Goal: Book appointment/travel/reservation

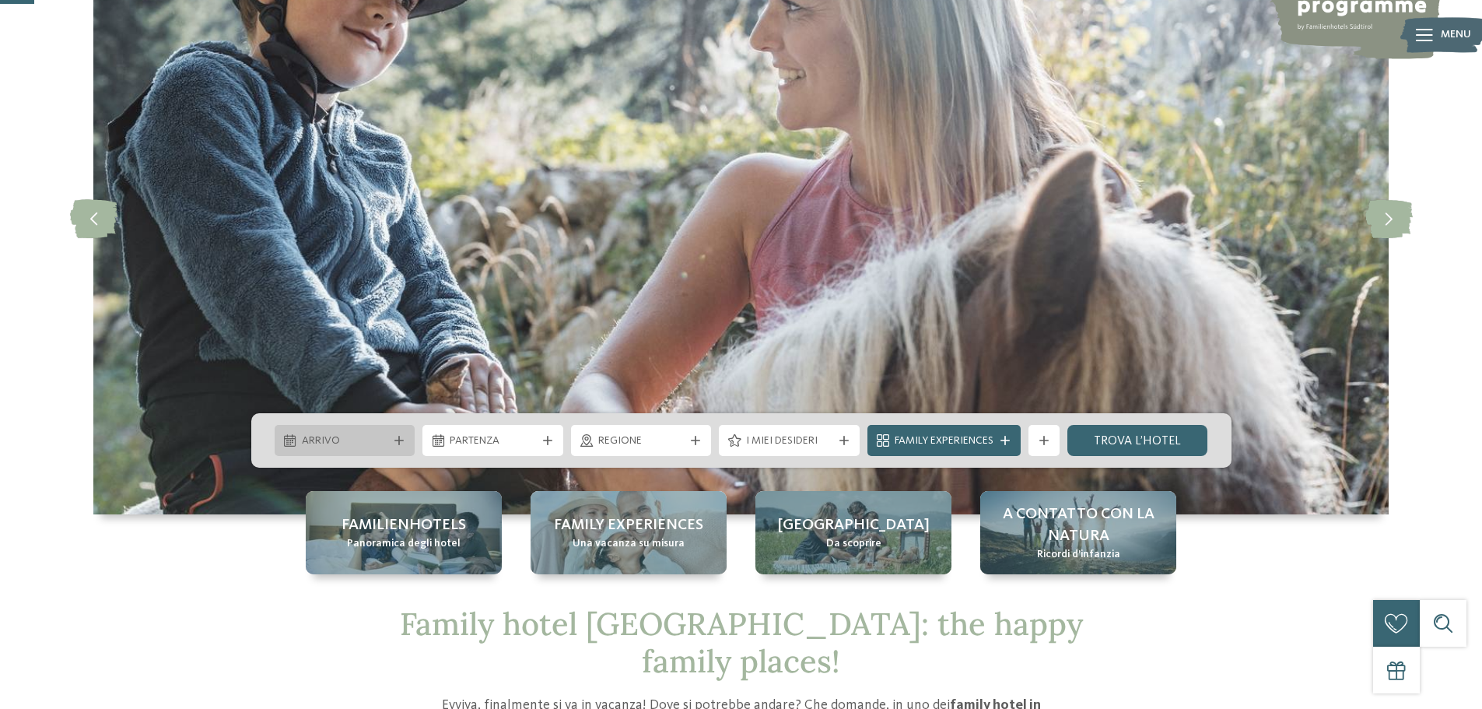
click at [386, 436] on span "Arrivo" at bounding box center [345, 441] width 86 height 16
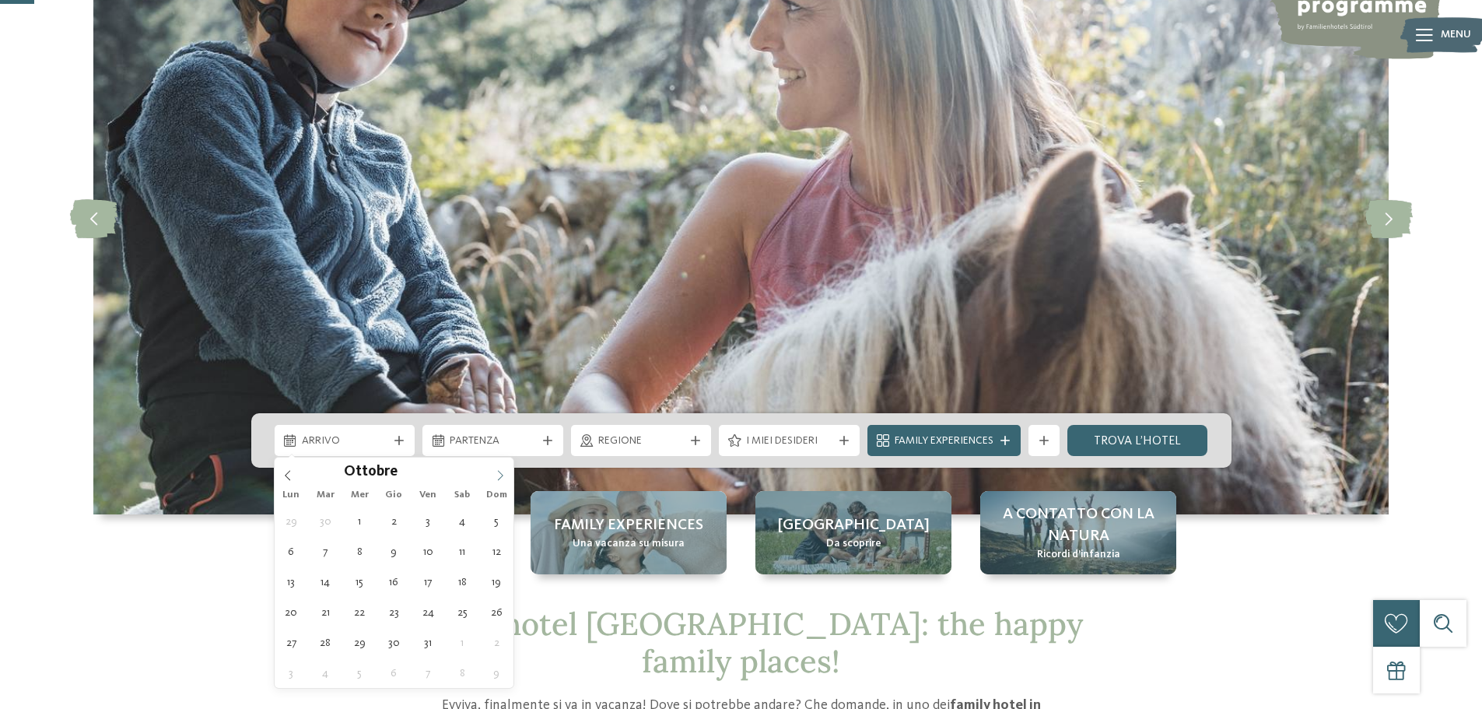
click at [503, 474] on icon at bounding box center [500, 475] width 11 height 11
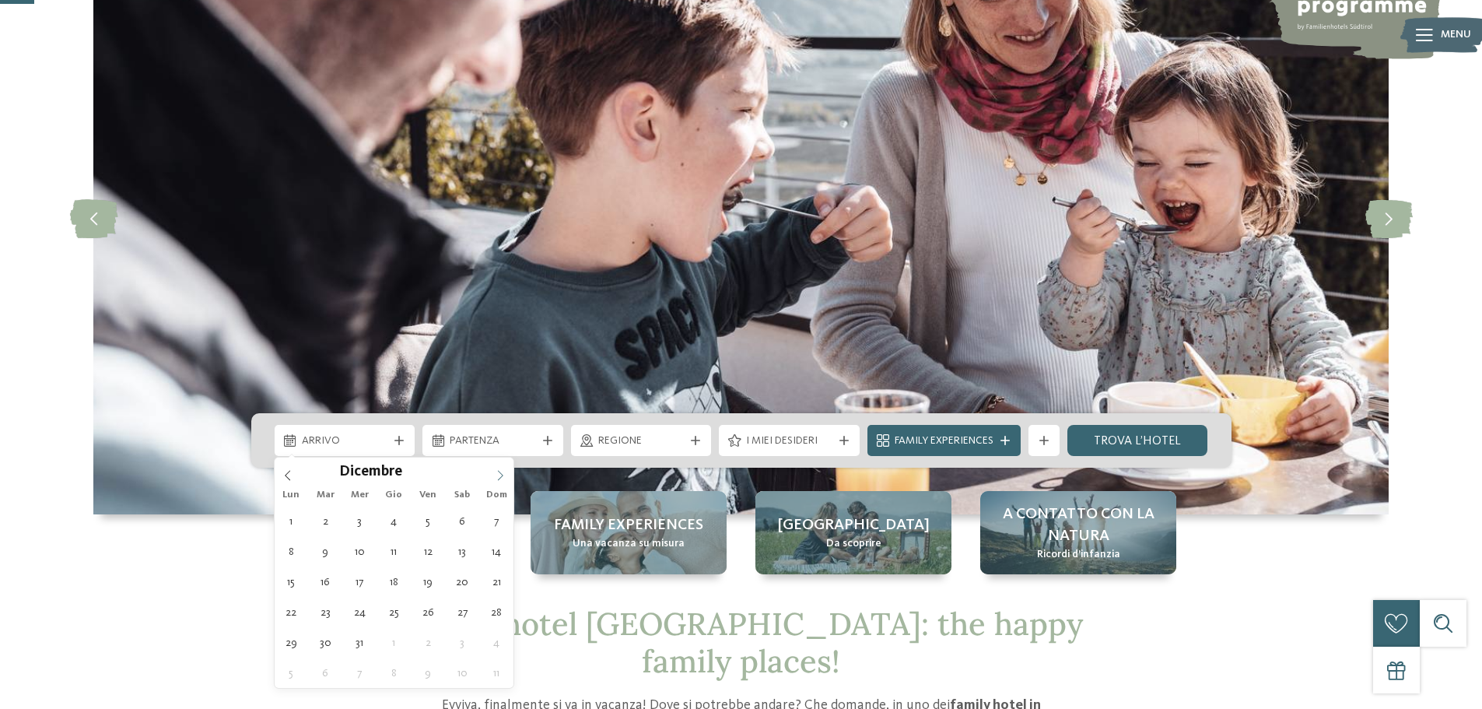
click at [503, 474] on icon at bounding box center [500, 475] width 11 height 11
type input "****"
click at [503, 474] on icon at bounding box center [500, 475] width 11 height 11
type div "28.02.2026"
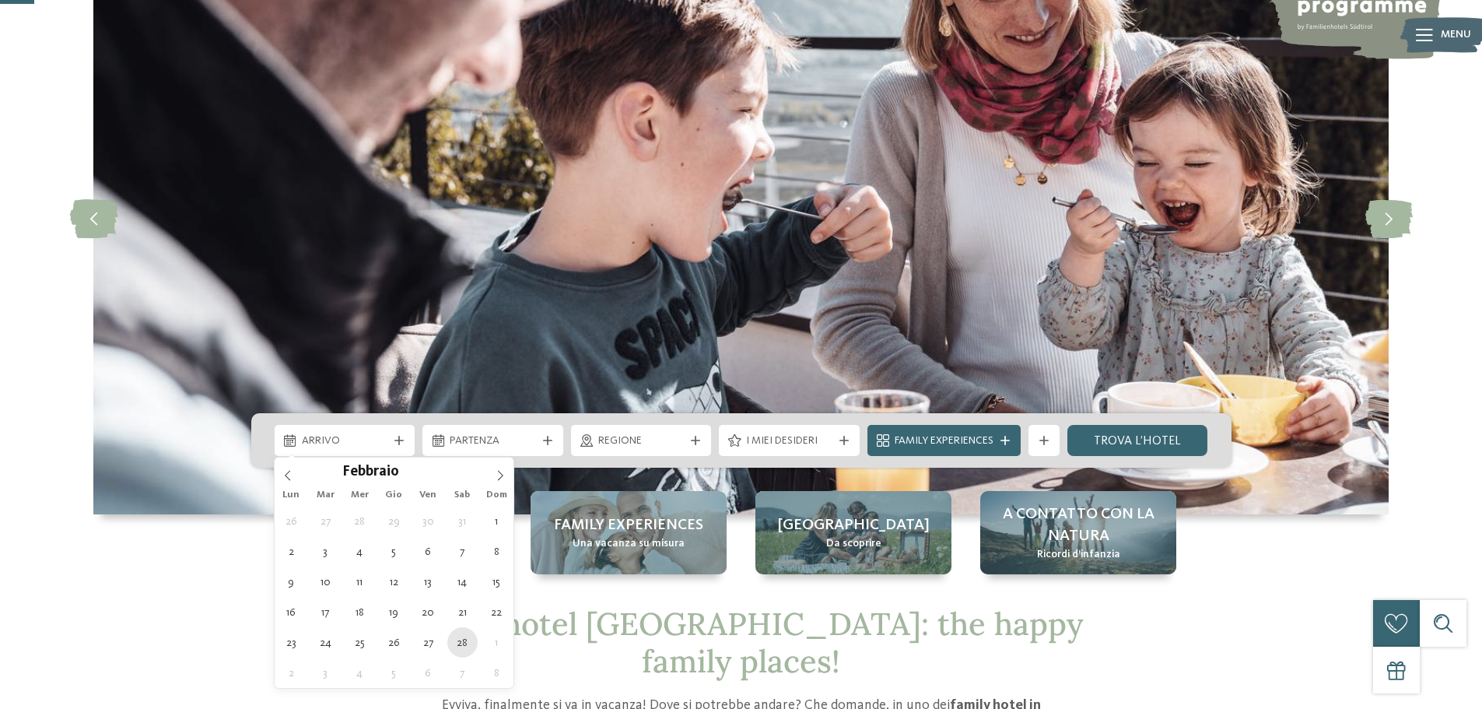
type input "****"
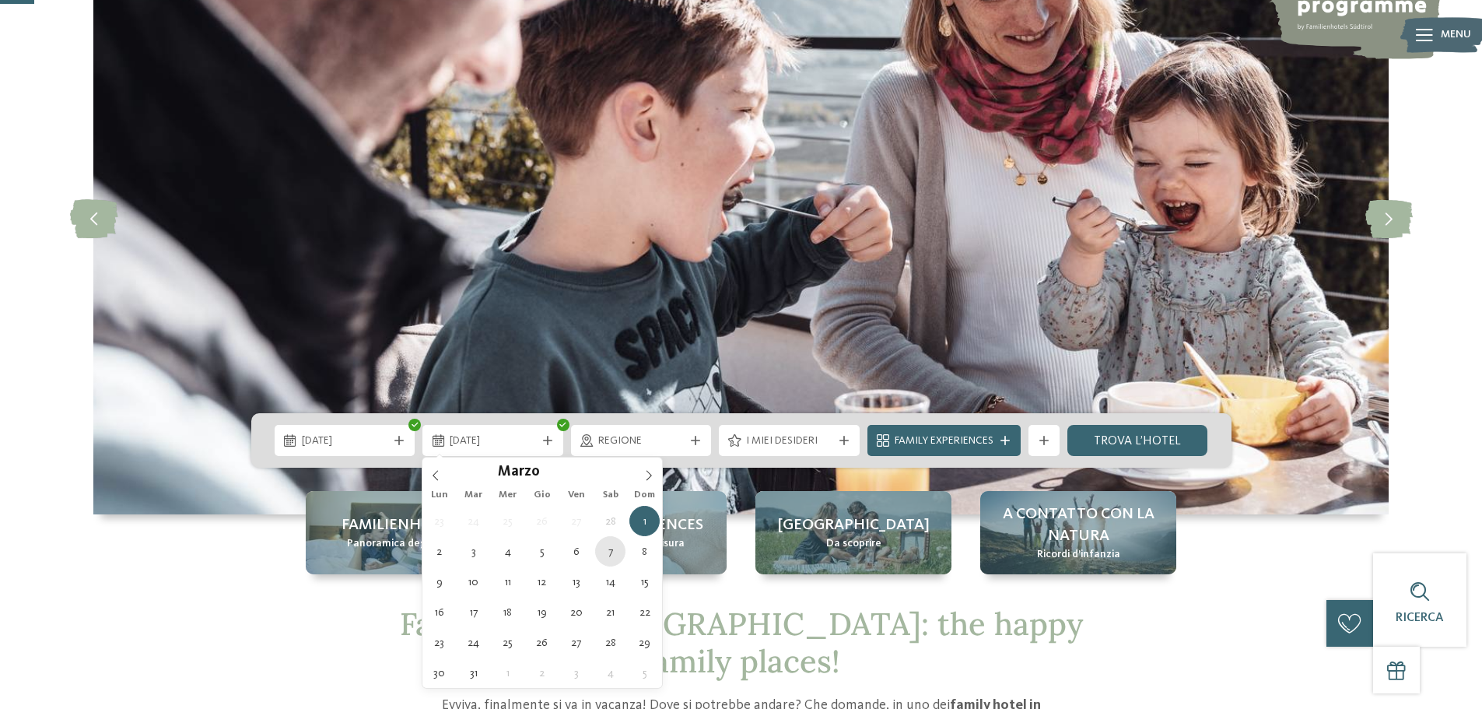
type div "07.03.2026"
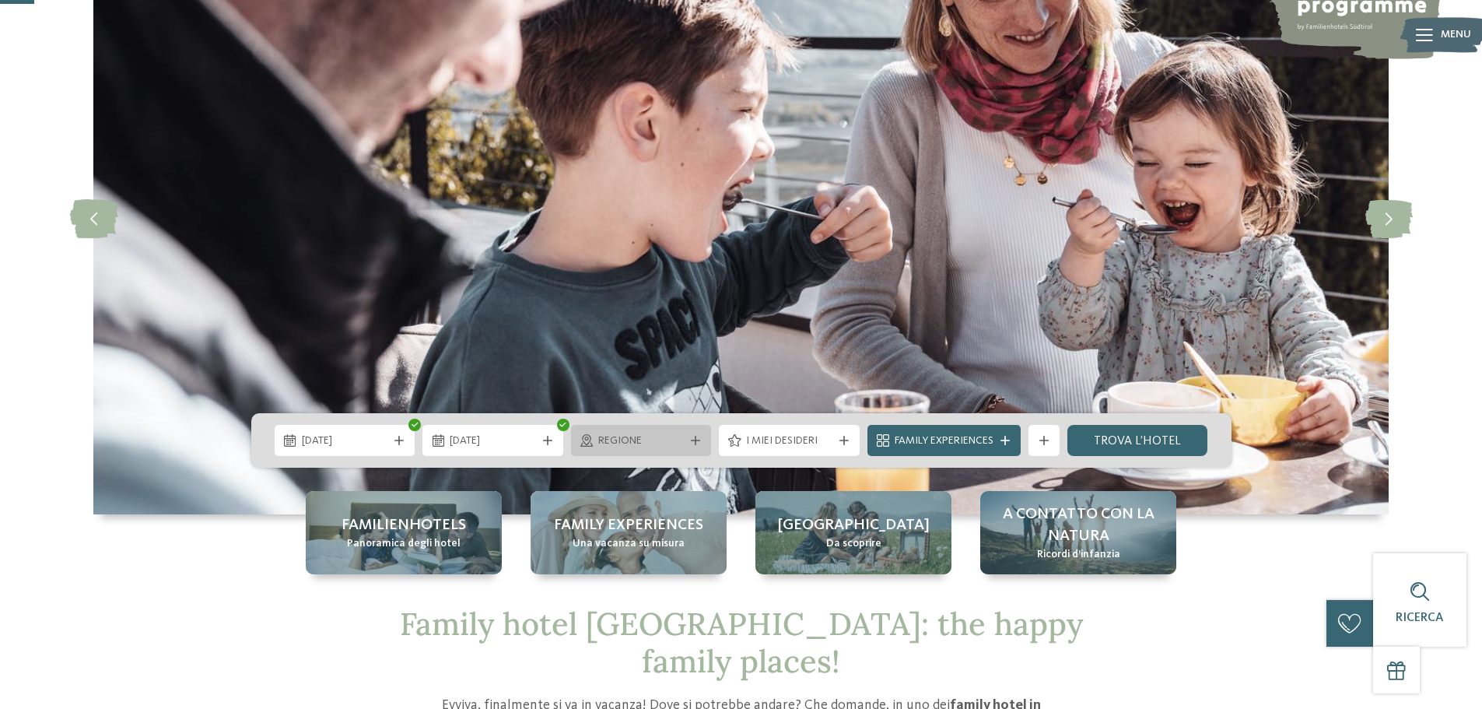
click at [691, 441] on icon at bounding box center [695, 440] width 9 height 9
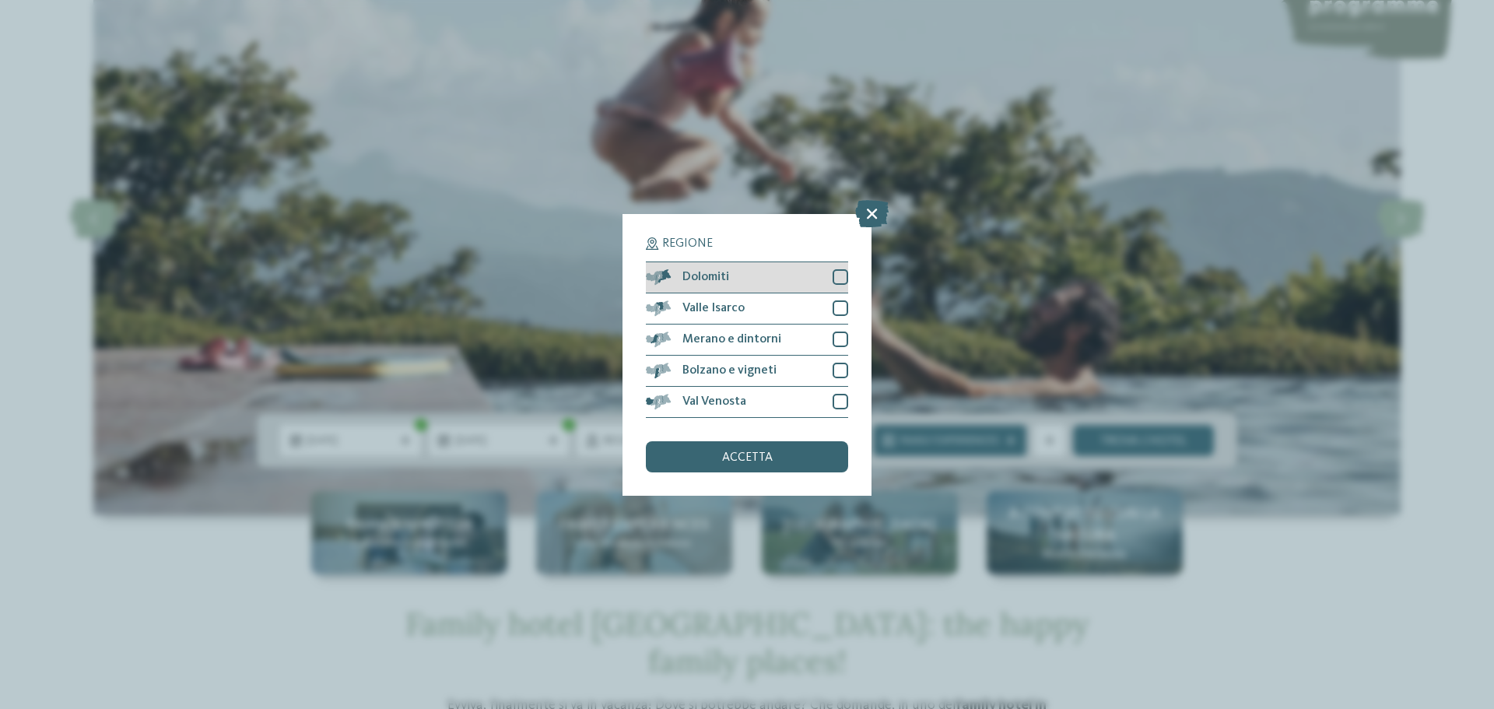
click at [840, 279] on div at bounding box center [840, 277] width 16 height 16
click at [835, 278] on icon at bounding box center [840, 276] width 10 height 9
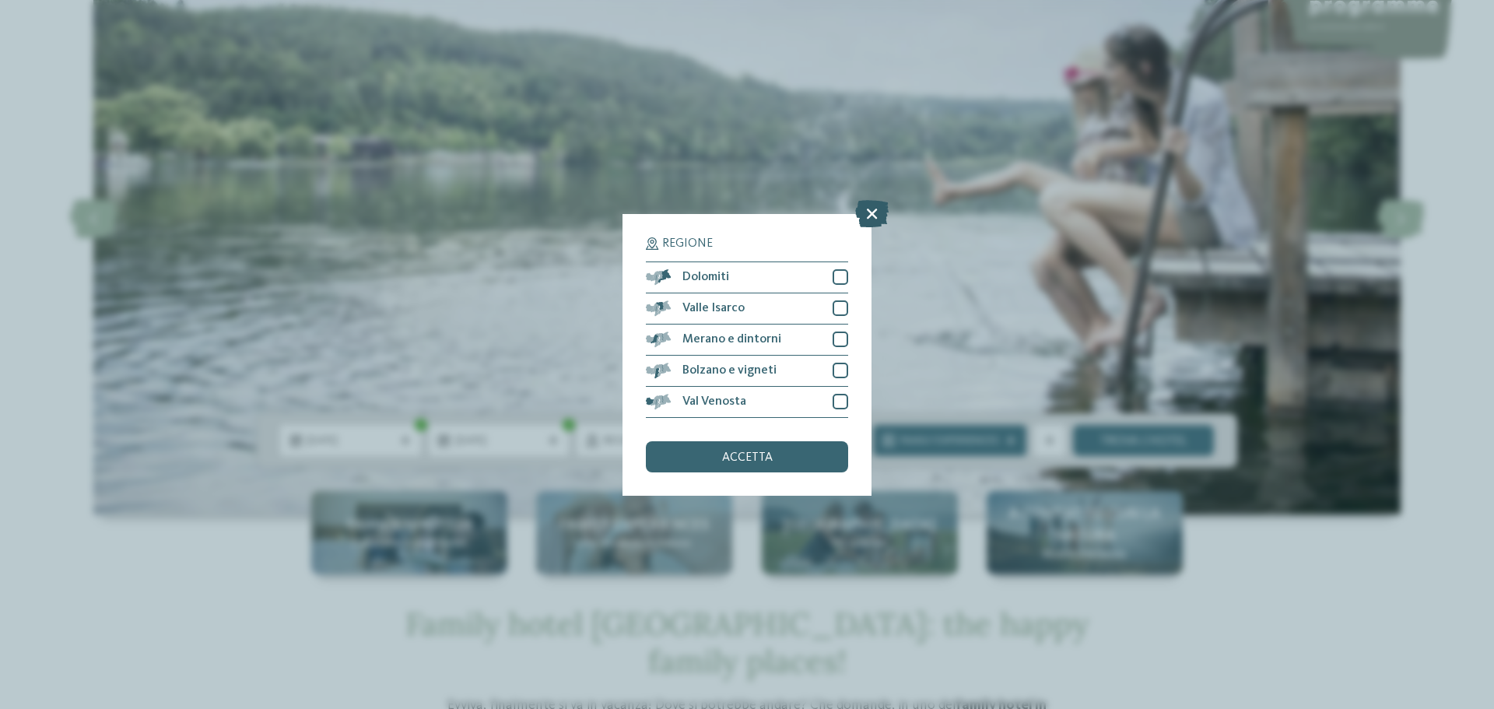
click at [867, 214] on icon at bounding box center [871, 212] width 33 height 27
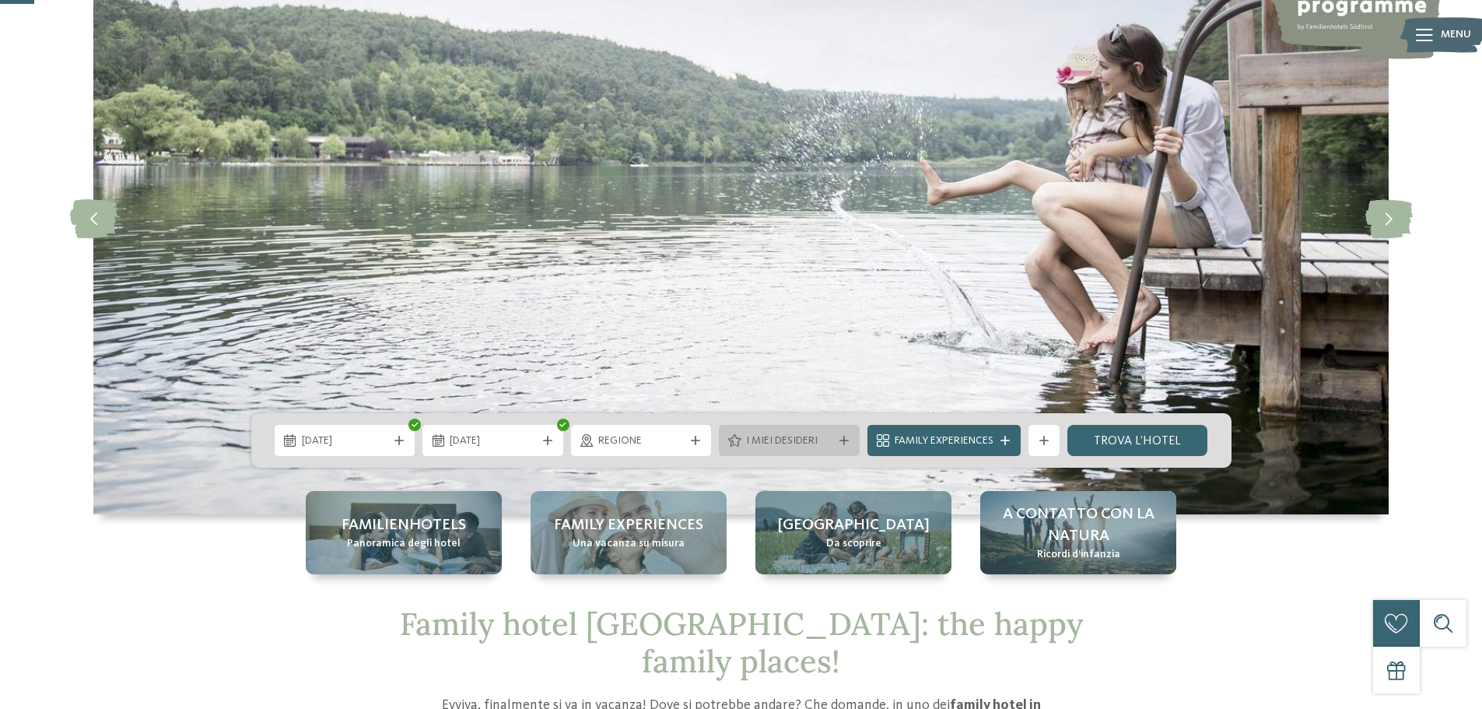
click at [814, 434] on span "I miei desideri" at bounding box center [789, 441] width 86 height 16
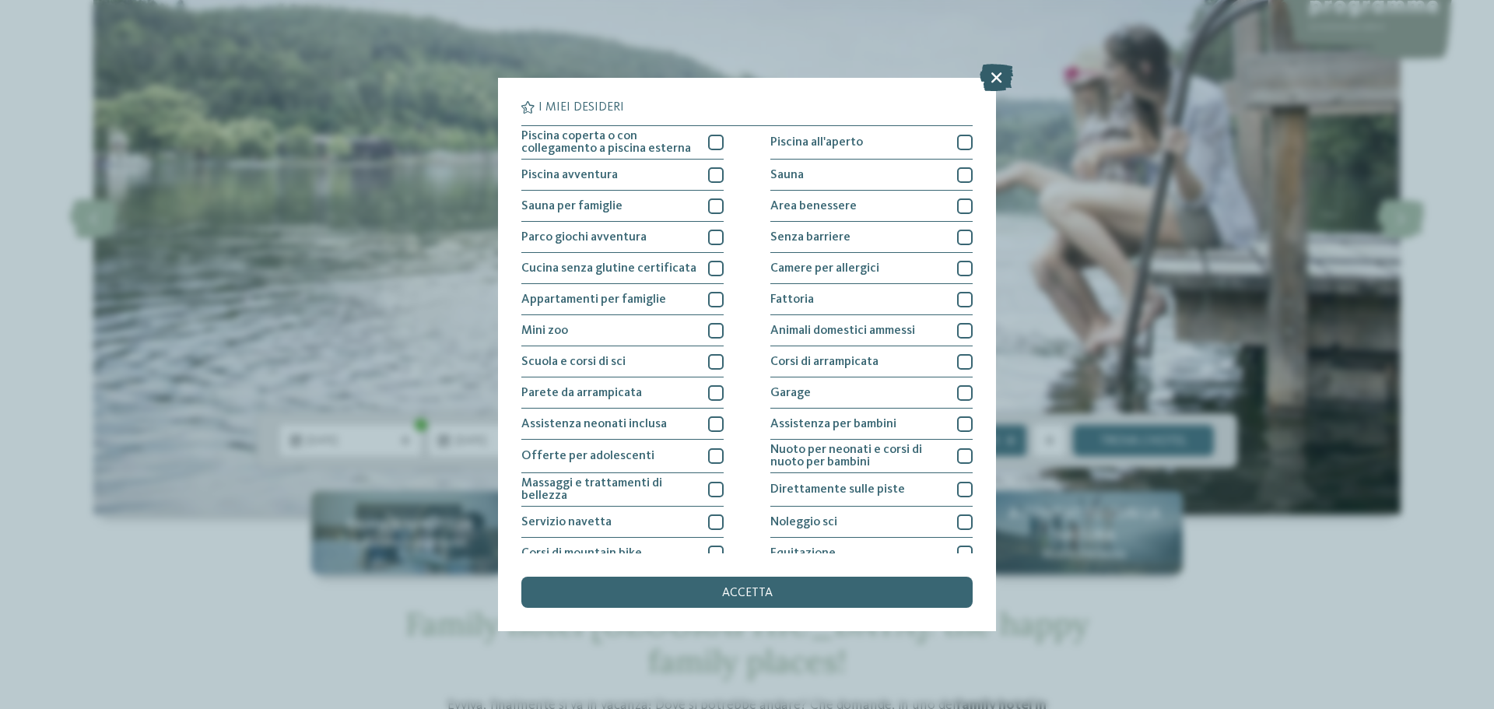
click at [1000, 79] on icon at bounding box center [995, 77] width 33 height 27
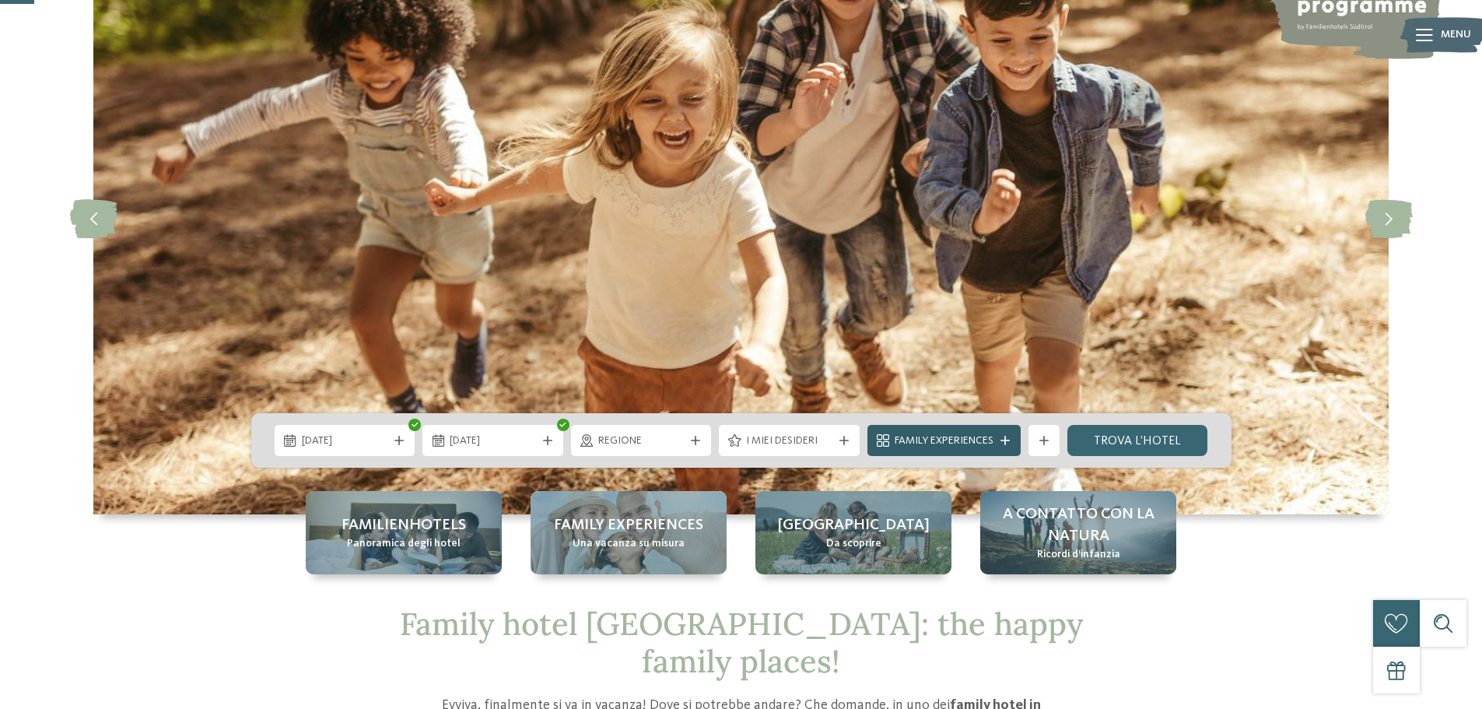
click at [960, 441] on span "Family Experiences" at bounding box center [944, 441] width 99 height 16
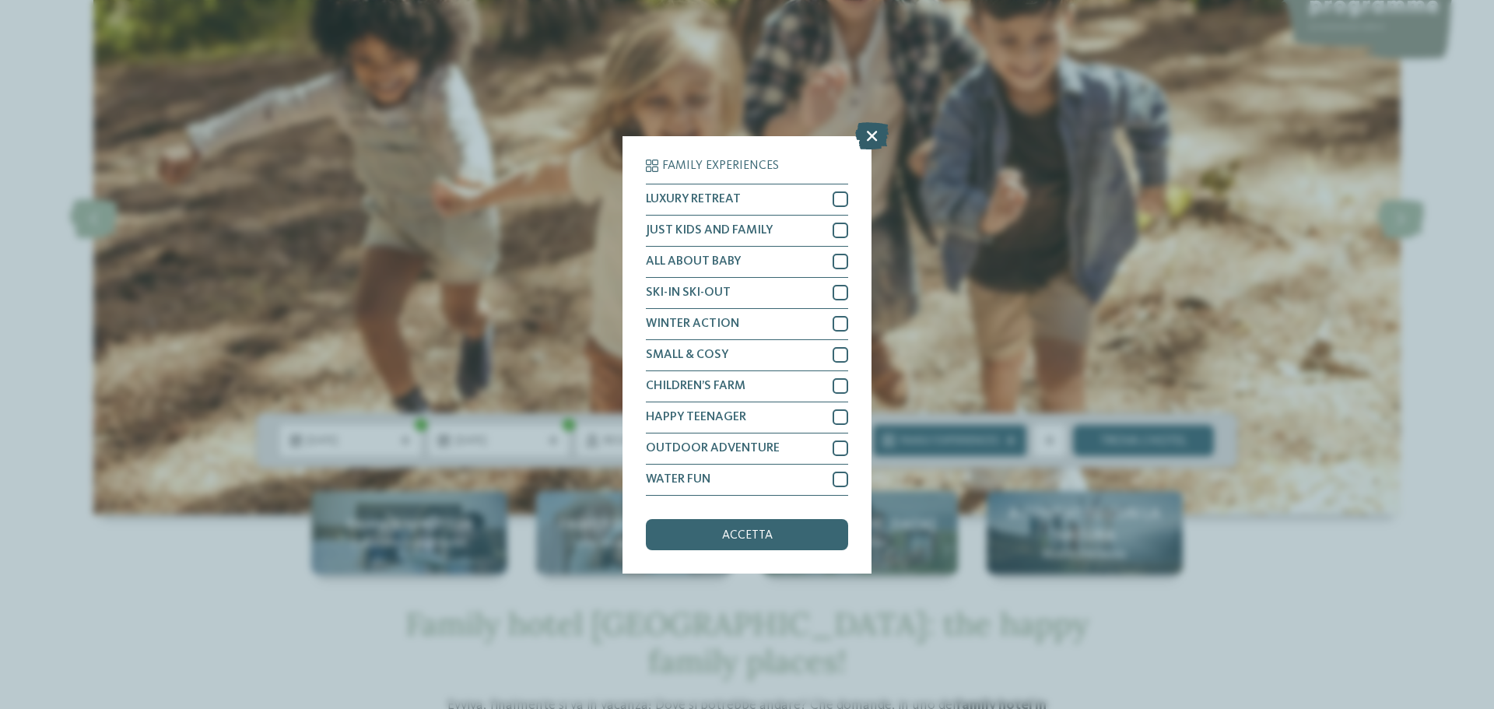
click at [867, 141] on icon at bounding box center [871, 134] width 33 height 27
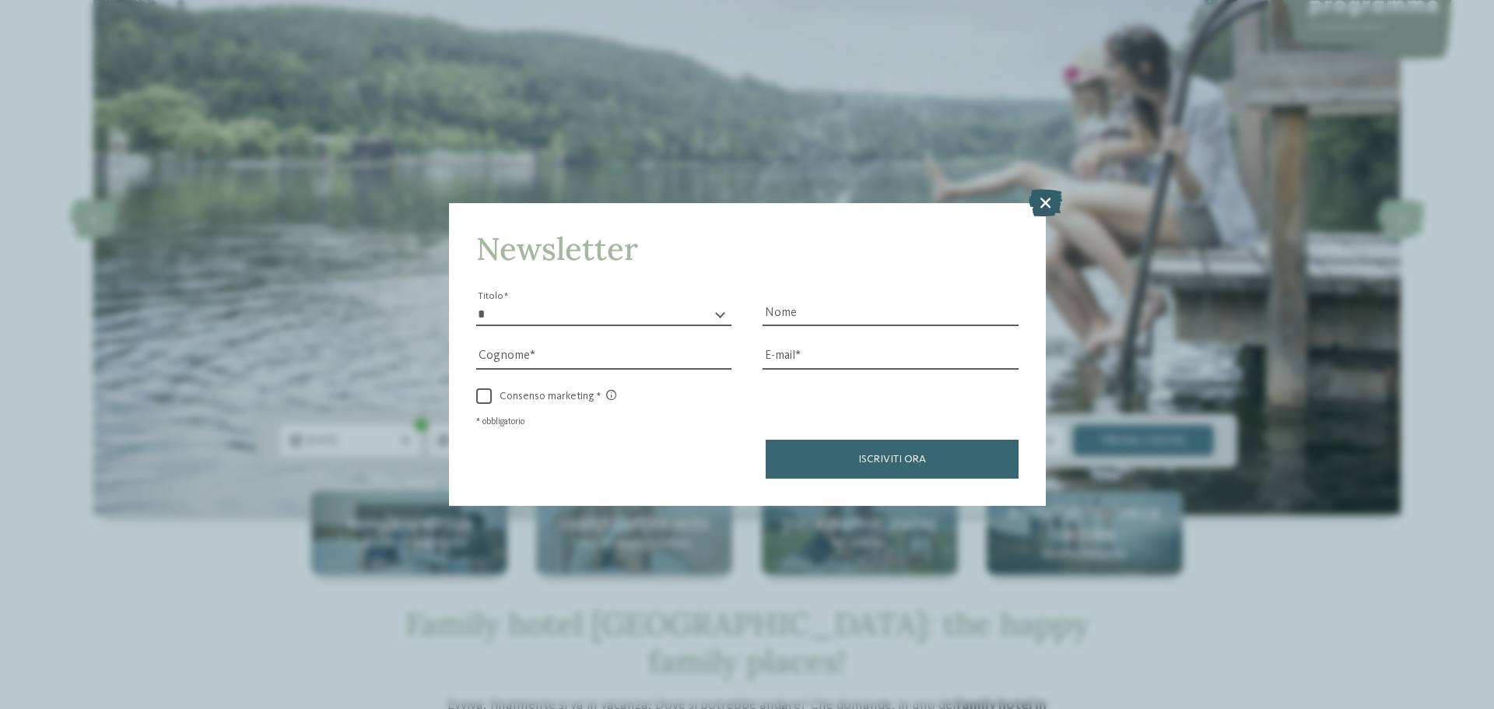
click at [1042, 206] on icon at bounding box center [1044, 202] width 33 height 27
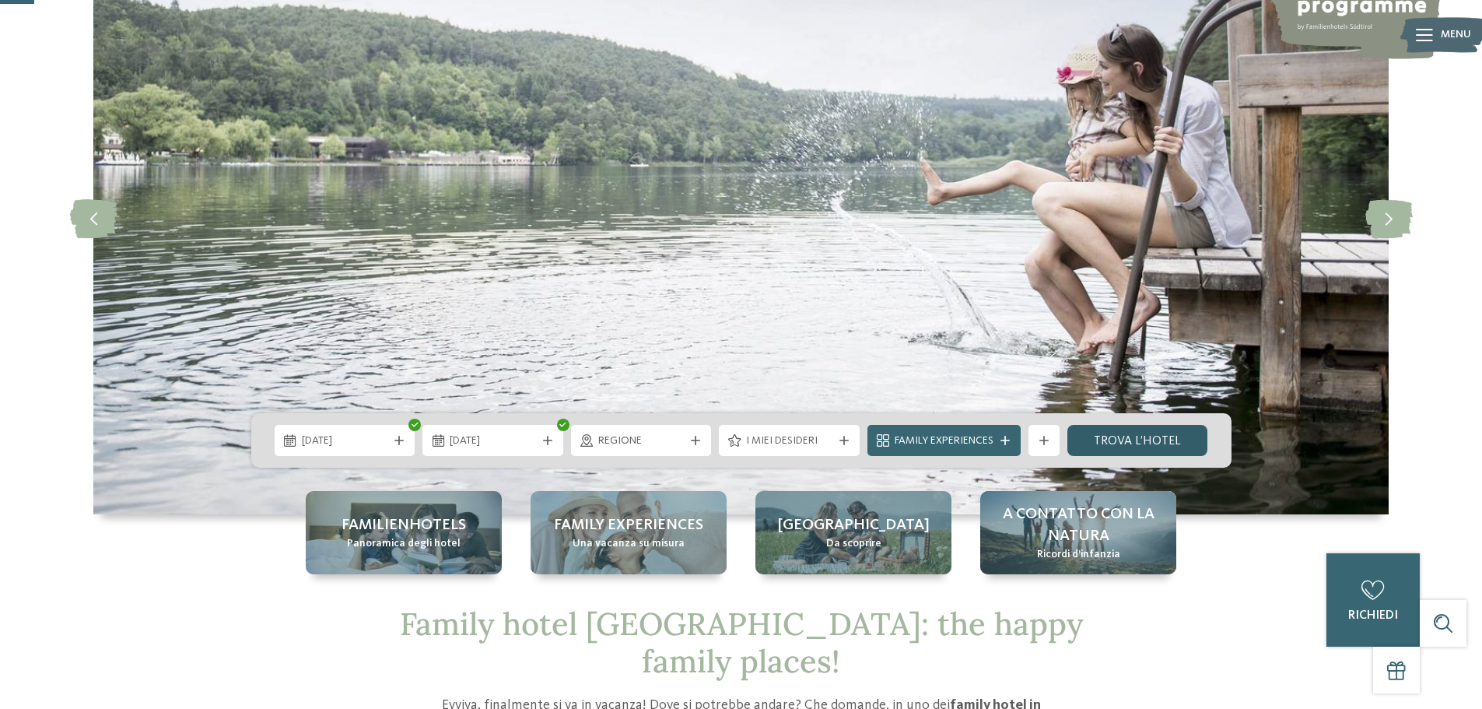
click at [1154, 442] on link "trova l’hotel" at bounding box center [1137, 440] width 141 height 31
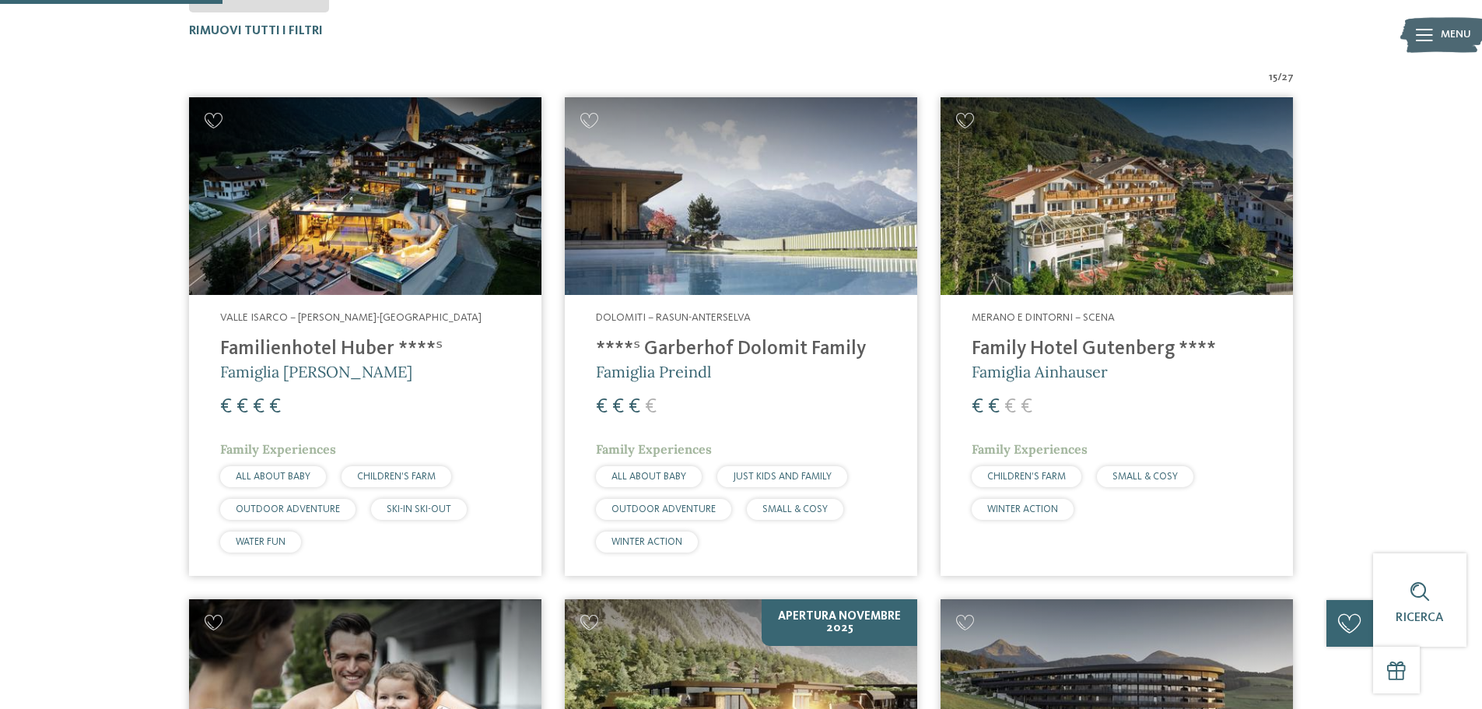
click at [1416, 40] on icon at bounding box center [1424, 35] width 17 height 12
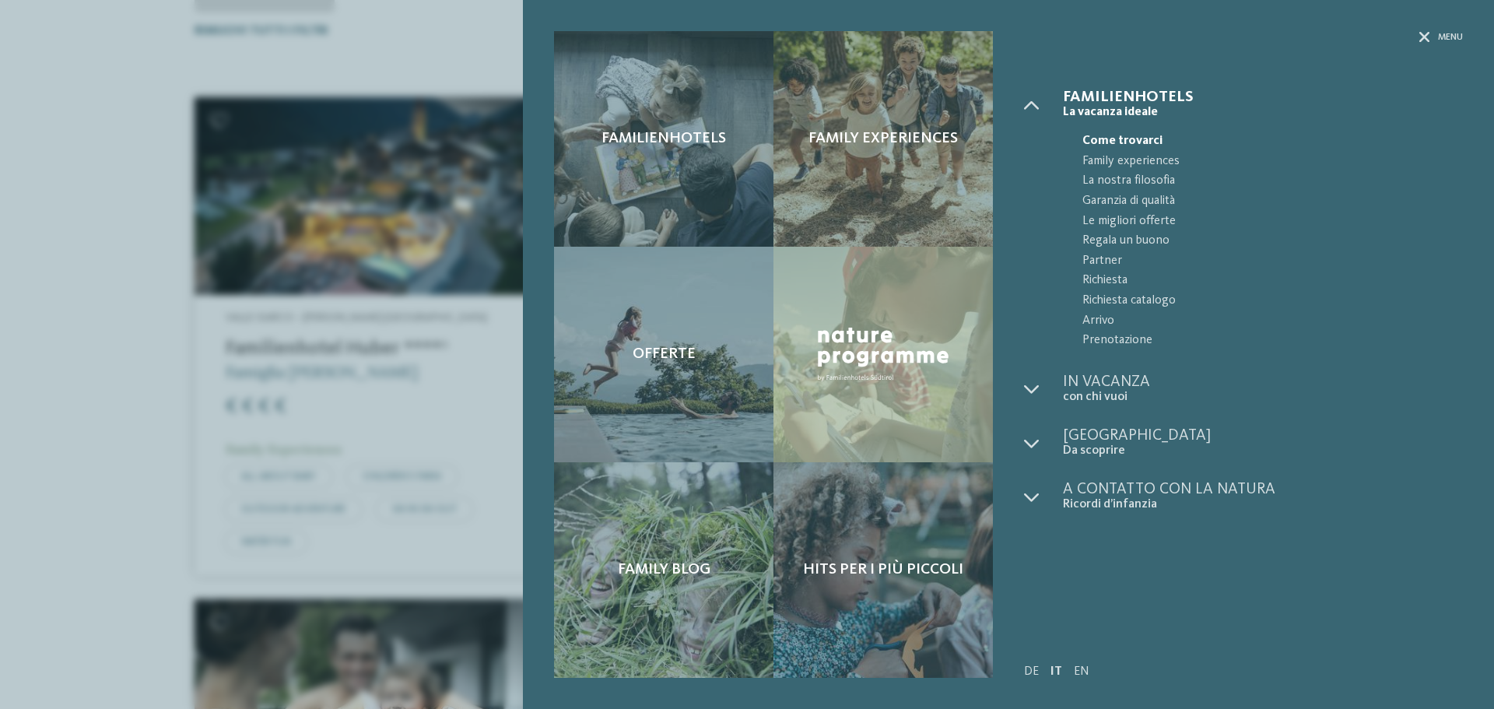
click at [50, 72] on div "Familienhotels Family experiences Offerte" at bounding box center [747, 354] width 1494 height 709
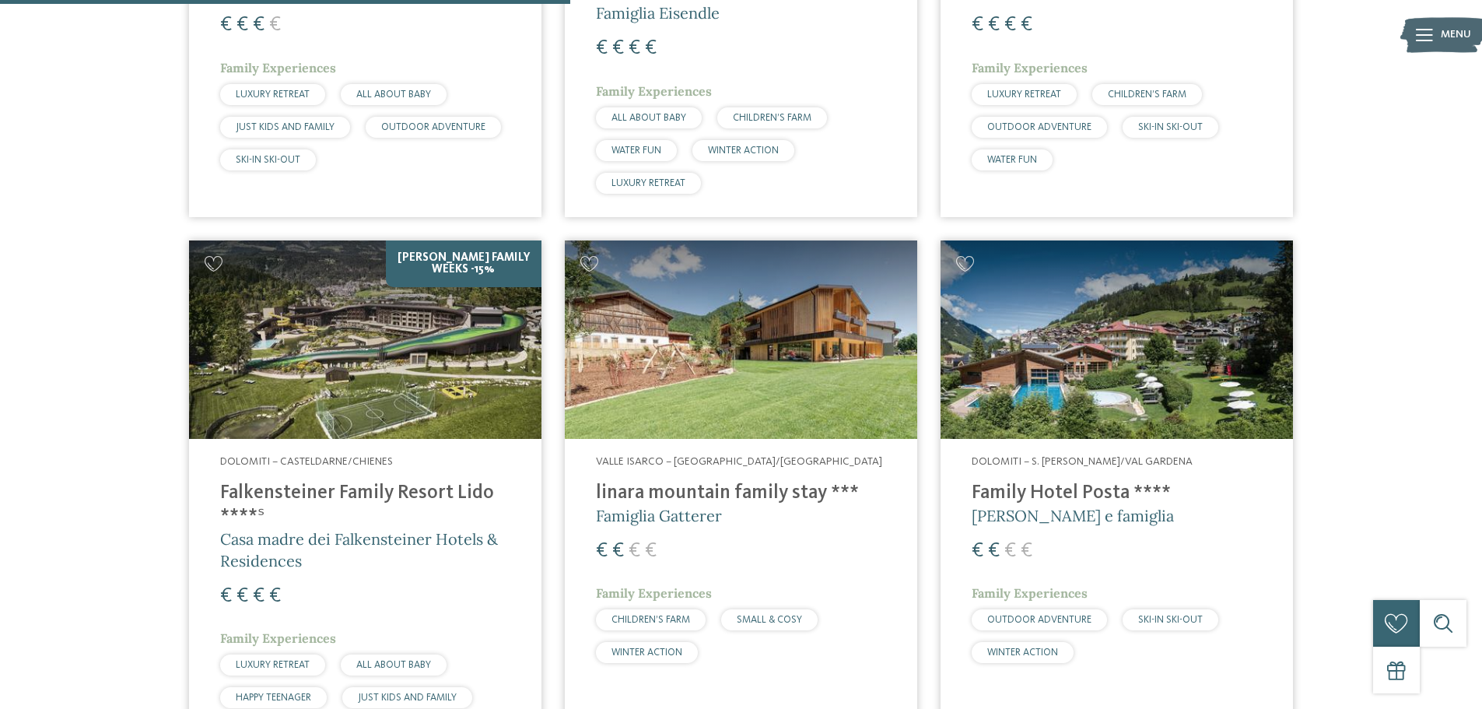
scroll to position [1444, 0]
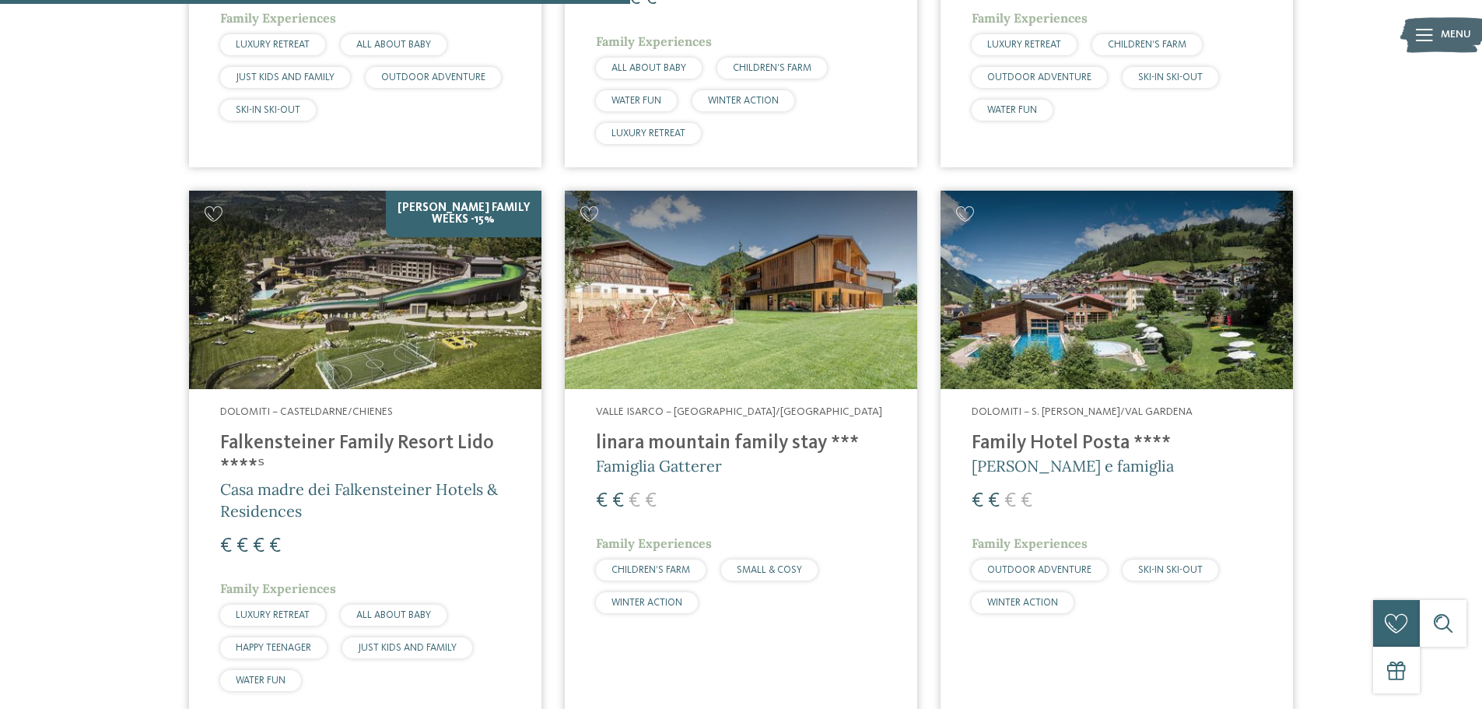
click at [1127, 304] on img at bounding box center [1117, 290] width 352 height 198
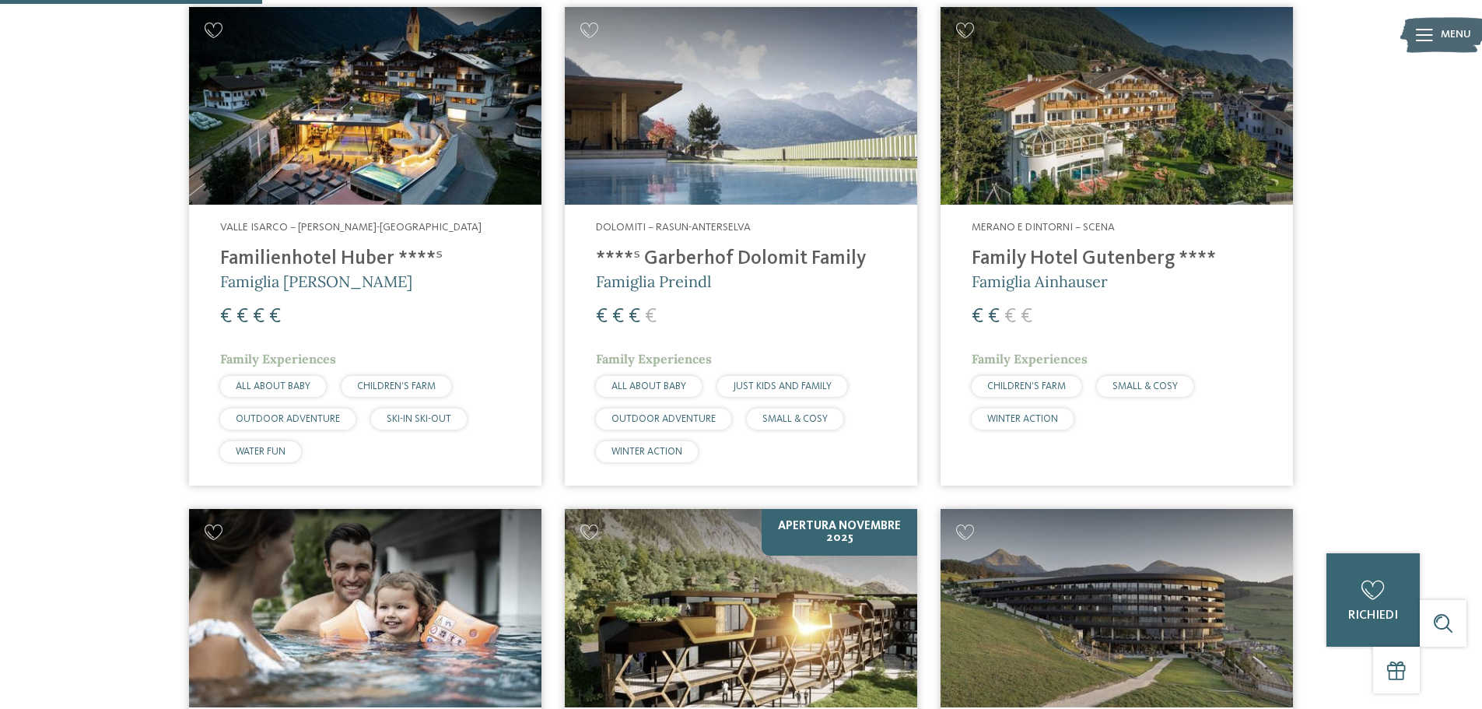
scroll to position [510, 0]
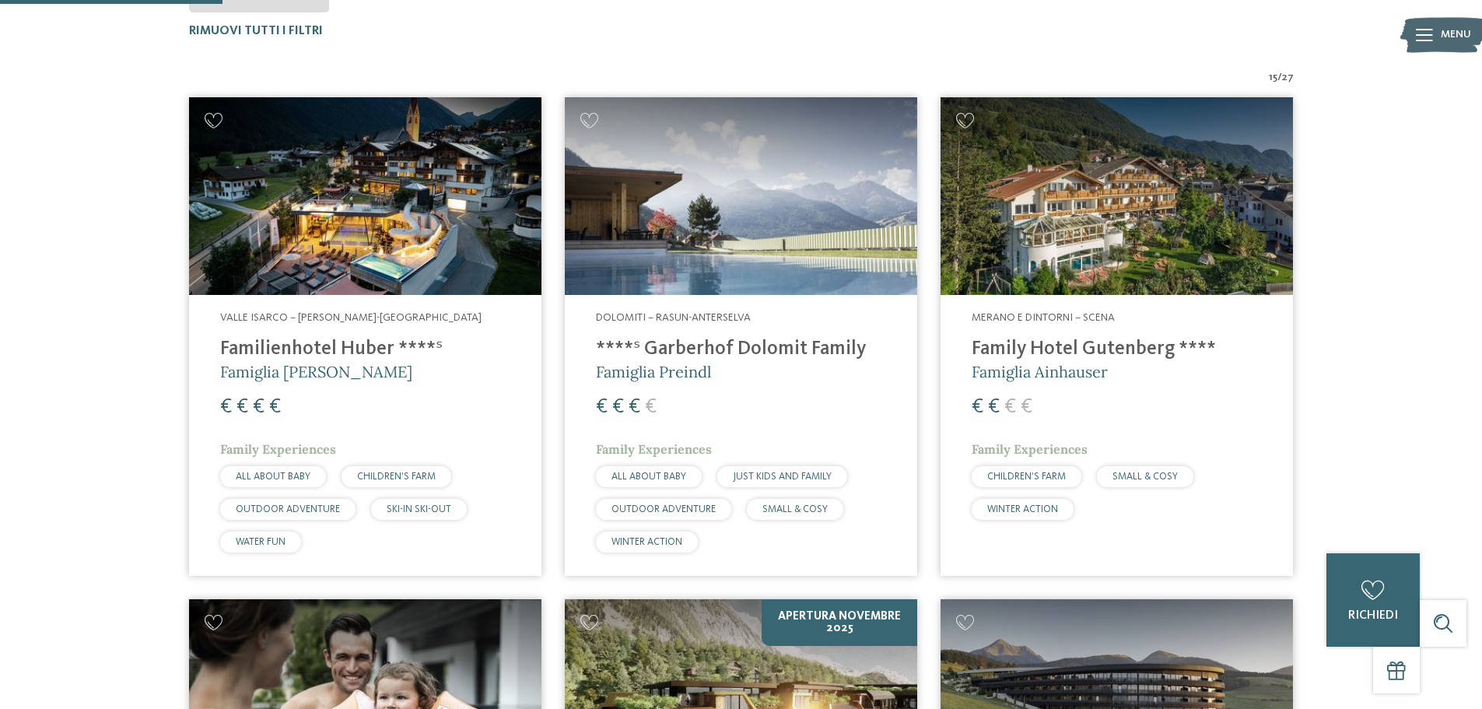
click at [1107, 180] on img at bounding box center [1117, 196] width 352 height 198
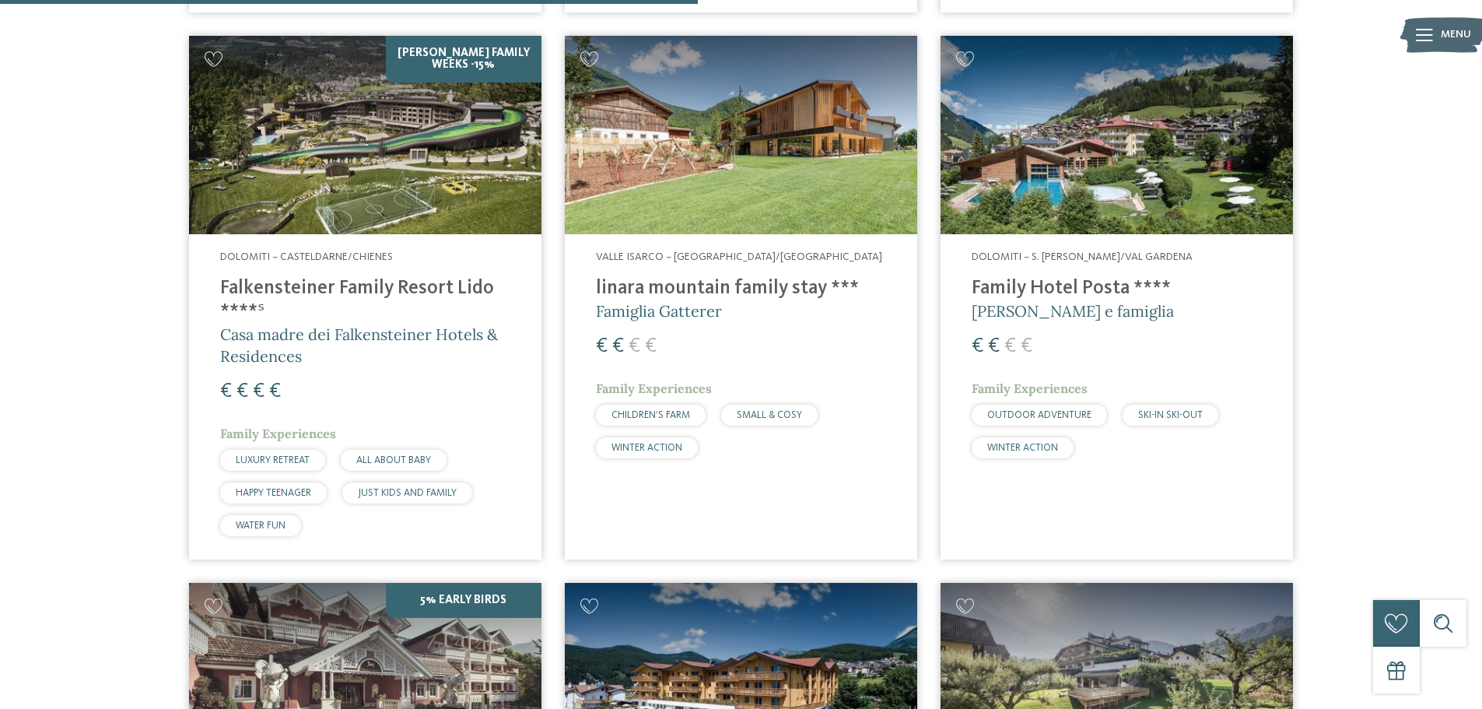
scroll to position [1599, 0]
click at [726, 152] on img at bounding box center [741, 134] width 352 height 198
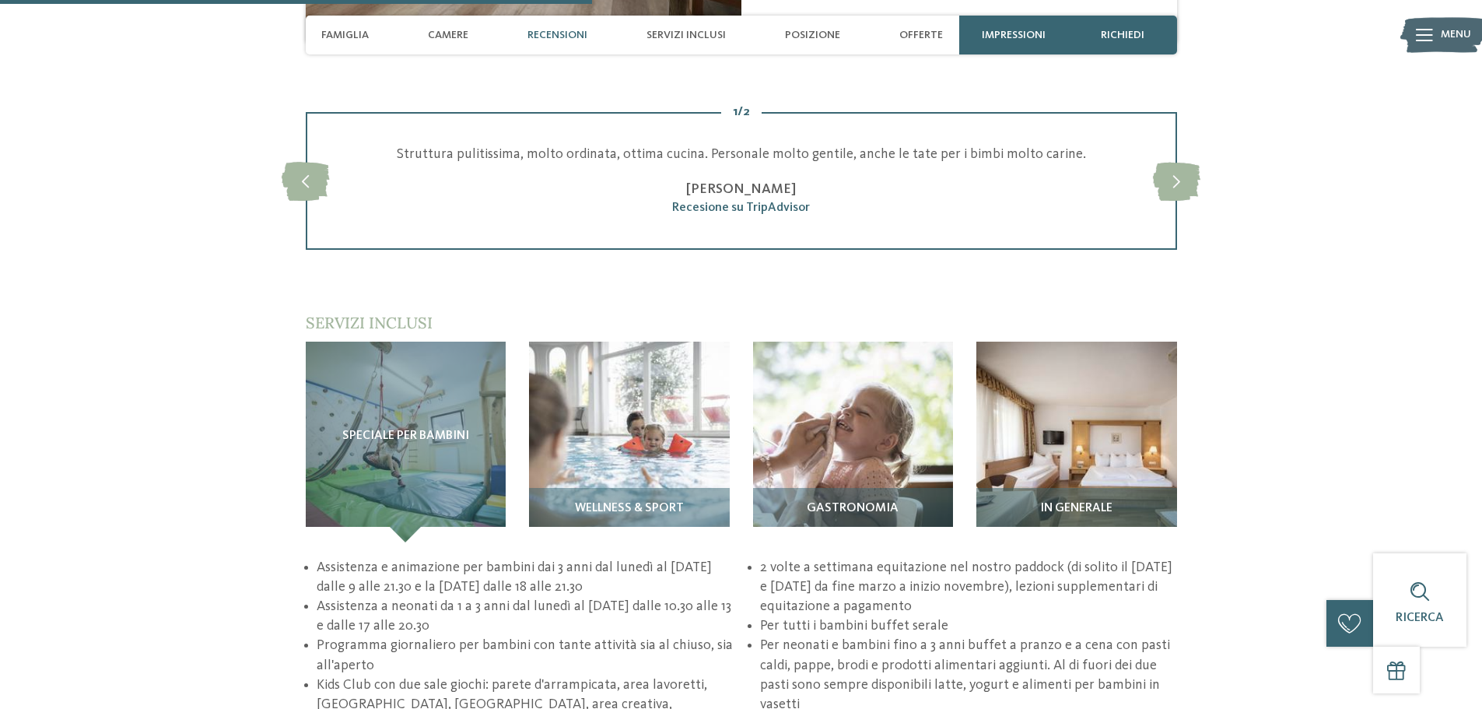
scroll to position [1867, 0]
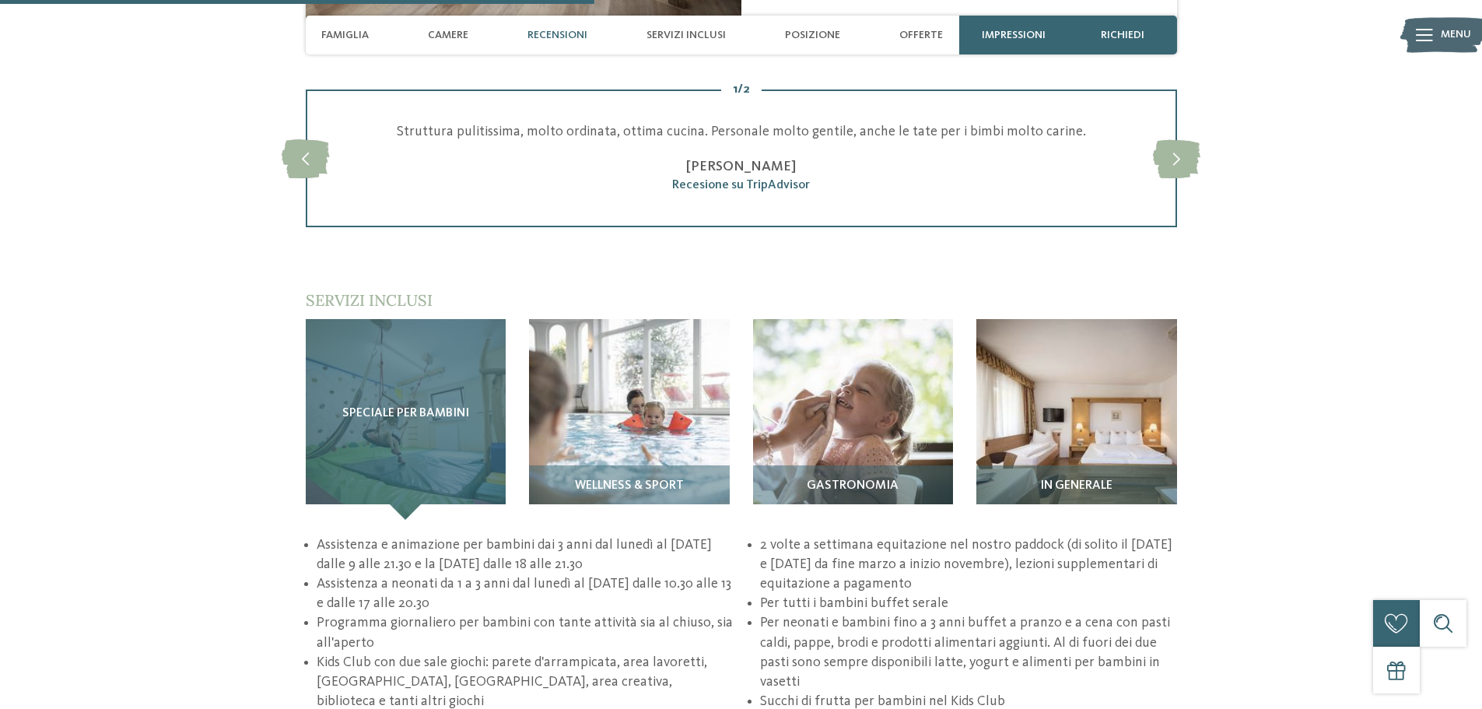
click at [447, 403] on div "Speciale per bambini" at bounding box center [406, 419] width 201 height 201
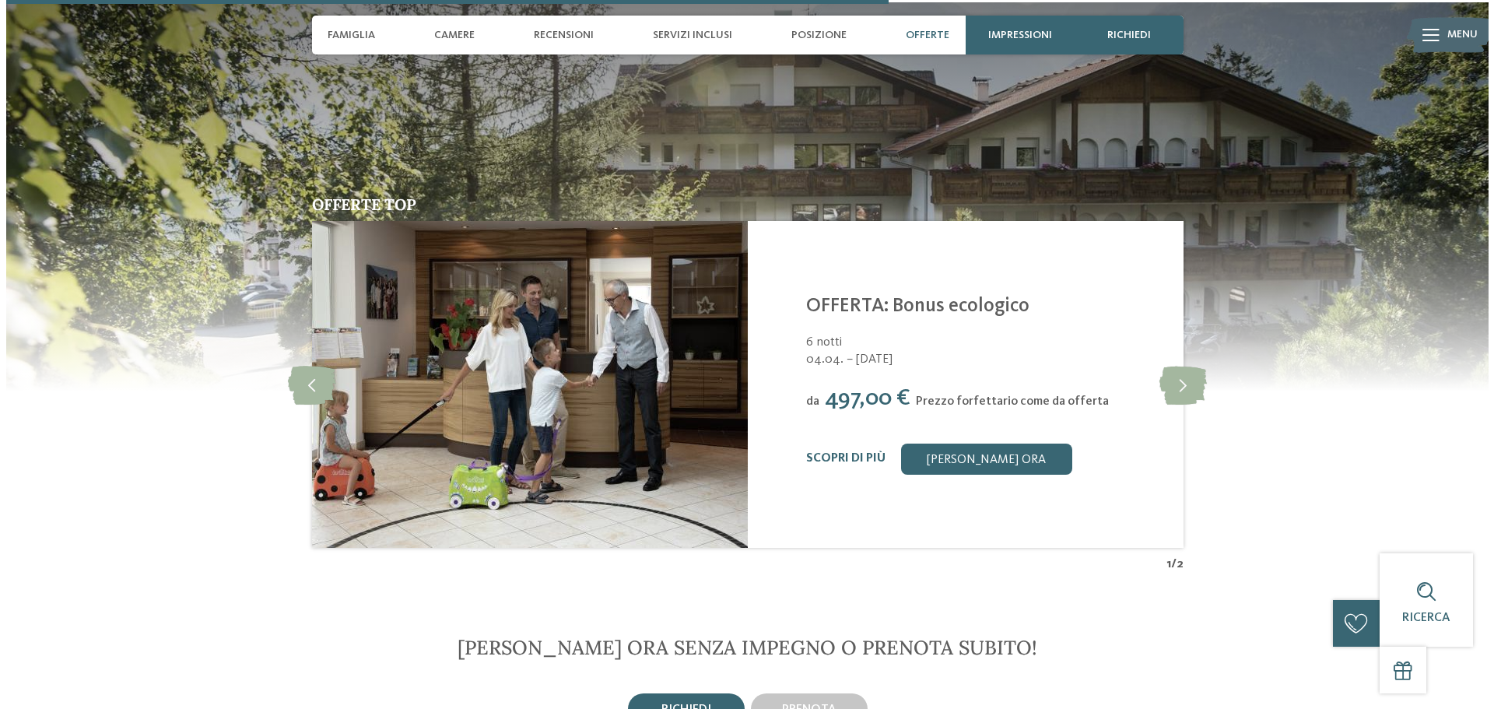
scroll to position [2801, 0]
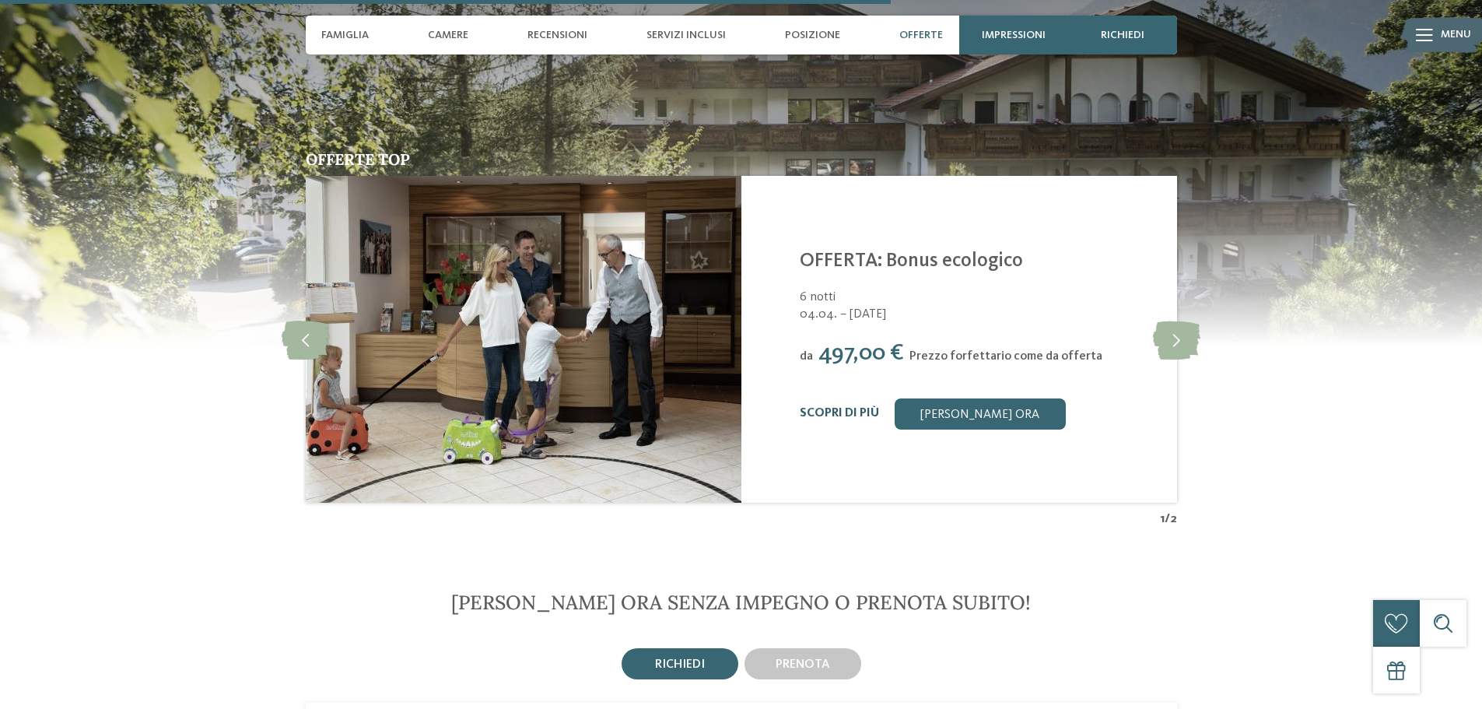
click at [862, 407] on link "Scopri di più" at bounding box center [839, 413] width 79 height 12
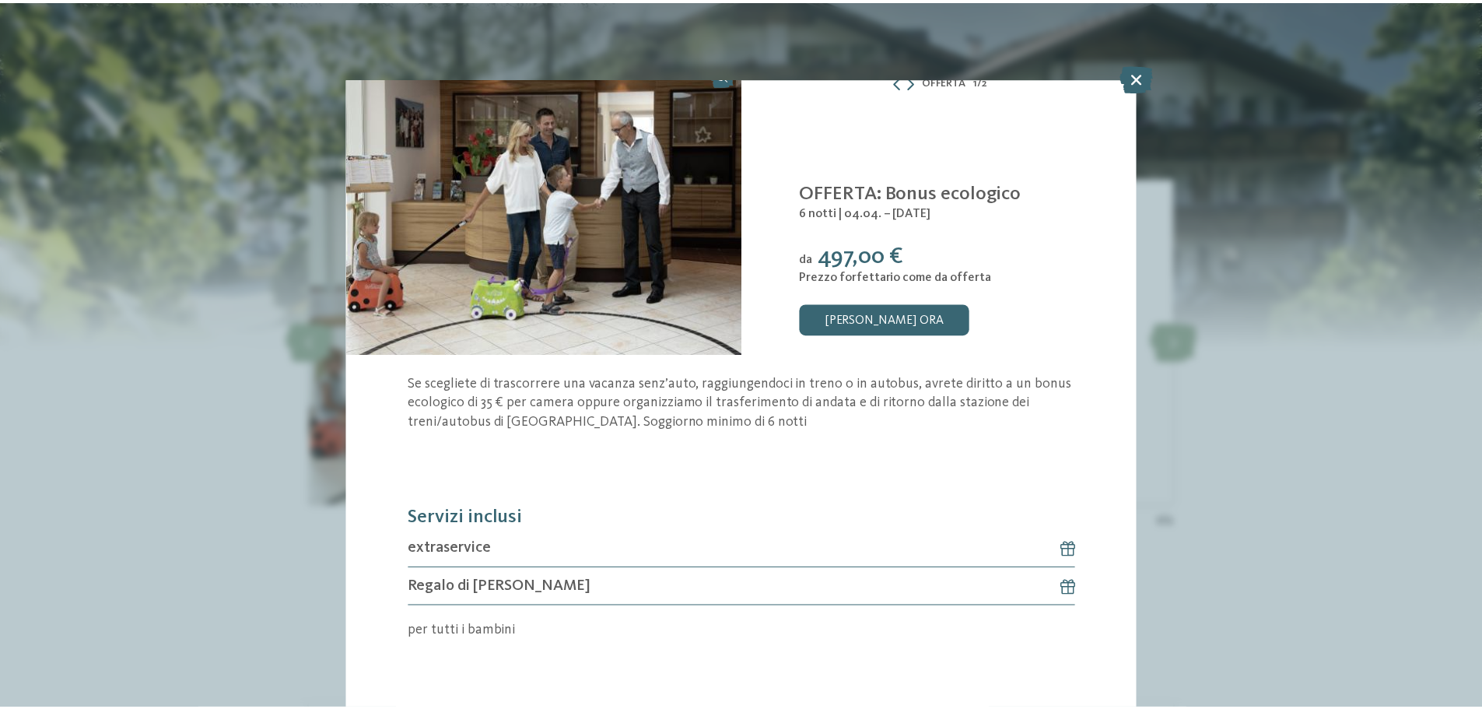
scroll to position [34, 0]
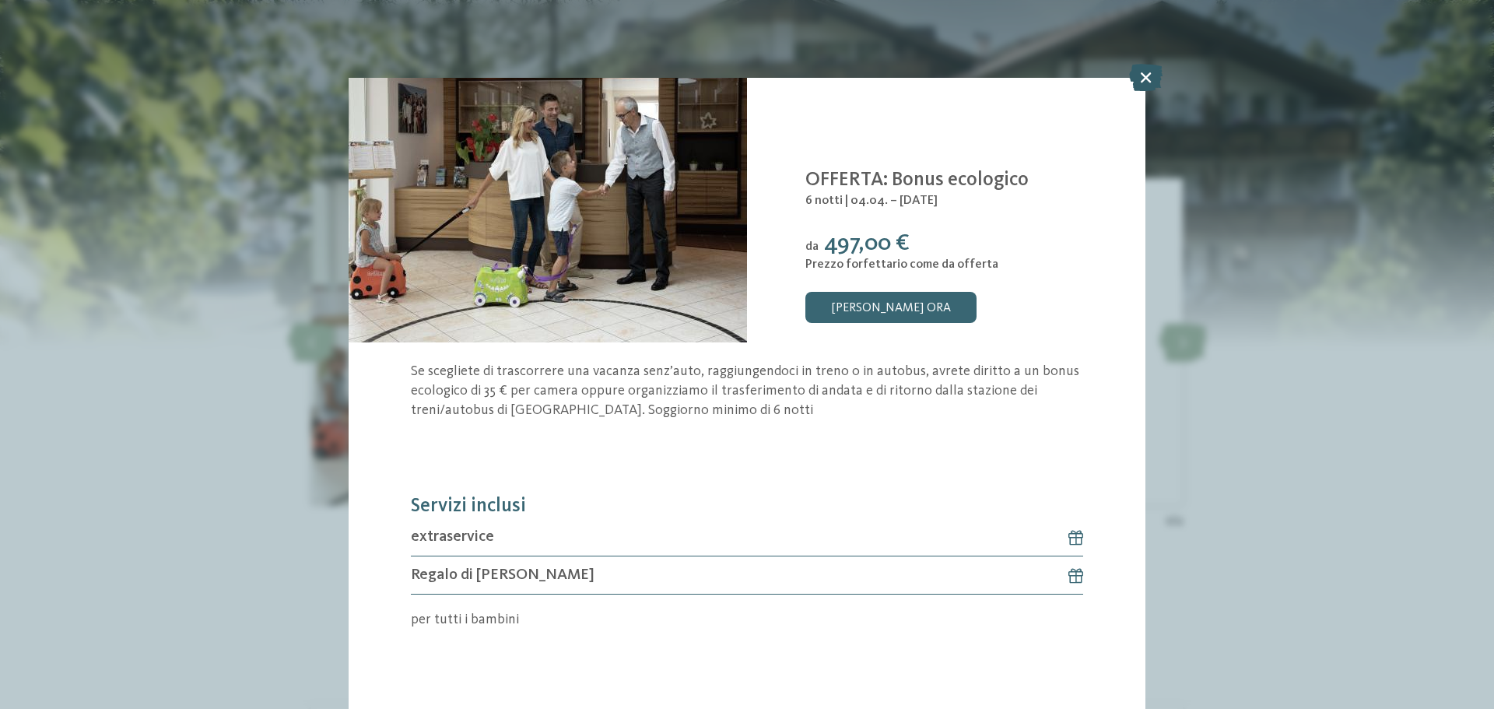
click at [1147, 79] on icon at bounding box center [1145, 77] width 33 height 27
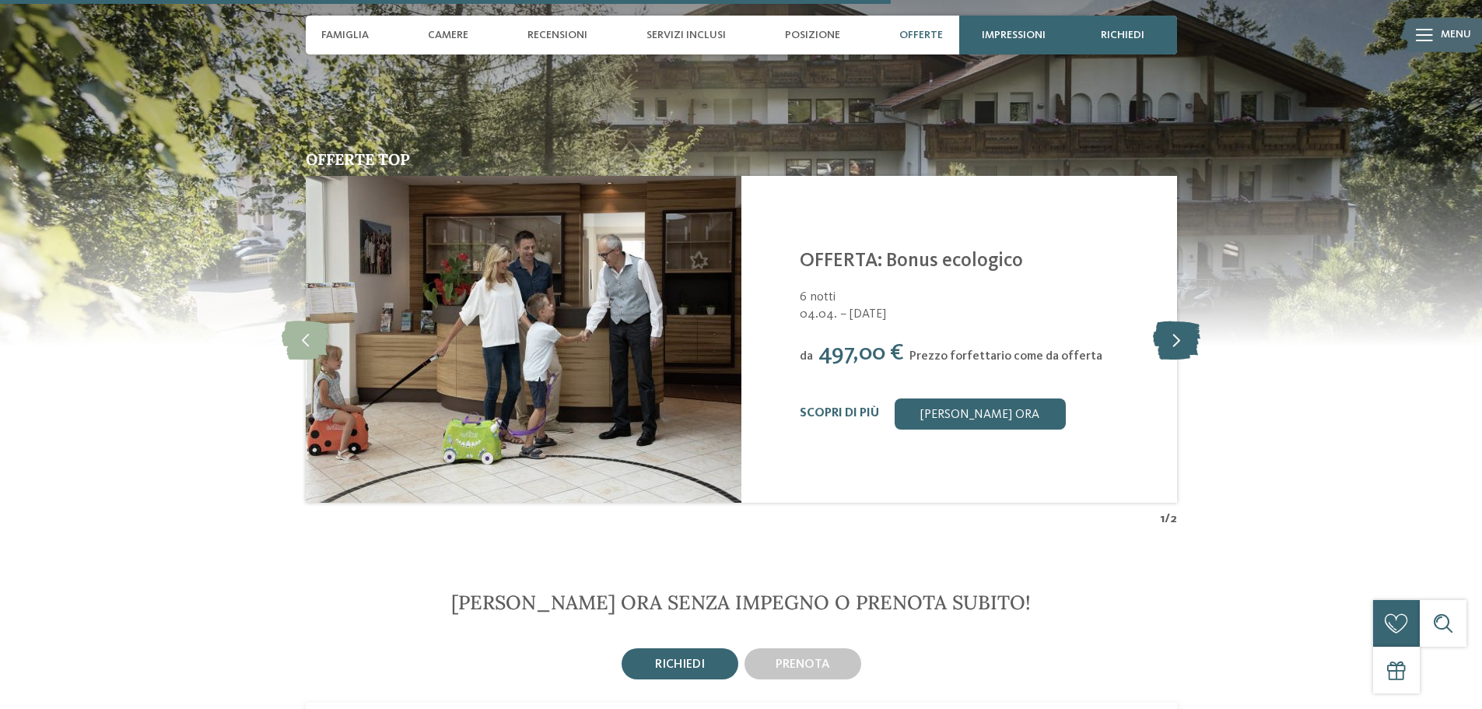
click at [1164, 320] on icon at bounding box center [1176, 339] width 47 height 39
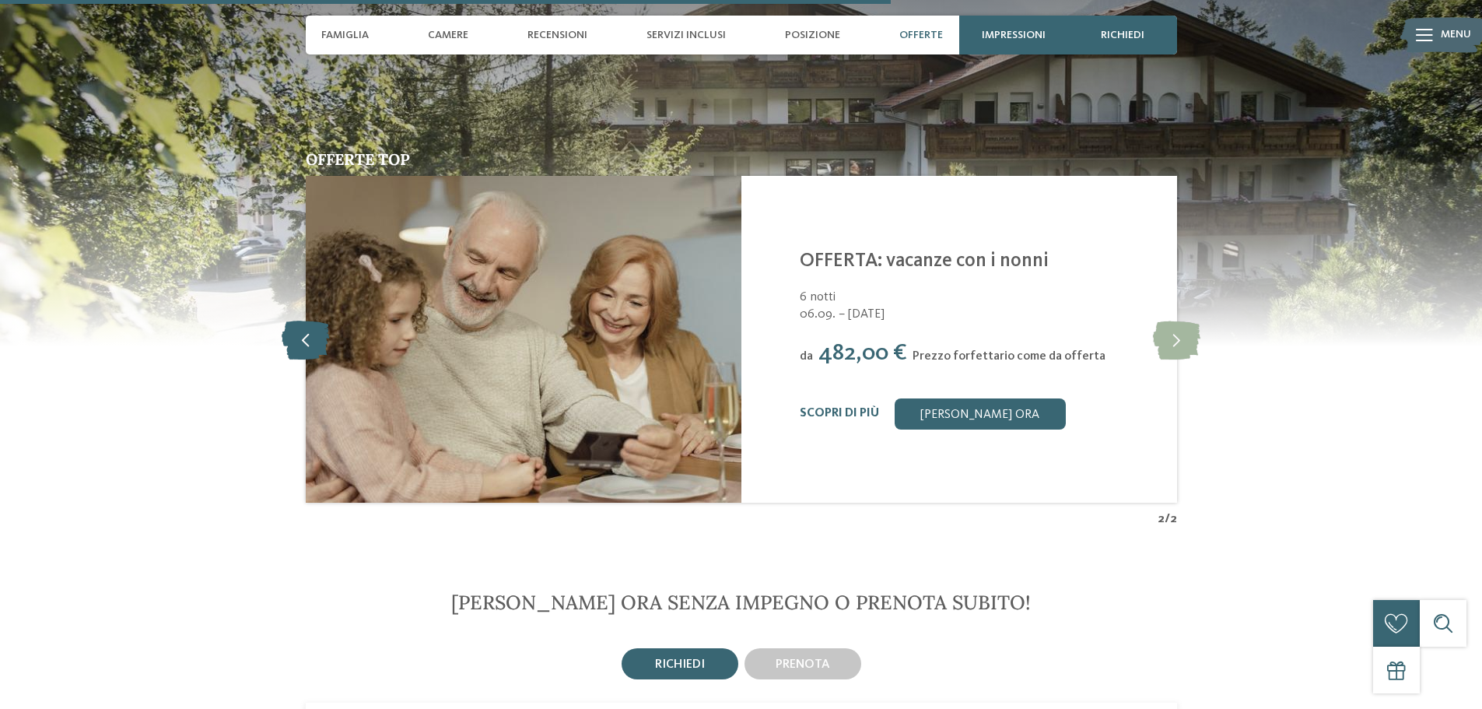
click at [294, 320] on icon at bounding box center [305, 339] width 47 height 39
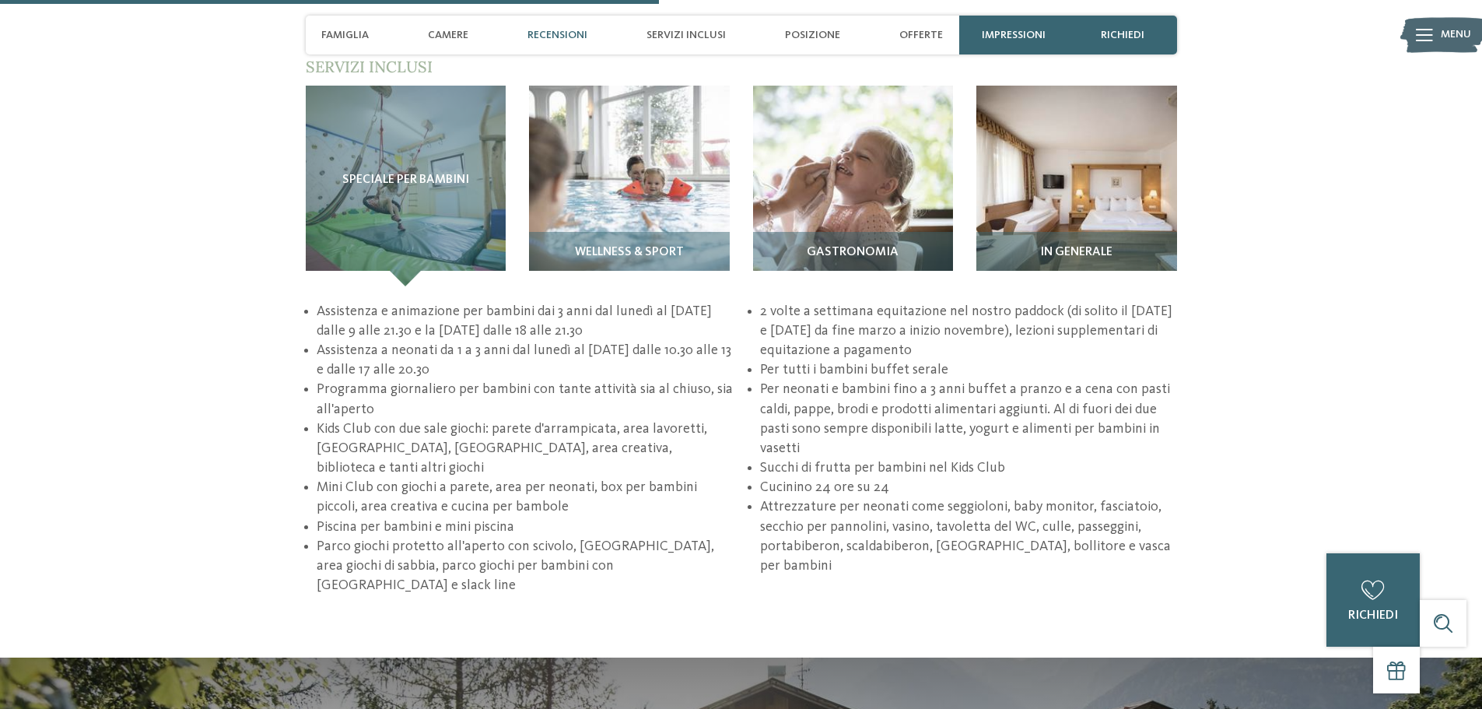
scroll to position [2023, 0]
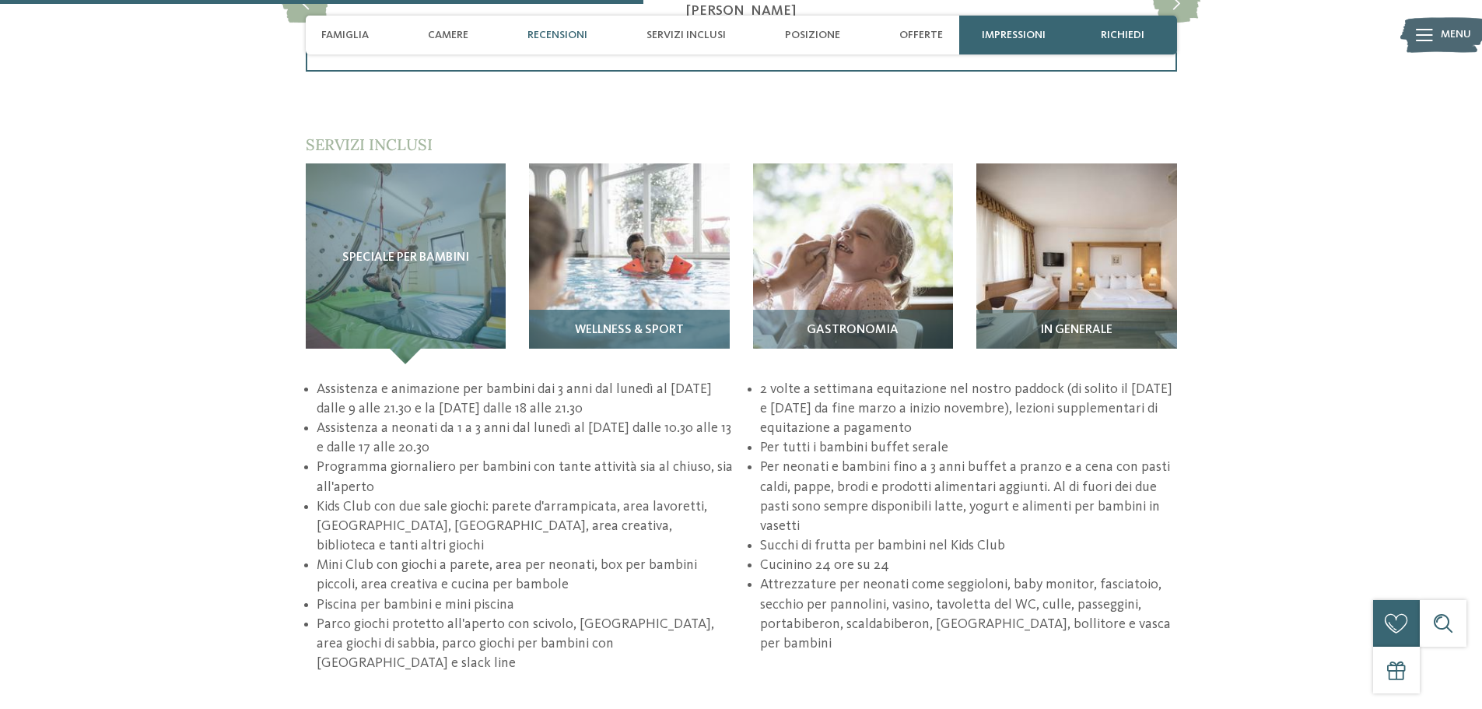
click at [632, 225] on img at bounding box center [629, 263] width 201 height 201
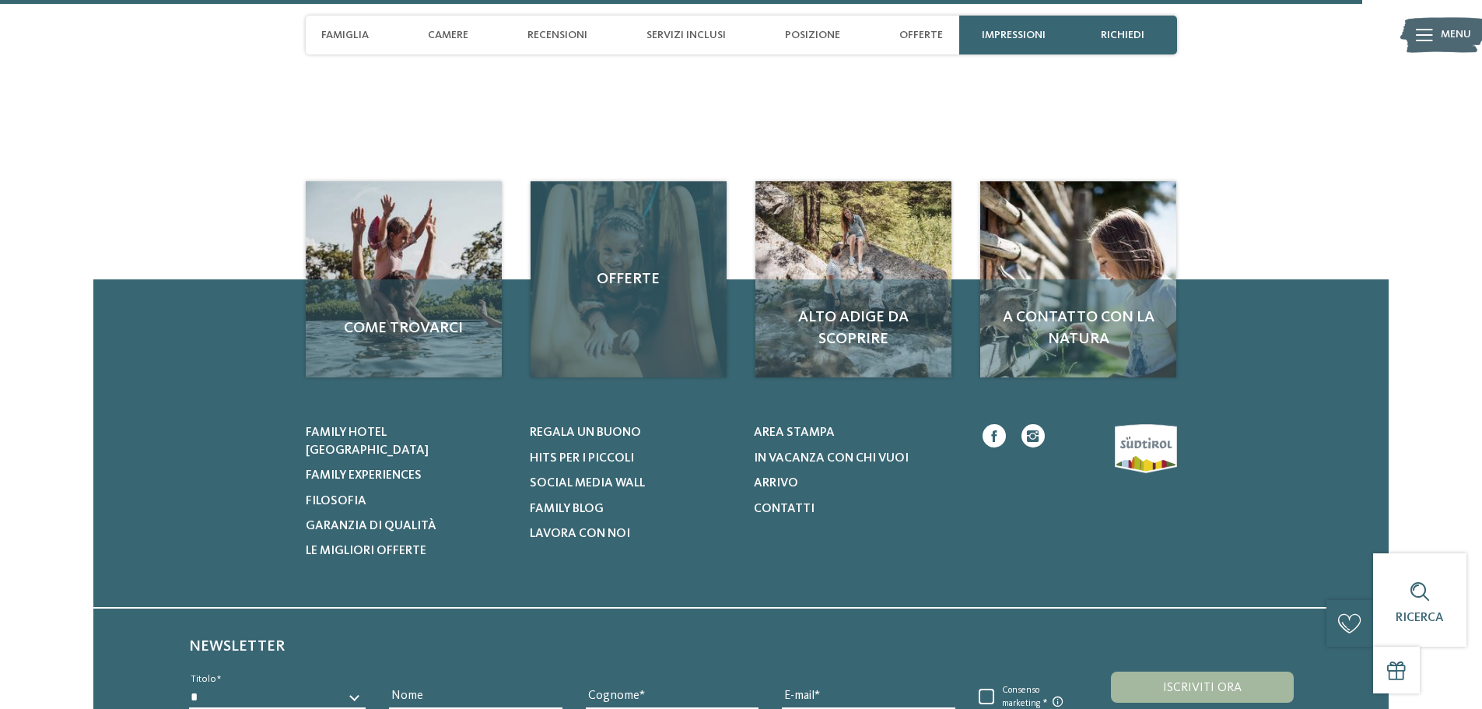
scroll to position [4512, 0]
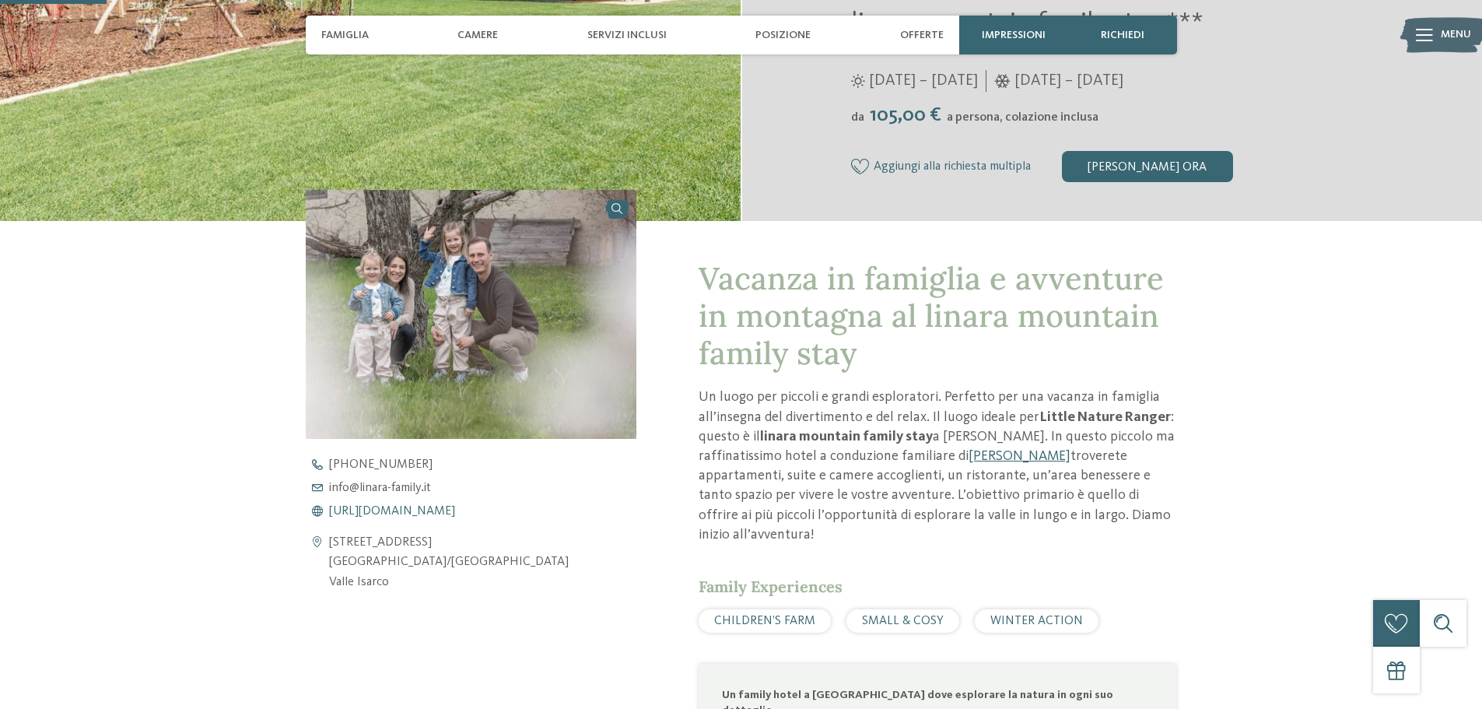
scroll to position [156, 0]
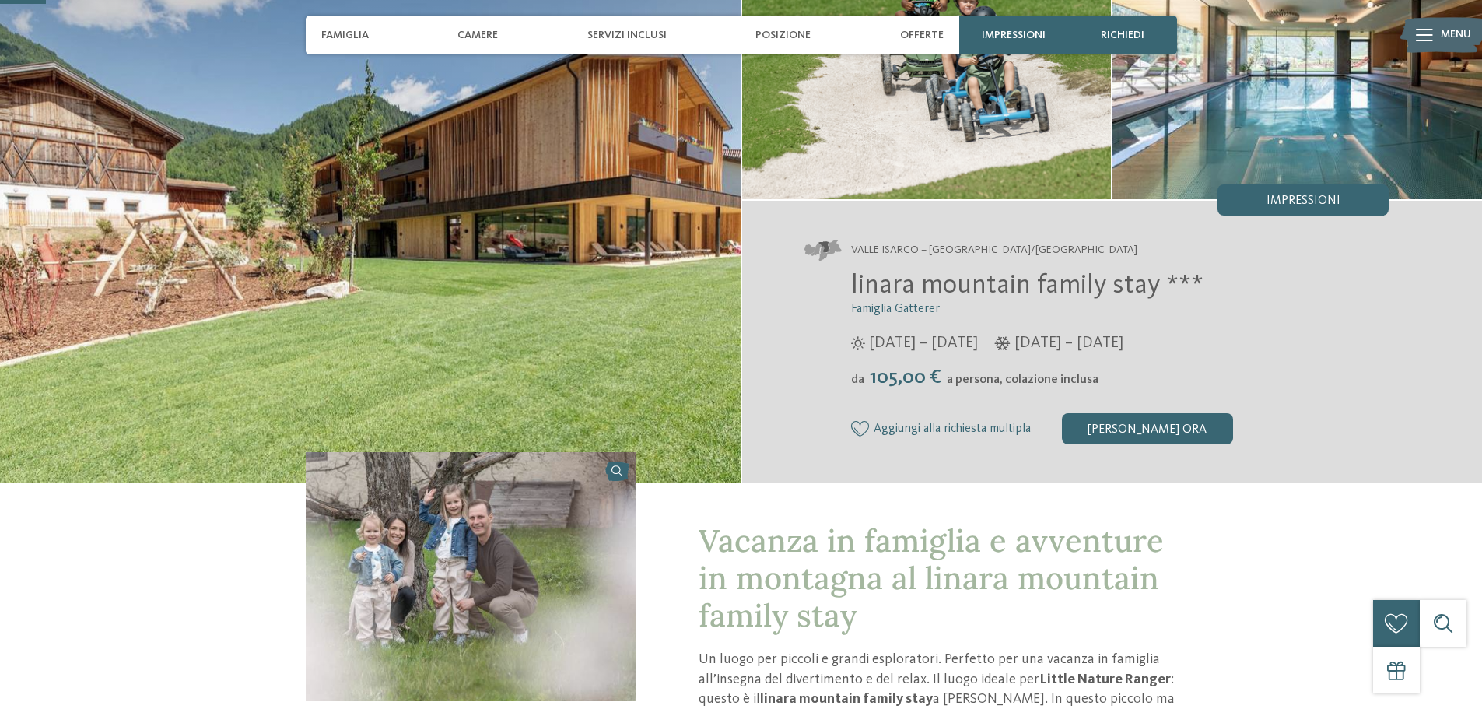
click at [486, 216] on img at bounding box center [370, 202] width 741 height 561
click at [539, 189] on img at bounding box center [370, 202] width 741 height 561
click at [899, 97] on img at bounding box center [927, 60] width 370 height 277
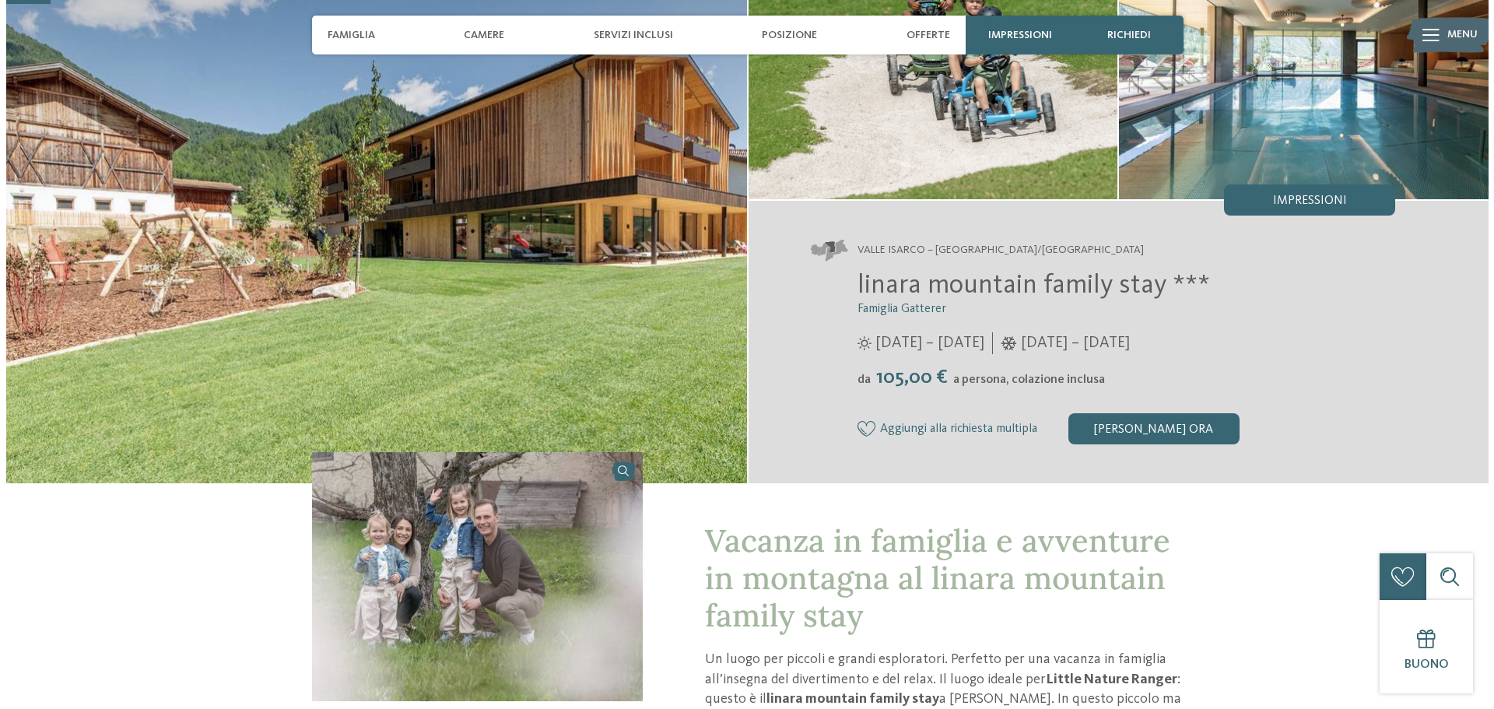
scroll to position [0, 0]
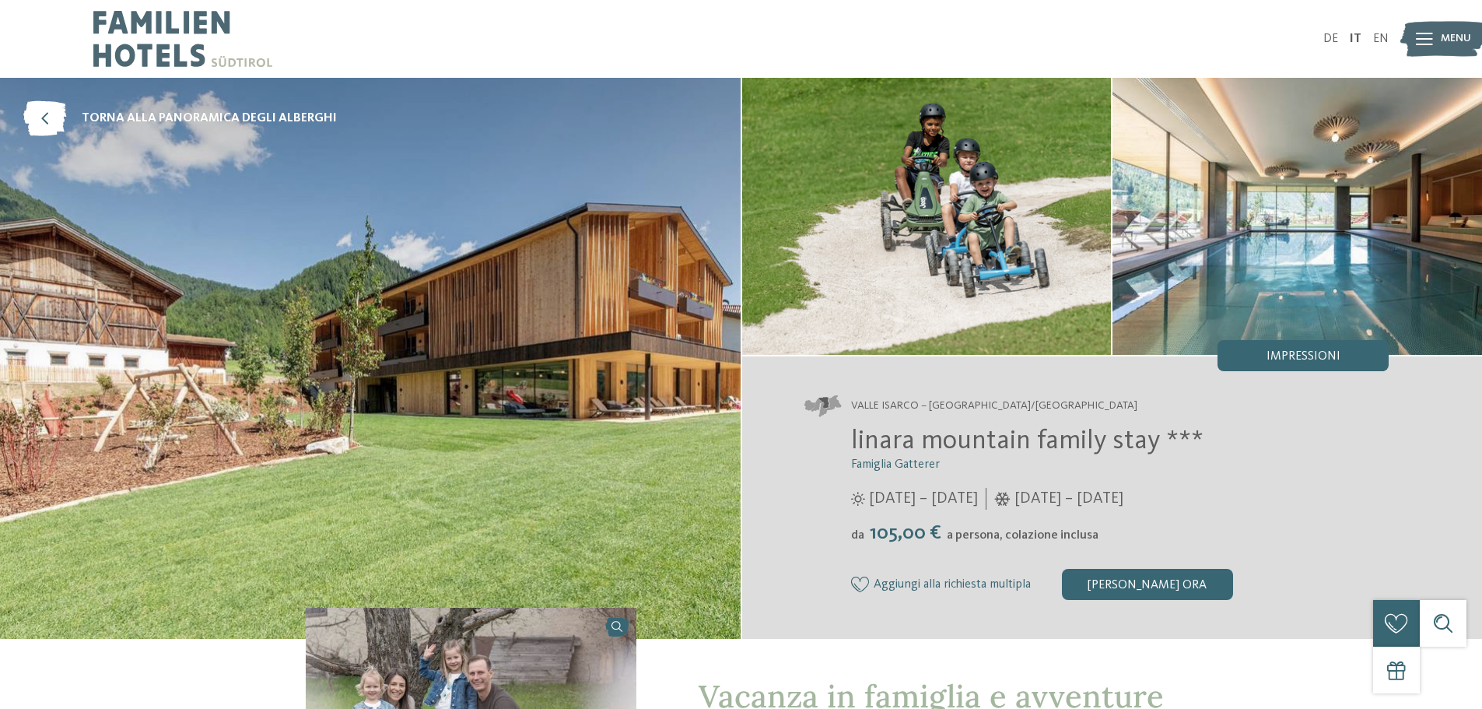
click at [372, 339] on img at bounding box center [370, 358] width 741 height 561
click at [1281, 355] on span "Impressioni" at bounding box center [1303, 356] width 74 height 12
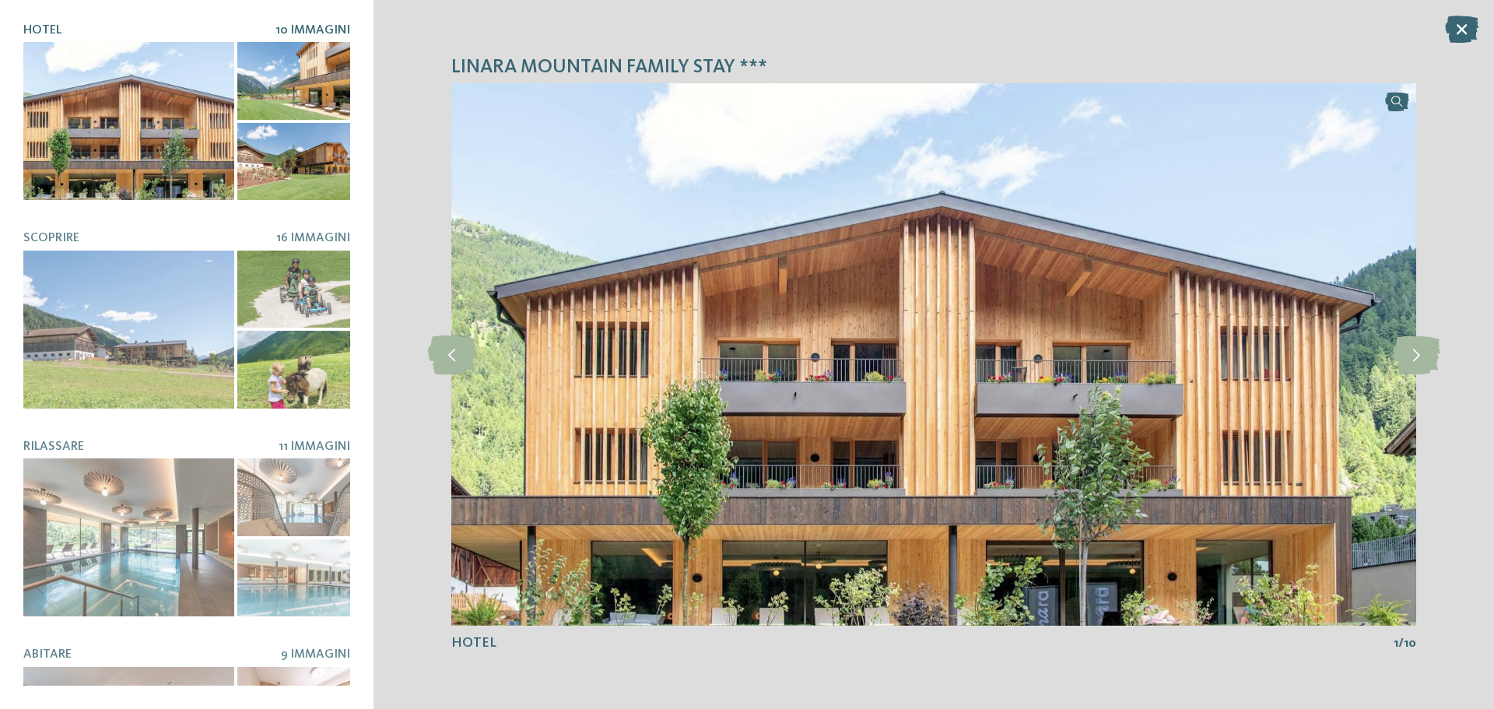
click at [257, 75] on div at bounding box center [293, 81] width 113 height 78
click at [1422, 358] on icon at bounding box center [1415, 354] width 47 height 39
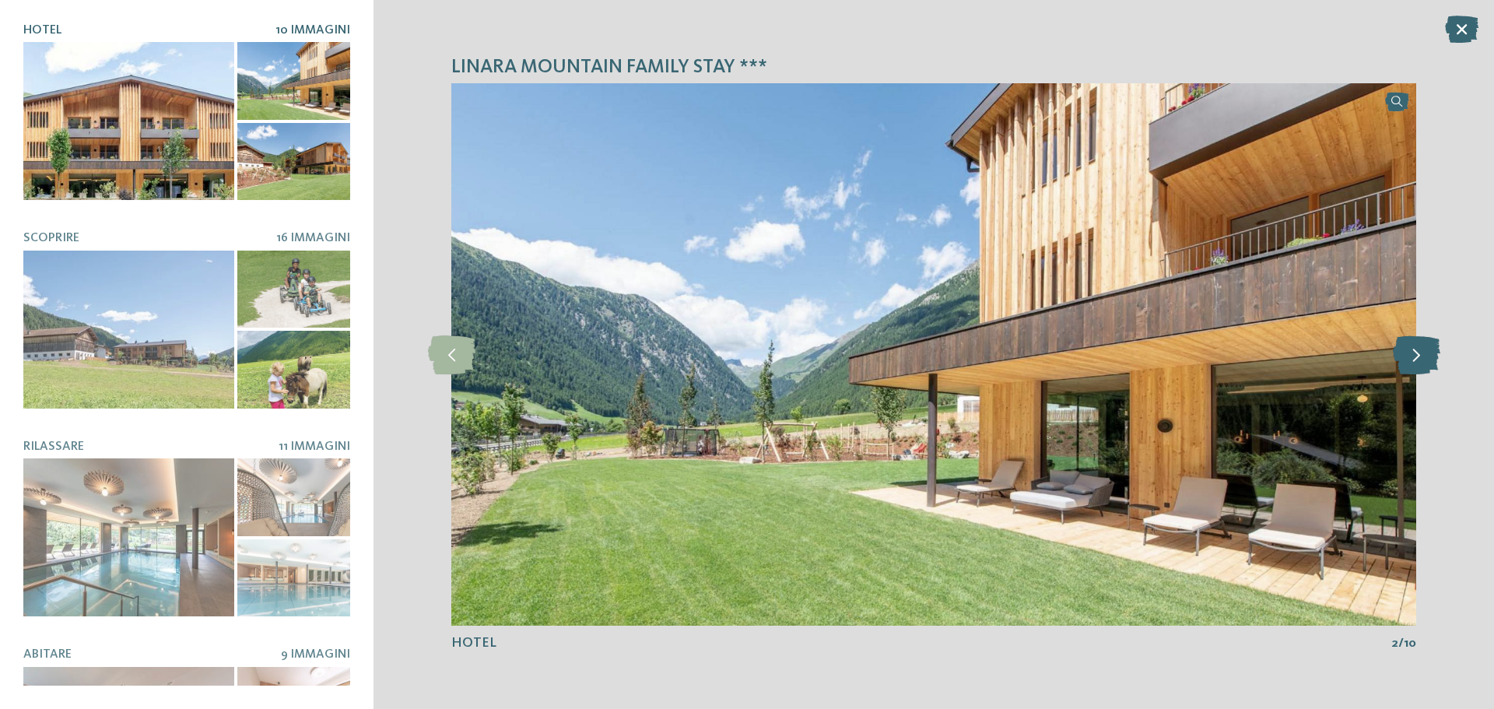
click at [1422, 358] on icon at bounding box center [1415, 354] width 47 height 39
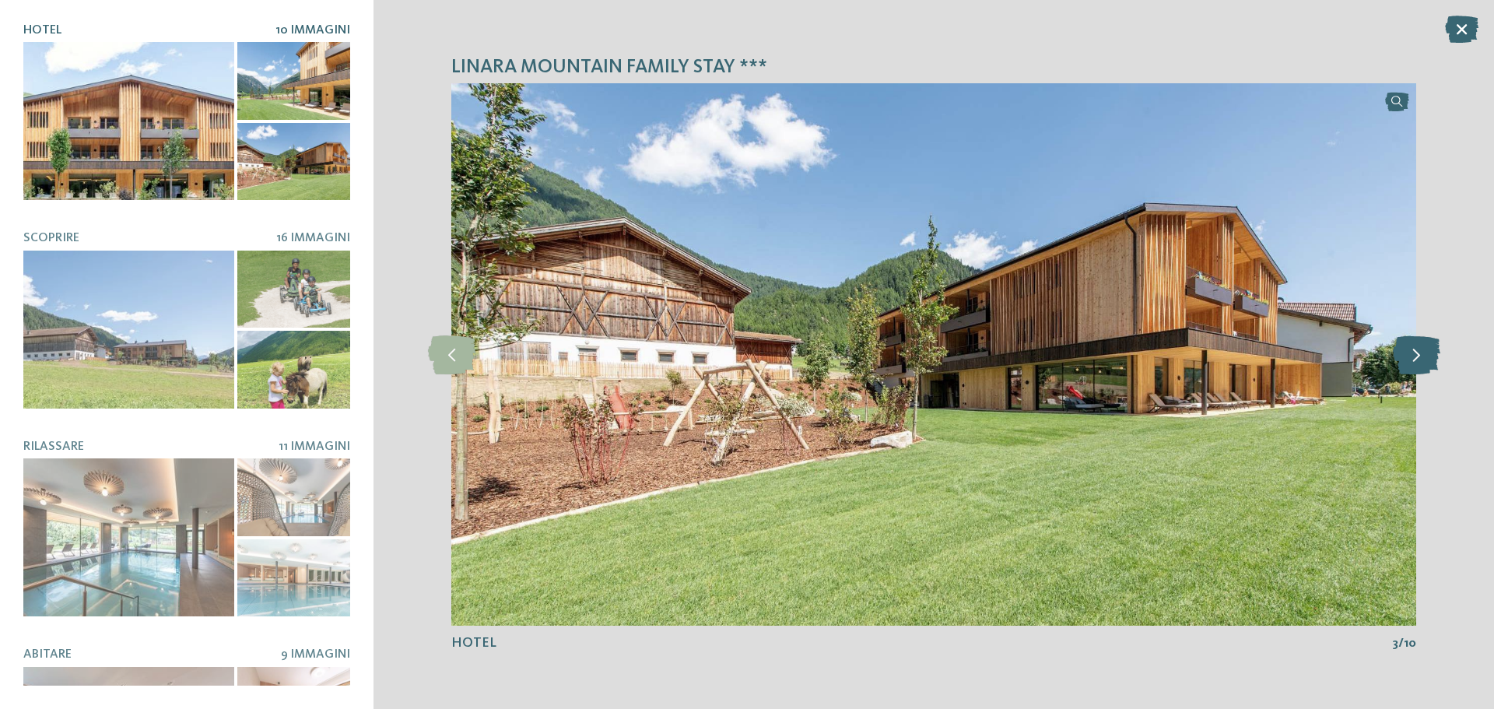
click at [1422, 358] on icon at bounding box center [1415, 354] width 47 height 39
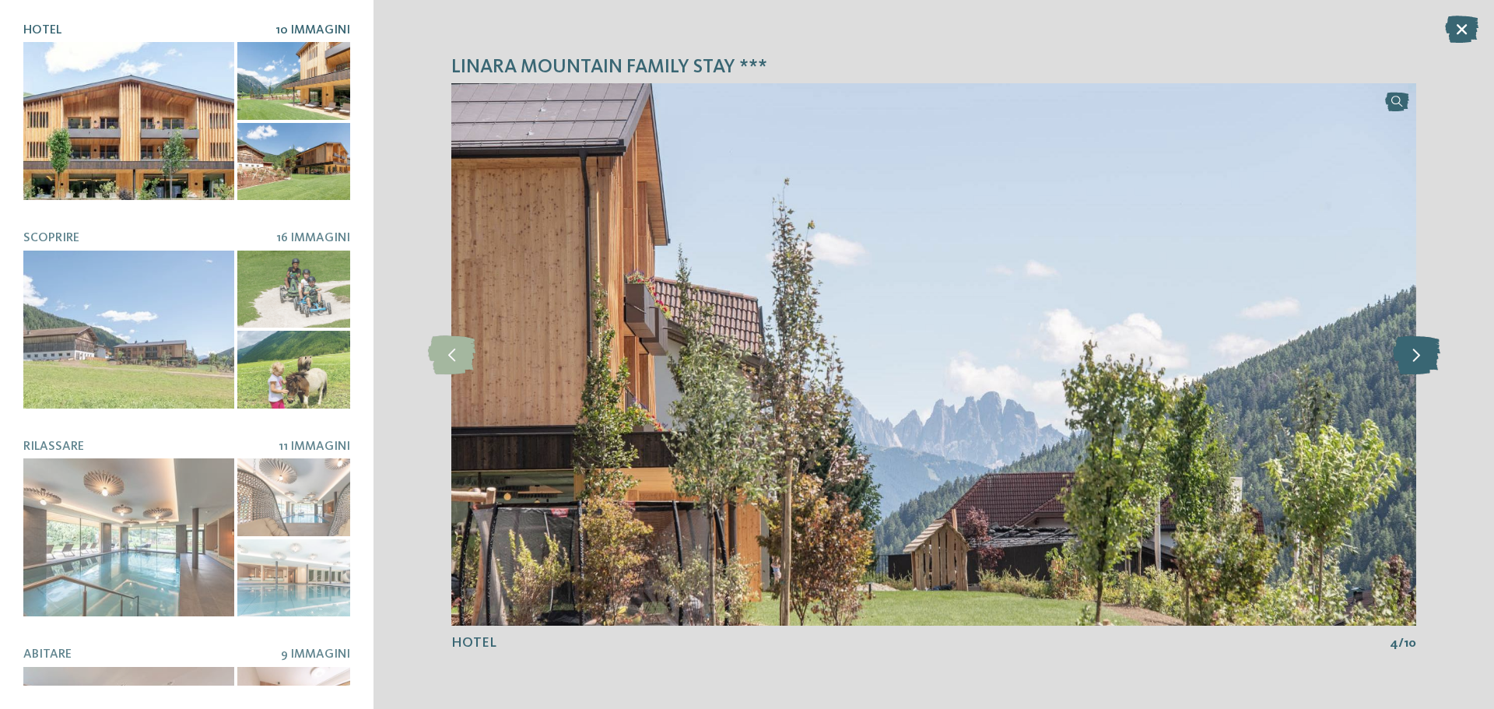
click at [1422, 358] on icon at bounding box center [1415, 354] width 47 height 39
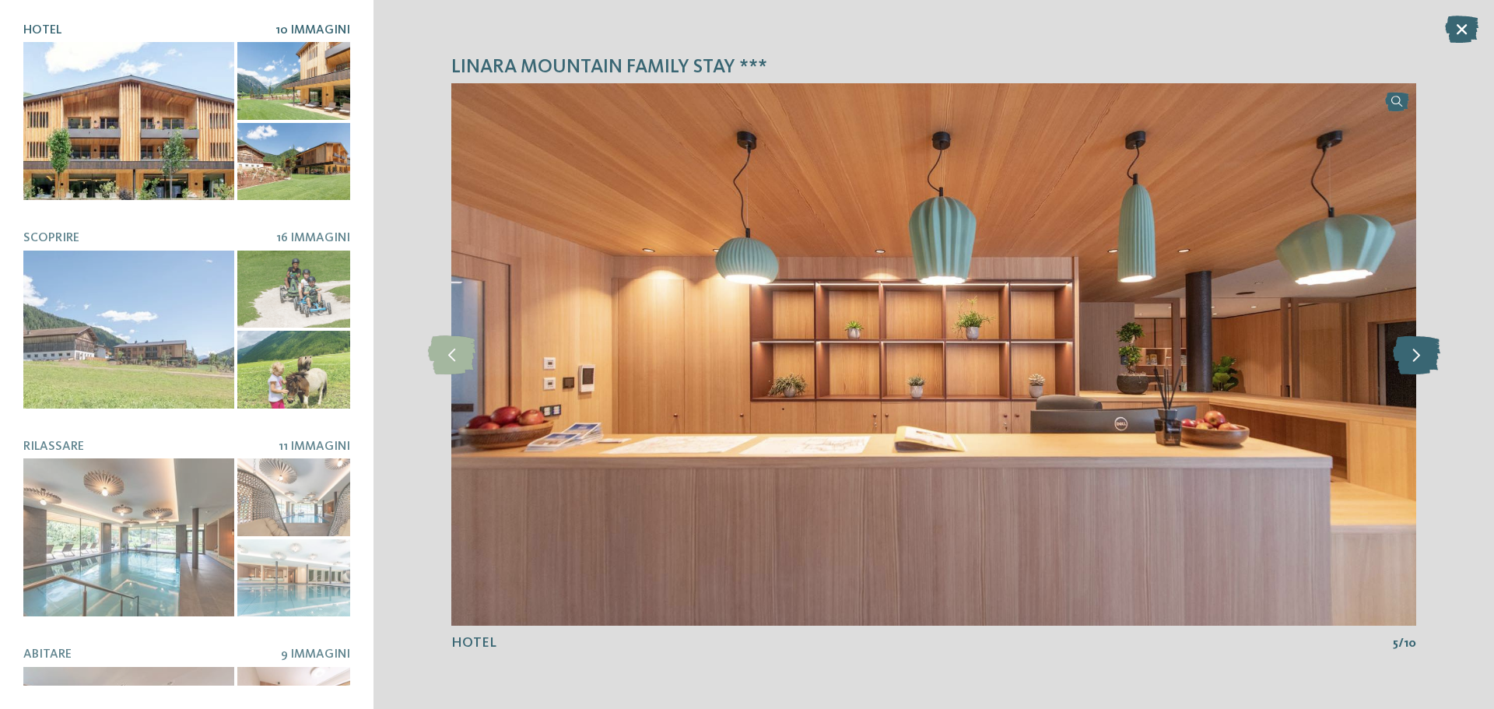
click at [1422, 358] on icon at bounding box center [1415, 354] width 47 height 39
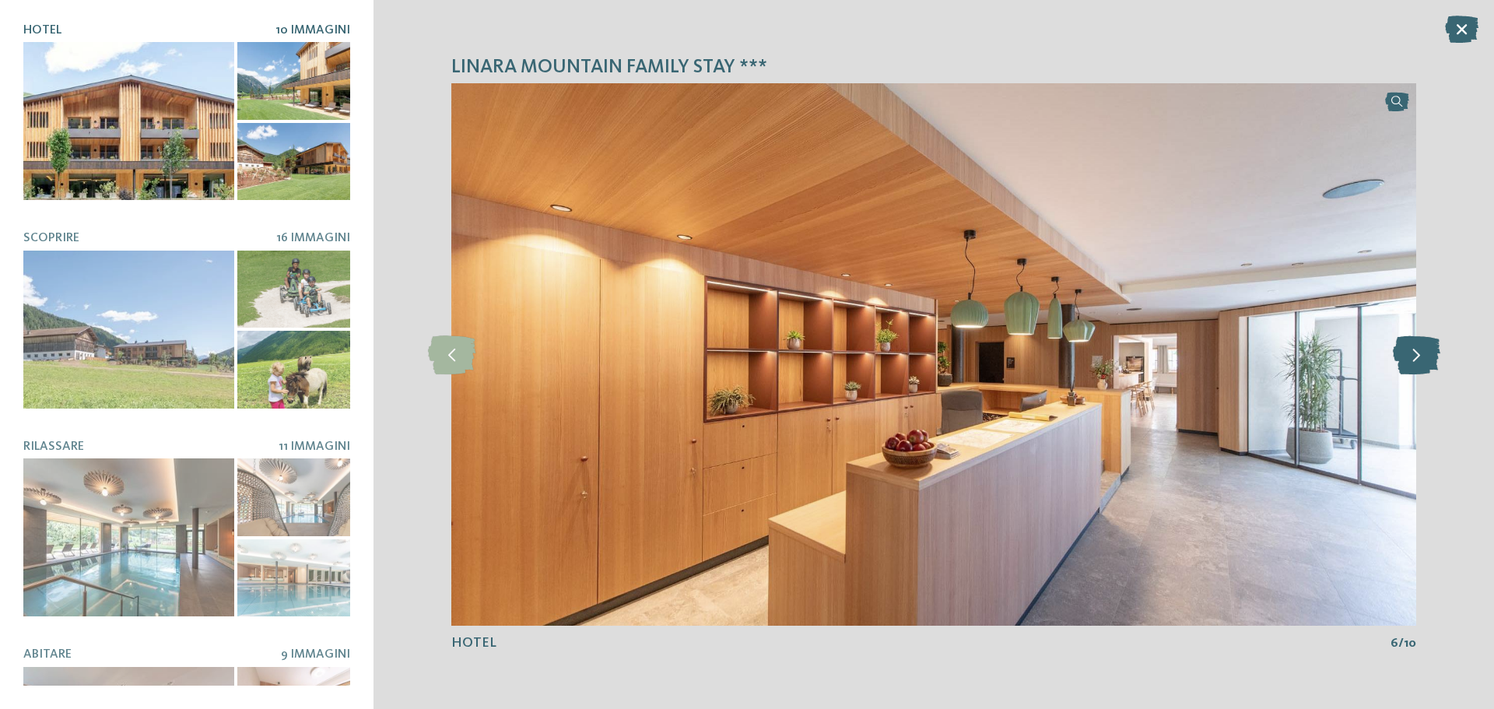
click at [1422, 358] on icon at bounding box center [1415, 354] width 47 height 39
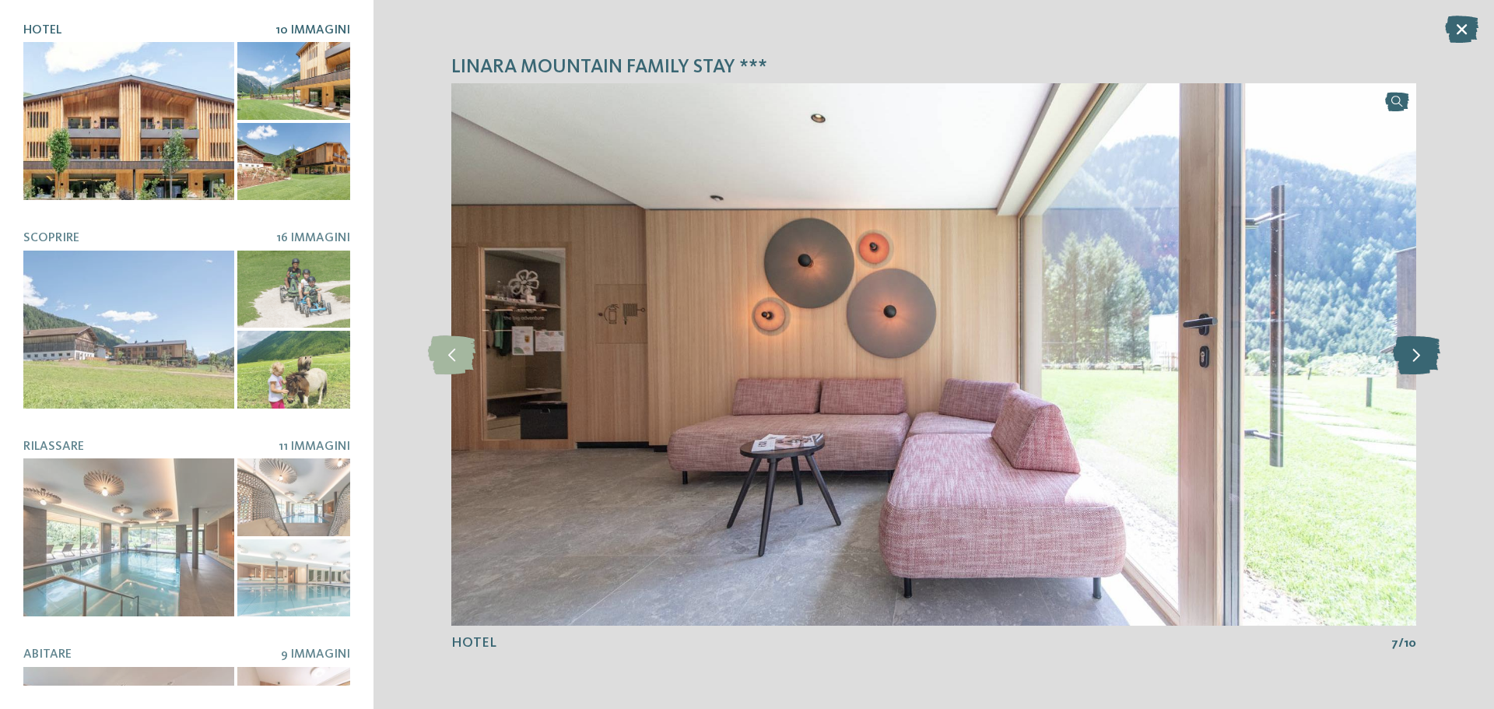
click at [1422, 358] on icon at bounding box center [1415, 354] width 47 height 39
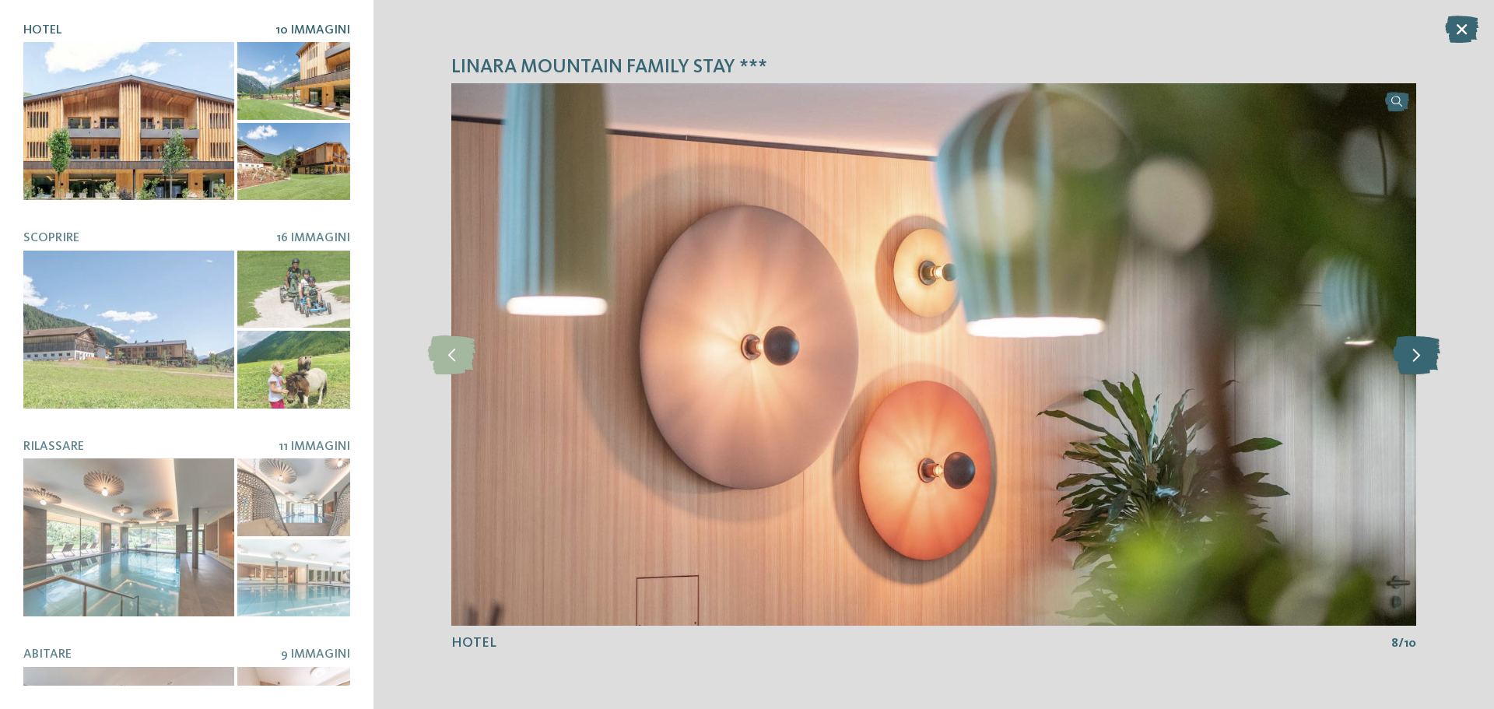
click at [1422, 358] on icon at bounding box center [1415, 354] width 47 height 39
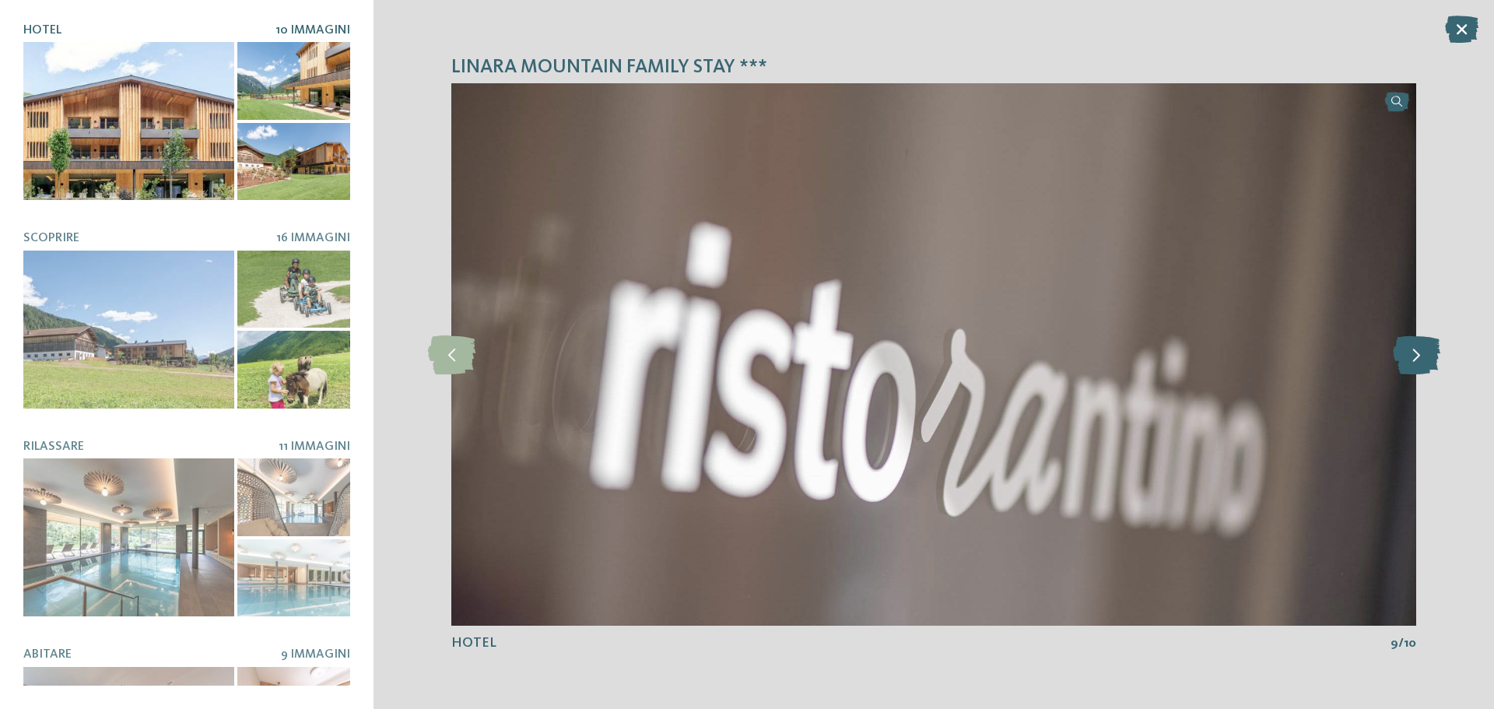
click at [1422, 358] on icon at bounding box center [1415, 354] width 47 height 39
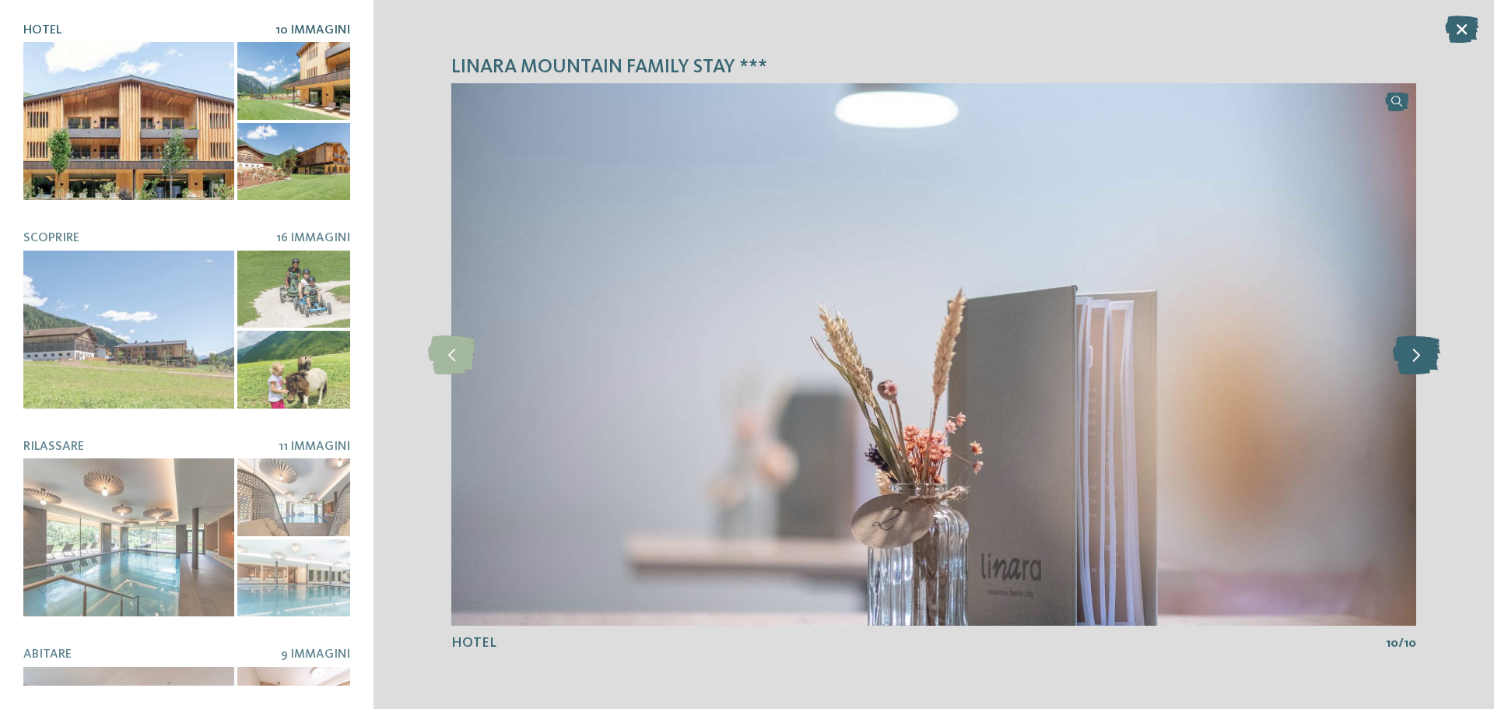
click at [1422, 358] on icon at bounding box center [1415, 354] width 47 height 39
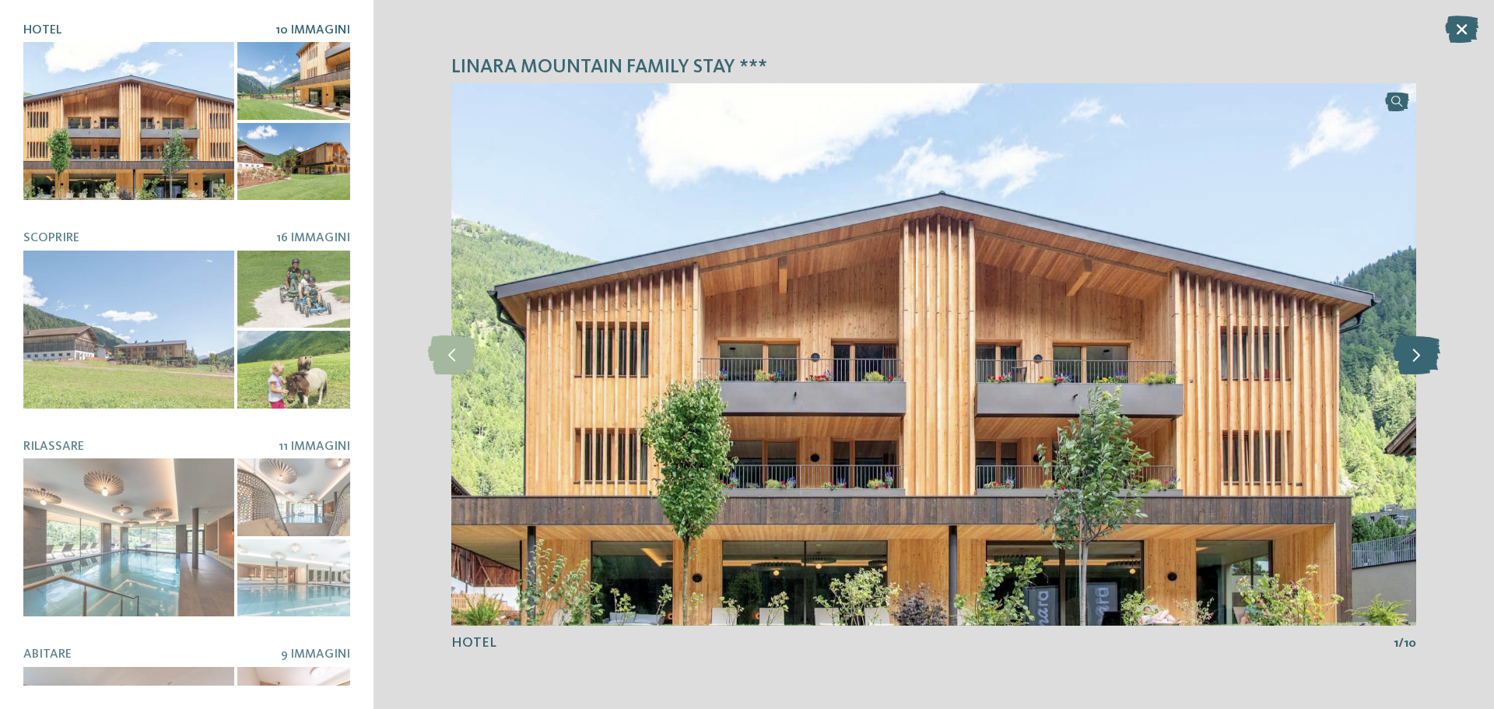
click at [1422, 358] on icon at bounding box center [1415, 354] width 47 height 39
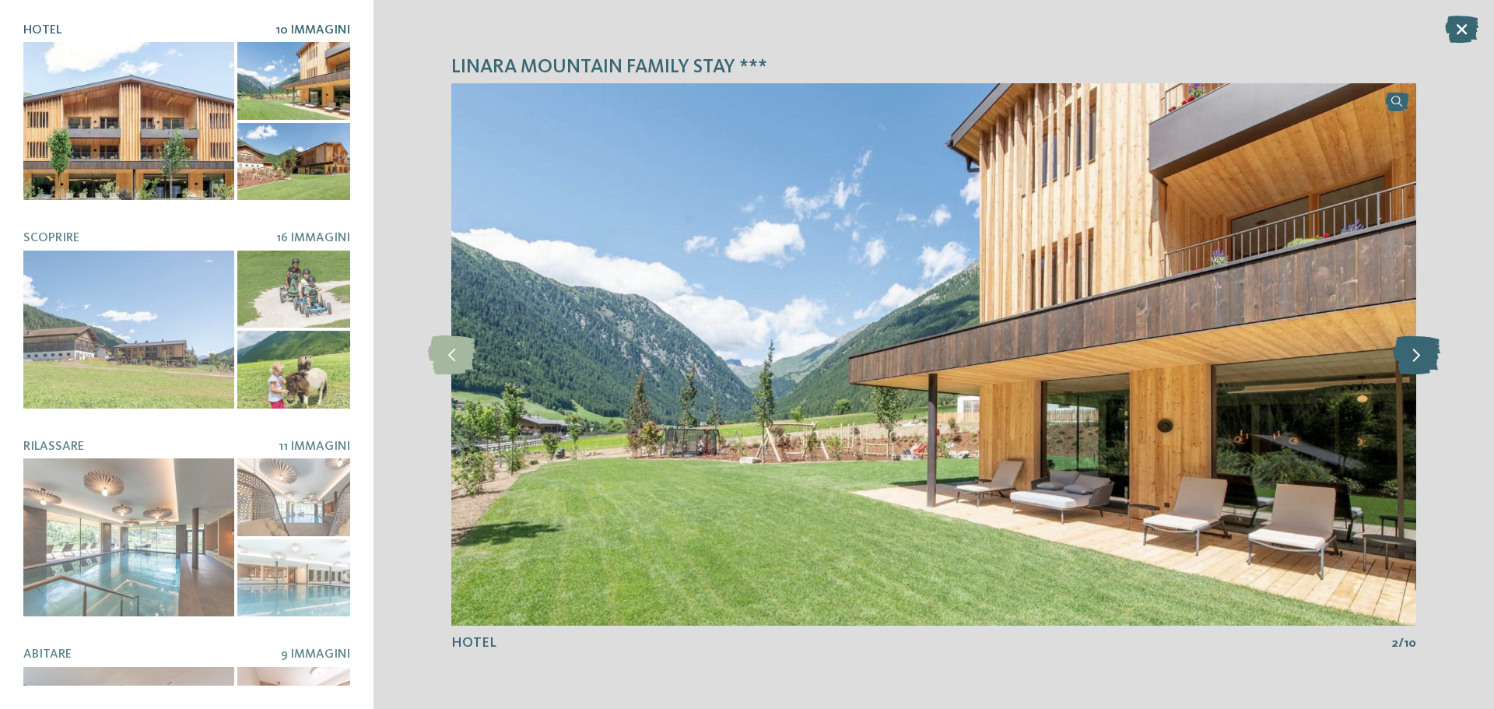
click at [1422, 358] on icon at bounding box center [1415, 354] width 47 height 39
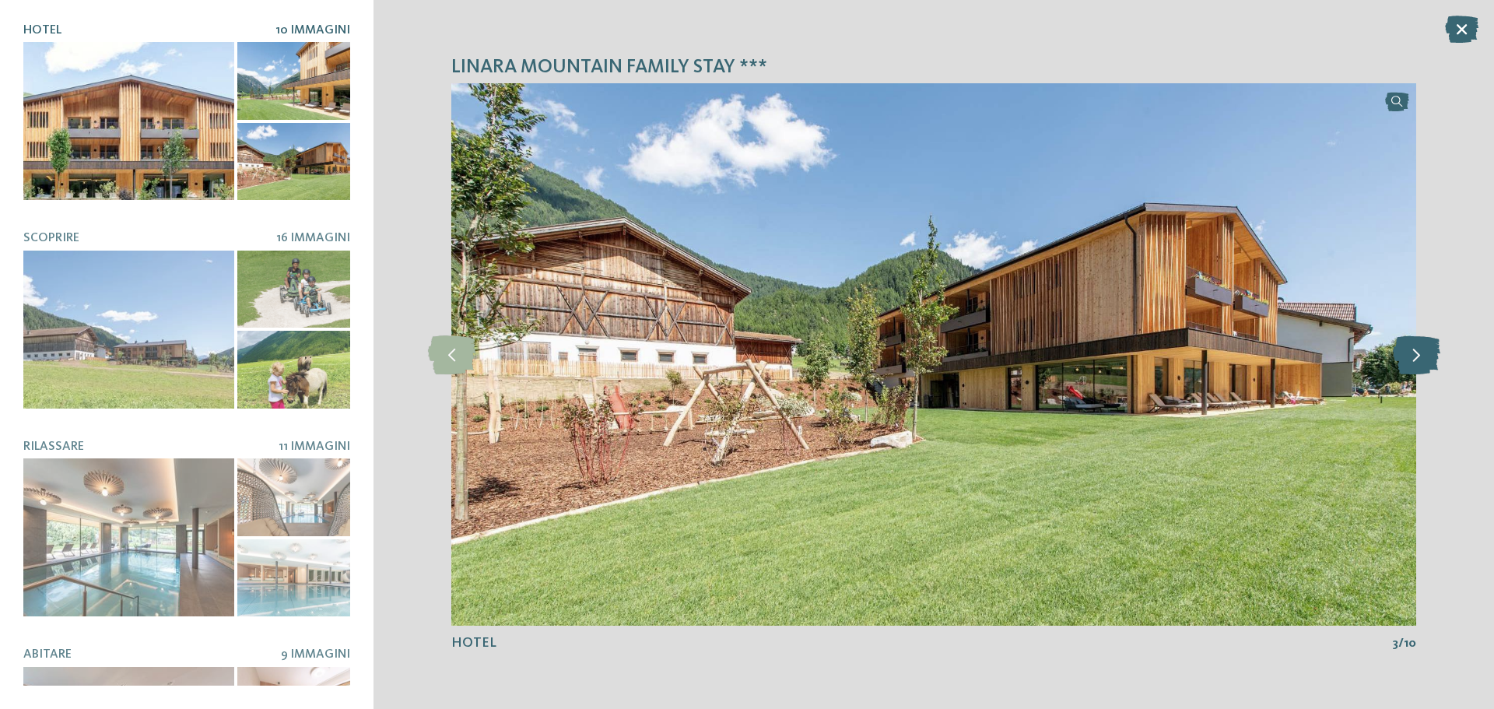
click at [1422, 358] on icon at bounding box center [1415, 354] width 47 height 39
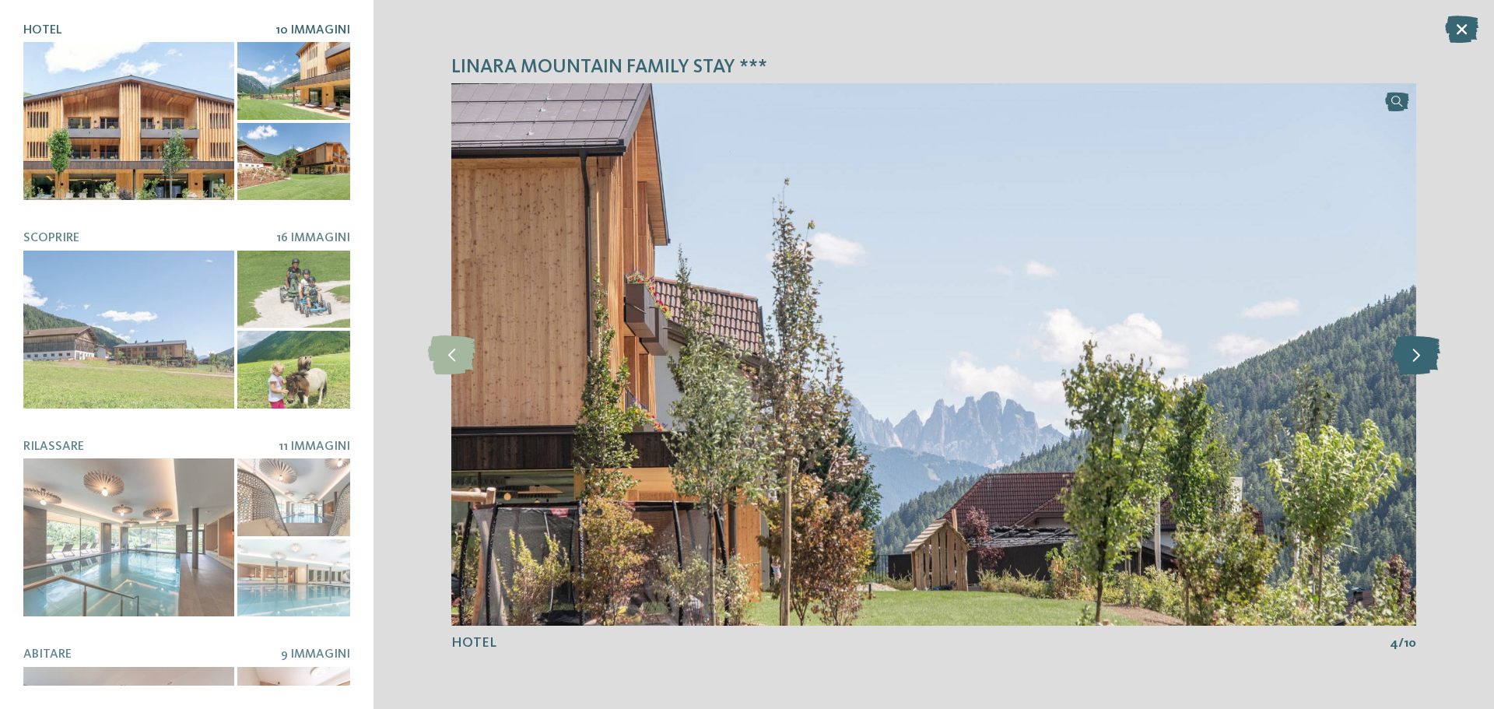
click at [1422, 358] on icon at bounding box center [1415, 354] width 47 height 39
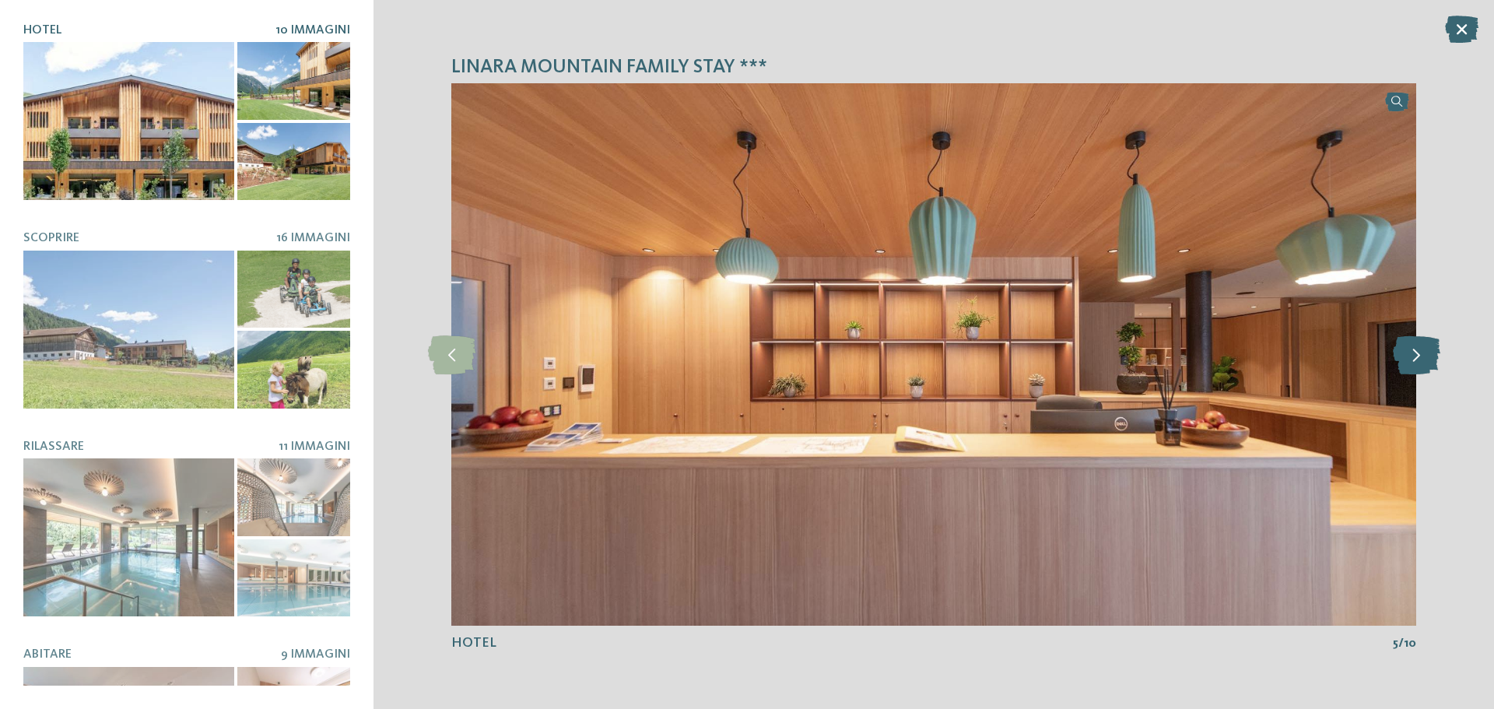
click at [1422, 358] on icon at bounding box center [1415, 354] width 47 height 39
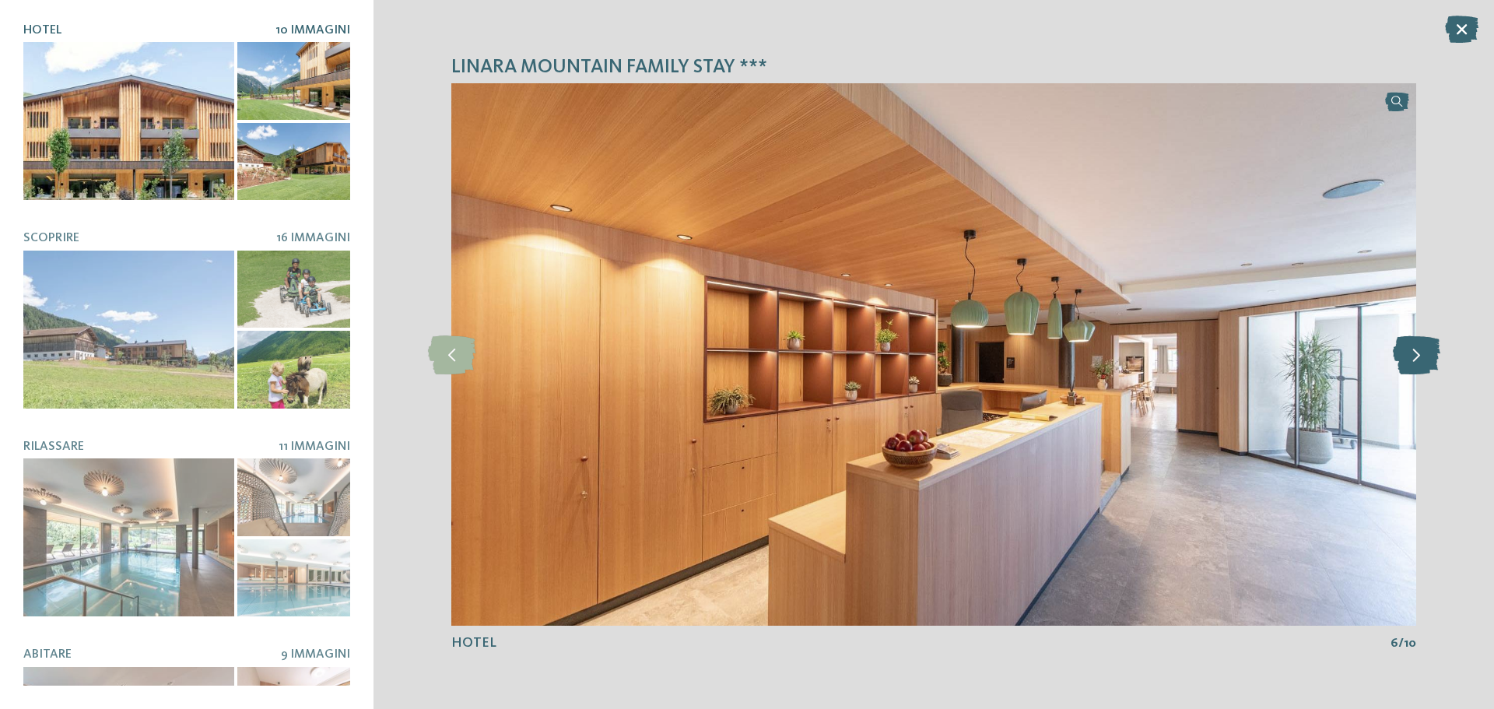
click at [1422, 358] on icon at bounding box center [1415, 354] width 47 height 39
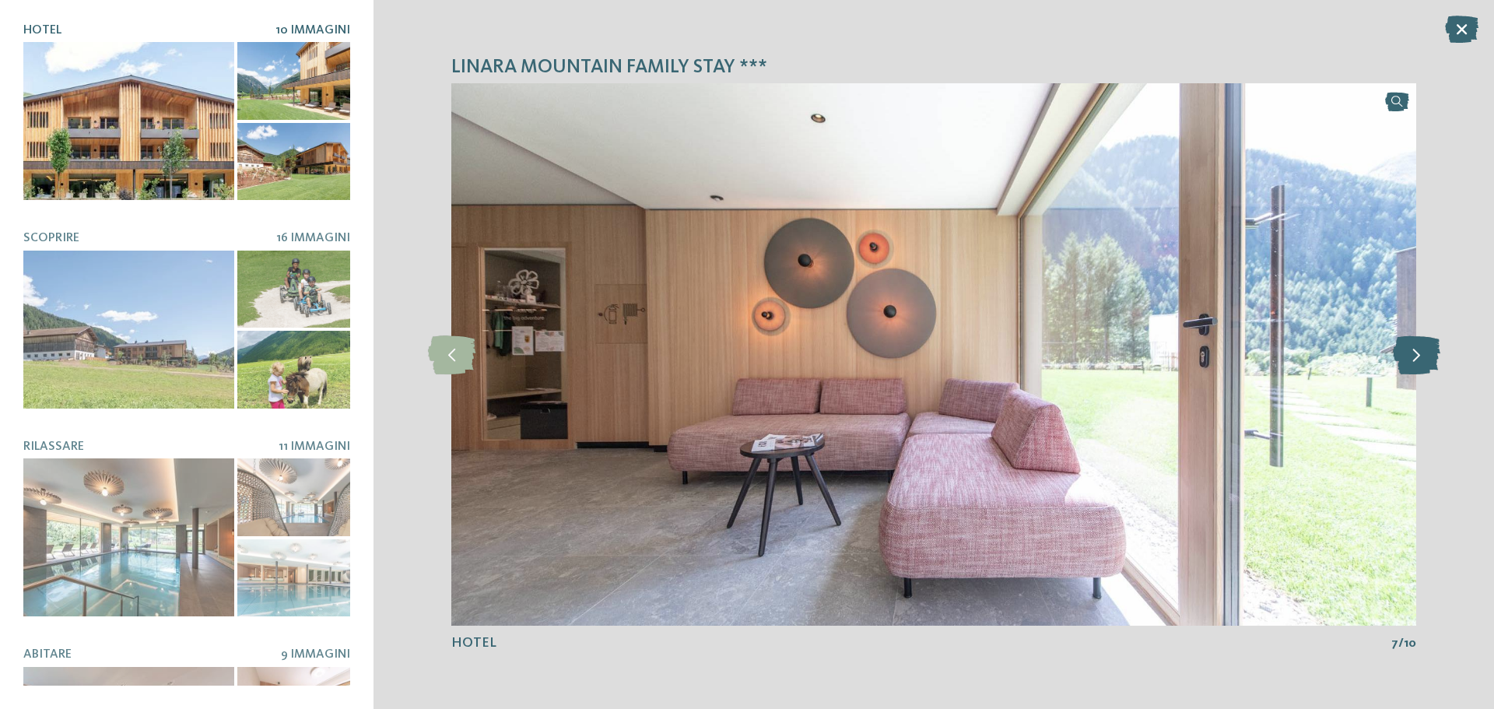
click at [1422, 358] on icon at bounding box center [1415, 354] width 47 height 39
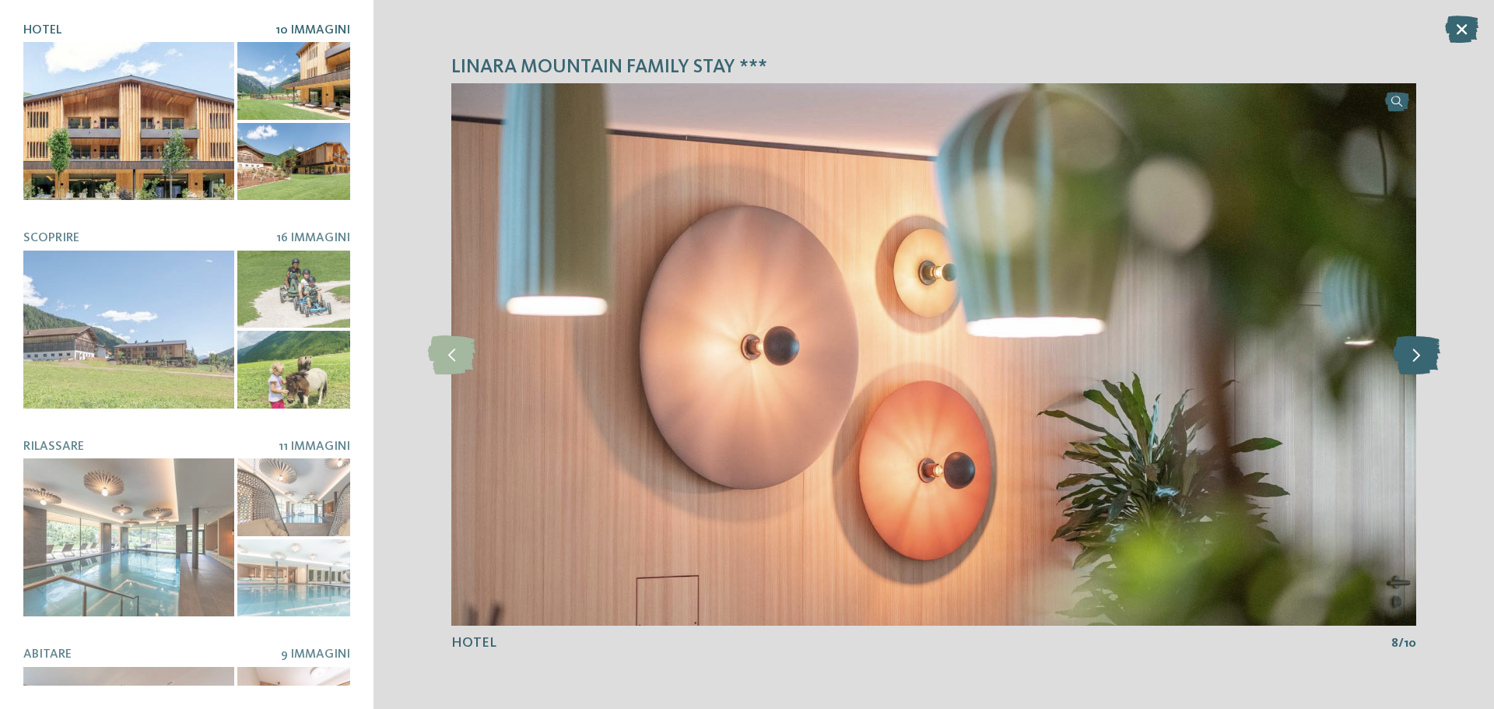
click at [1422, 358] on icon at bounding box center [1415, 354] width 47 height 39
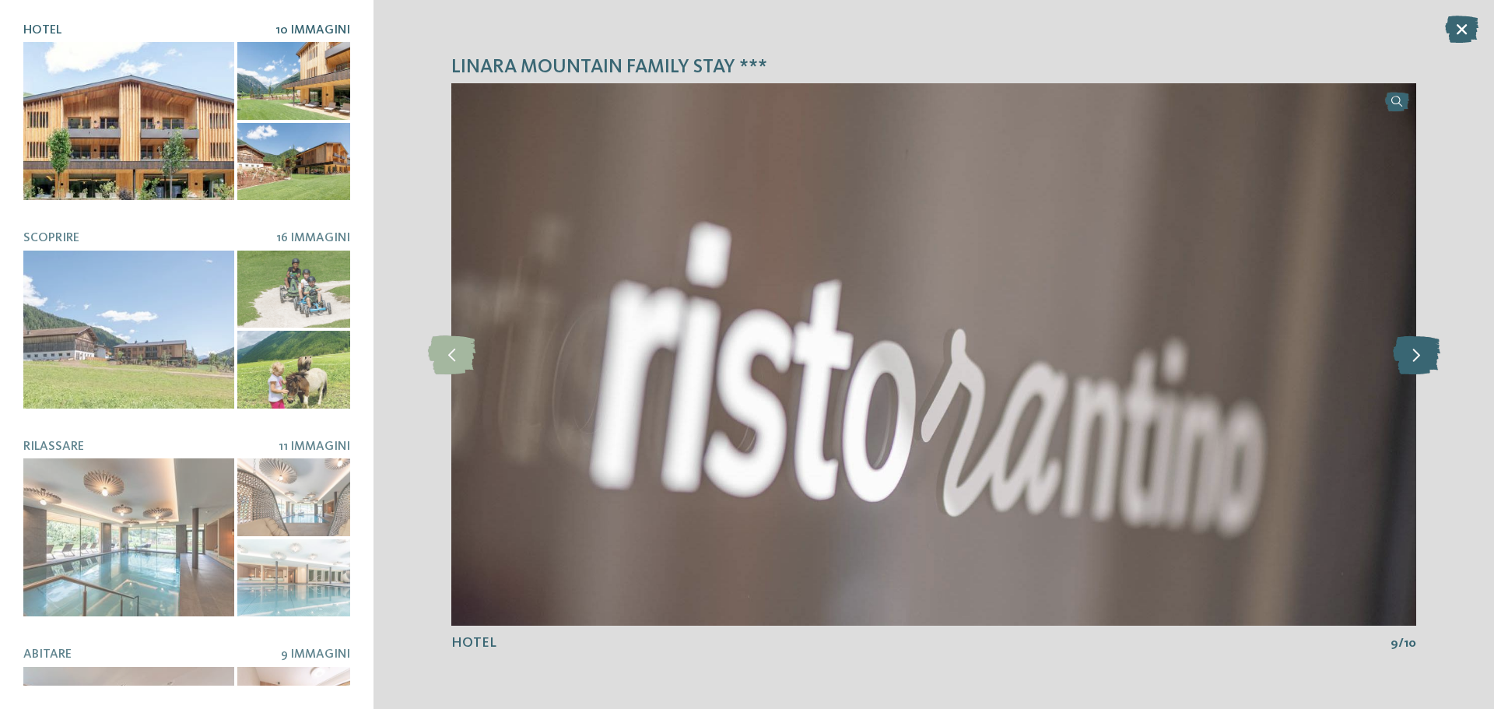
click at [1422, 358] on icon at bounding box center [1415, 354] width 47 height 39
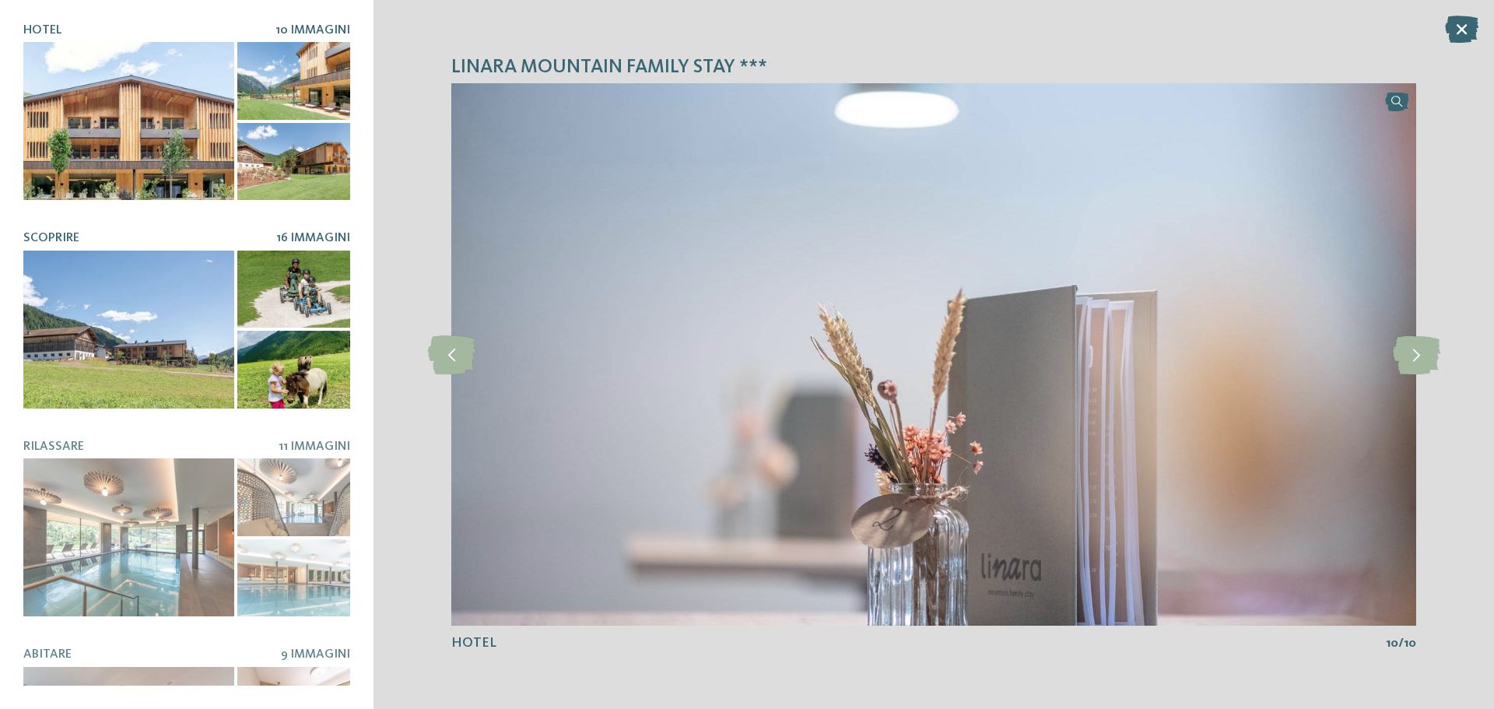
click at [99, 328] on div at bounding box center [128, 329] width 211 height 158
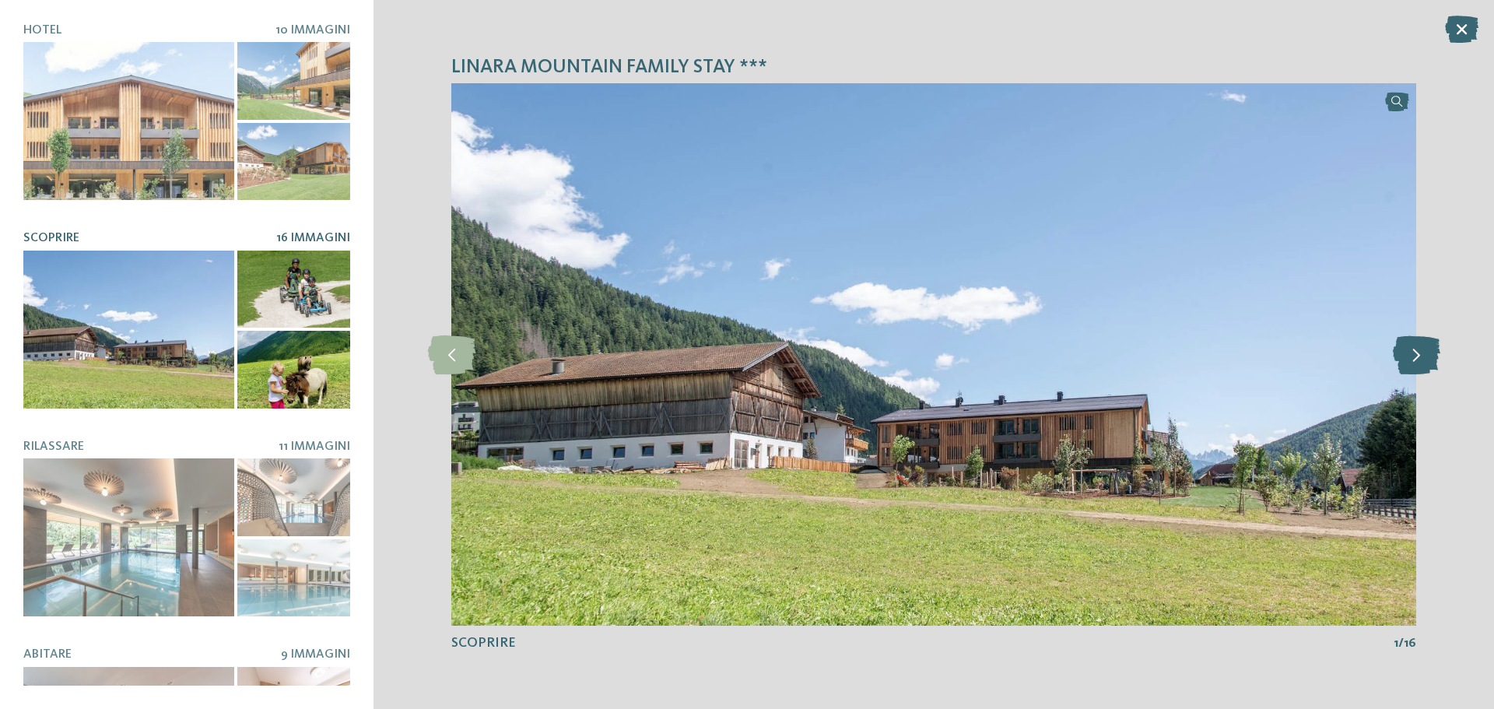
click at [1412, 354] on icon at bounding box center [1415, 354] width 47 height 39
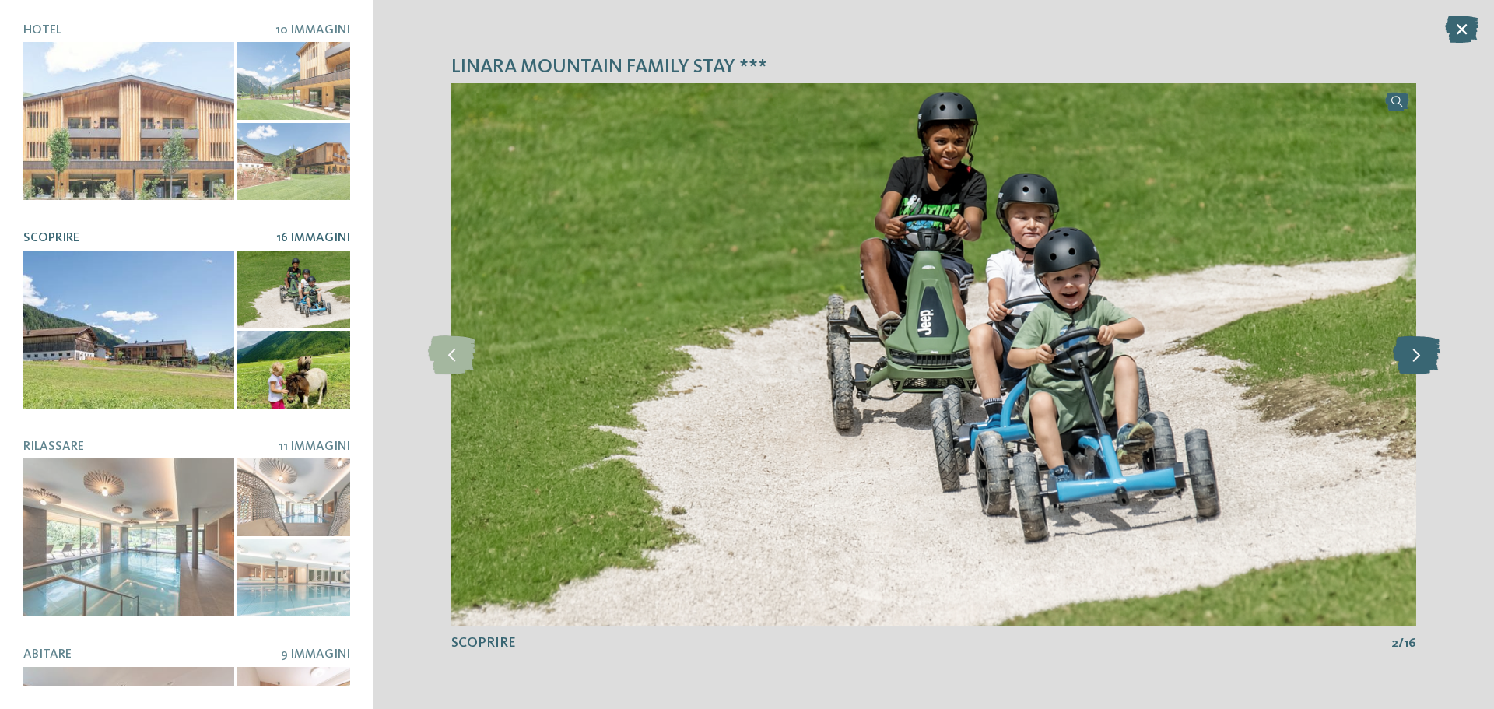
click at [1412, 354] on icon at bounding box center [1415, 354] width 47 height 39
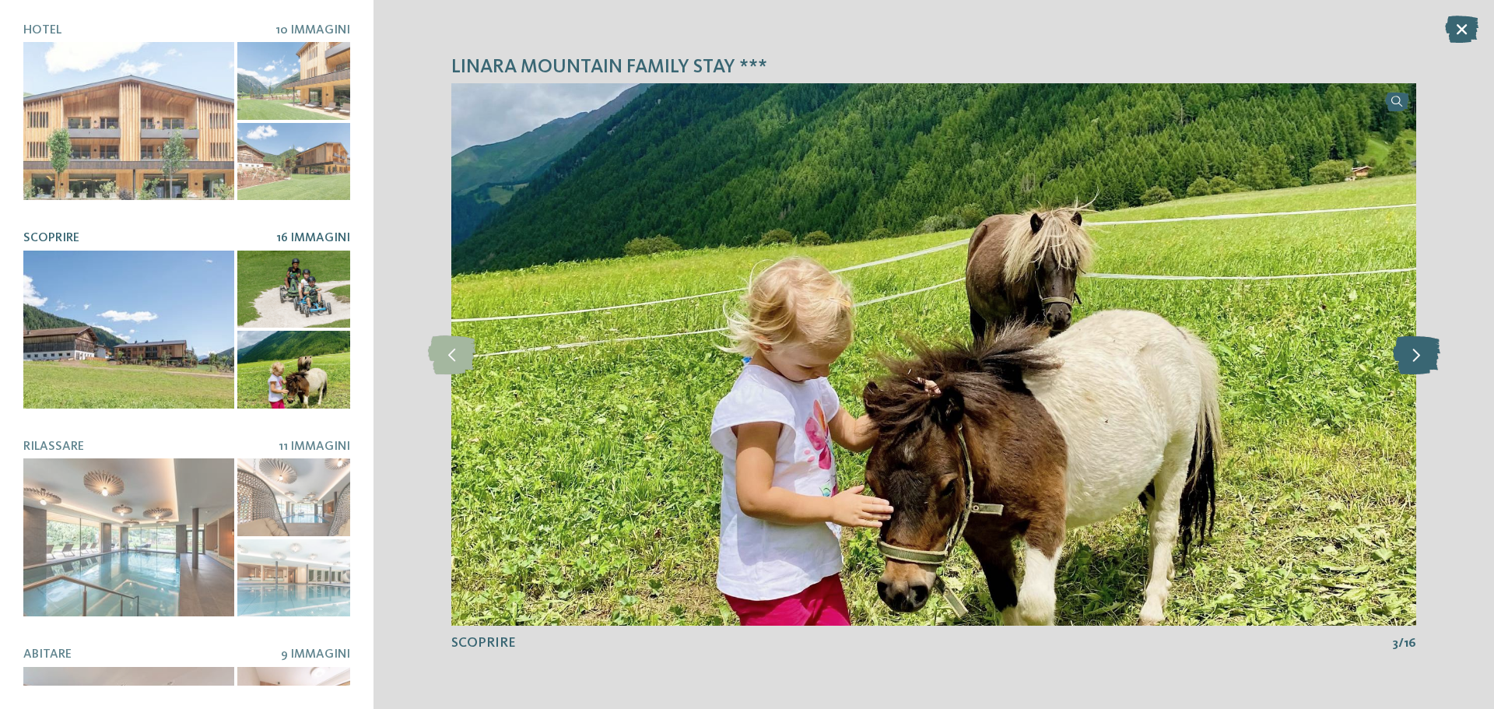
click at [1412, 354] on icon at bounding box center [1415, 354] width 47 height 39
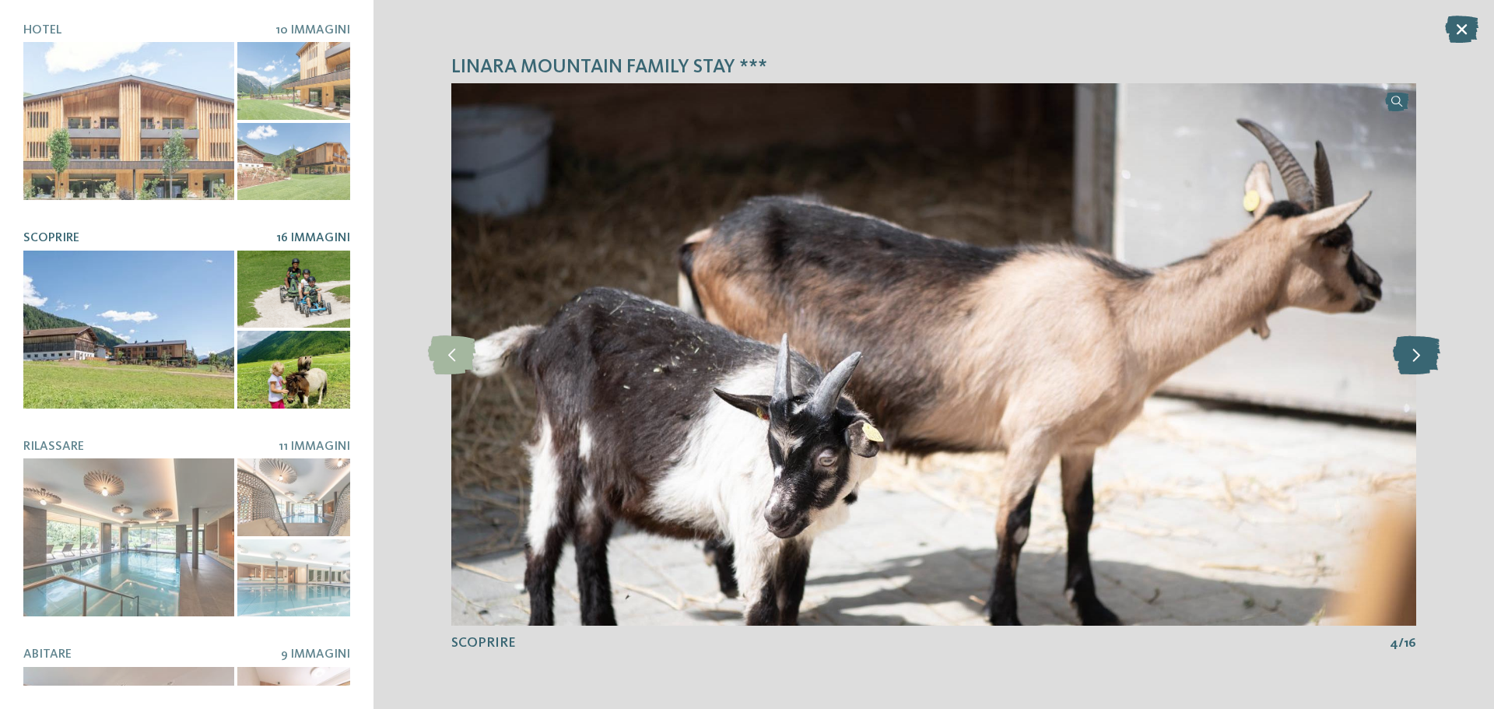
click at [1412, 354] on icon at bounding box center [1415, 354] width 47 height 39
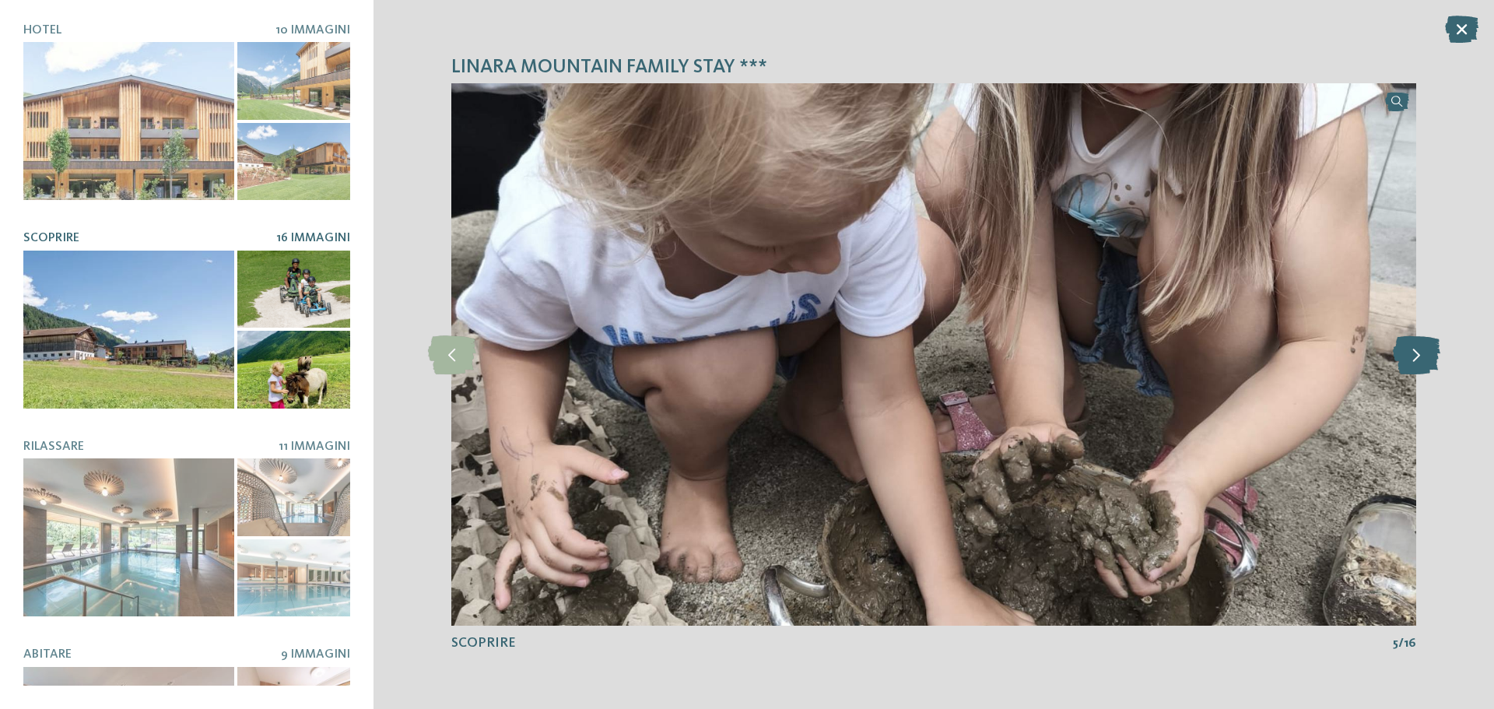
click at [1412, 354] on icon at bounding box center [1415, 354] width 47 height 39
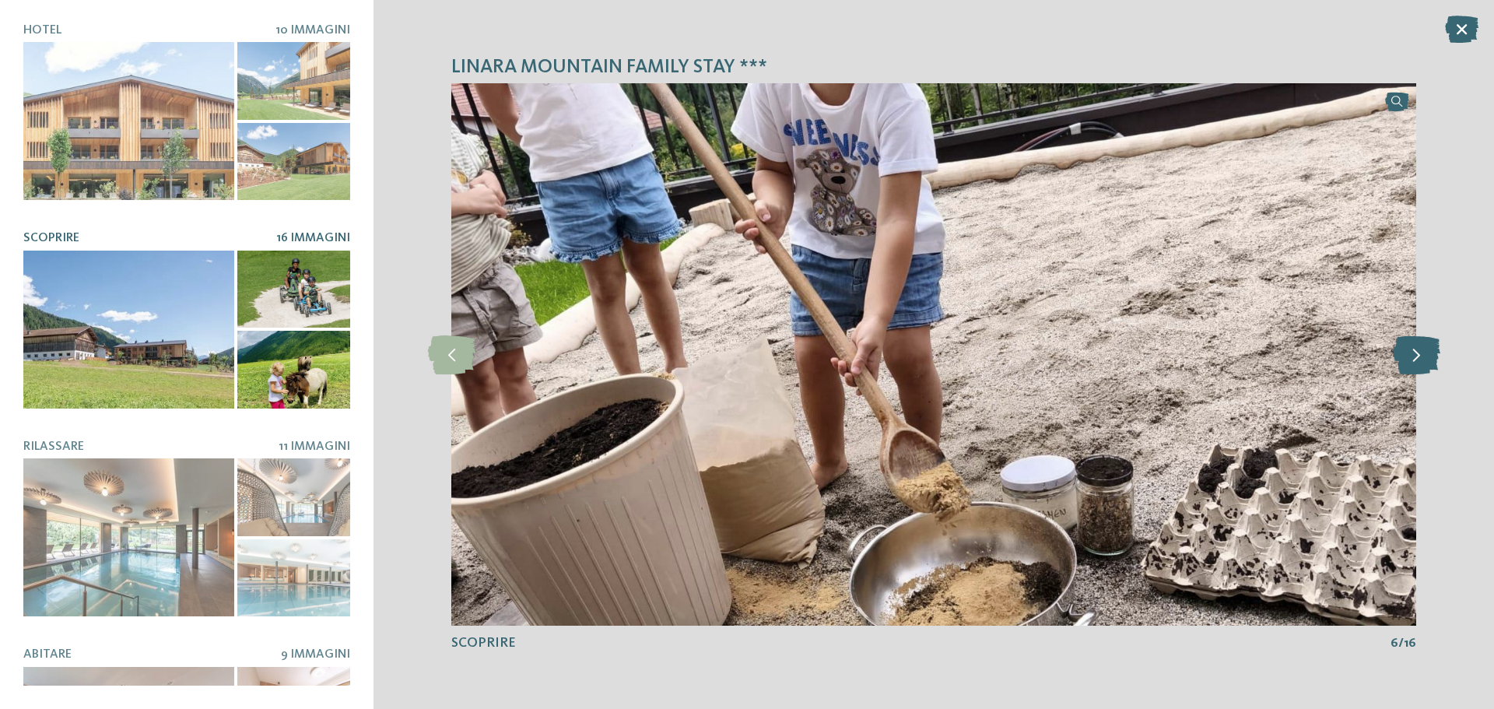
click at [1412, 354] on icon at bounding box center [1415, 354] width 47 height 39
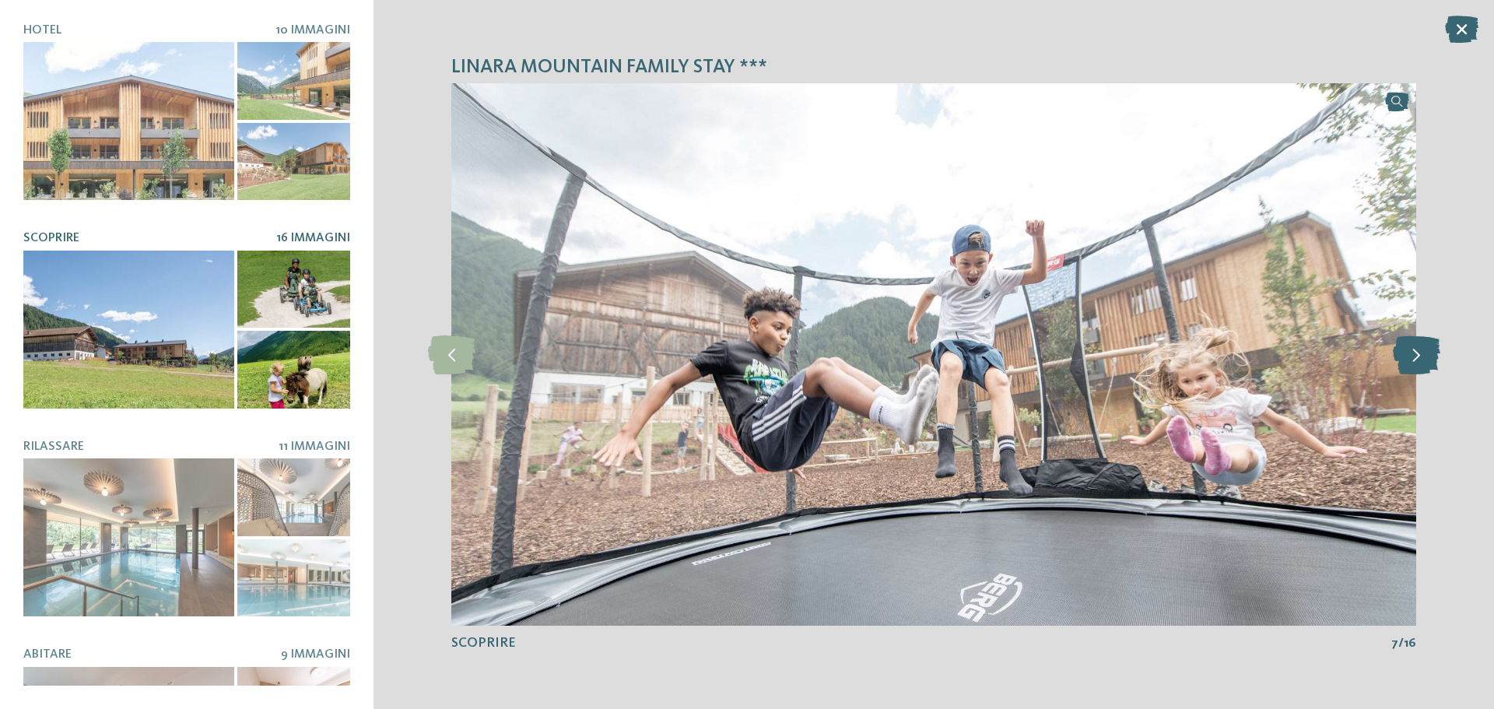
click at [1412, 354] on icon at bounding box center [1415, 354] width 47 height 39
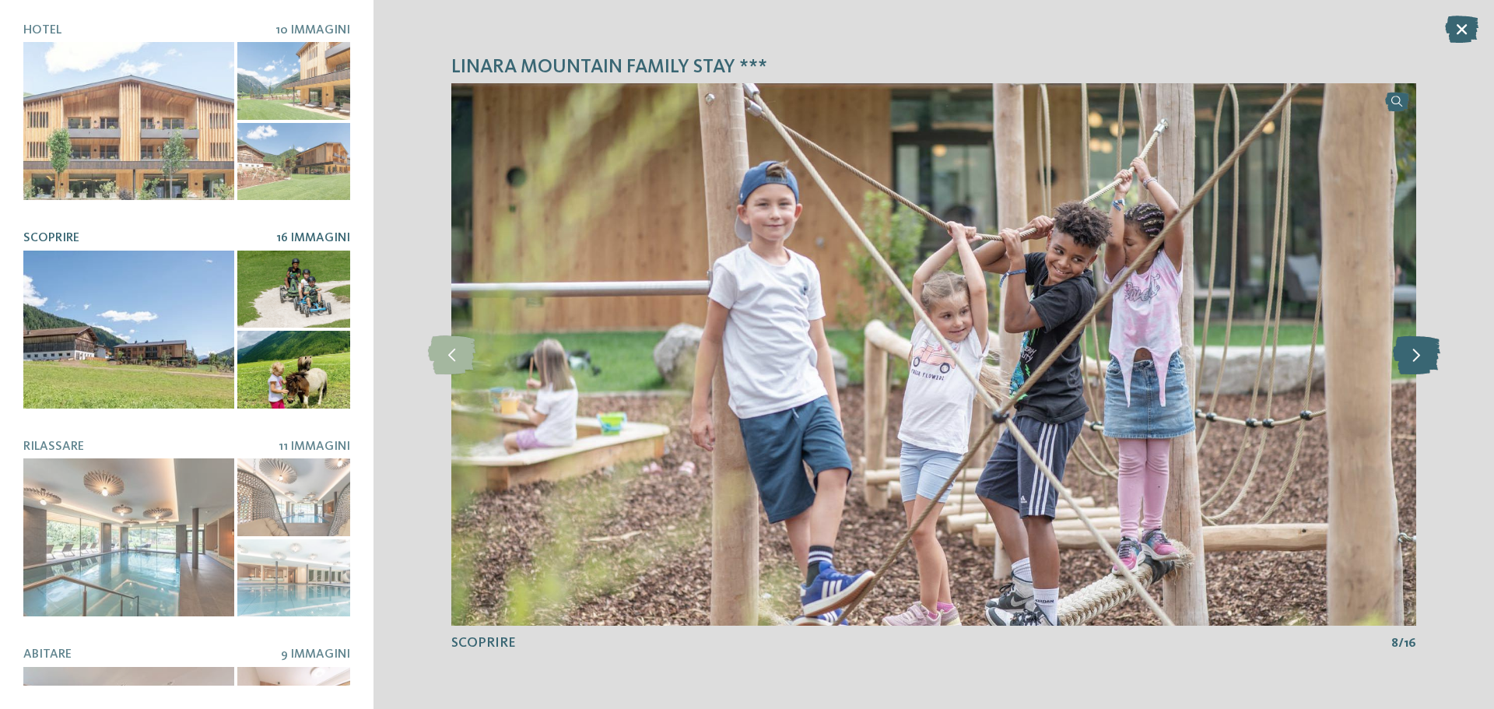
click at [1412, 354] on icon at bounding box center [1415, 354] width 47 height 39
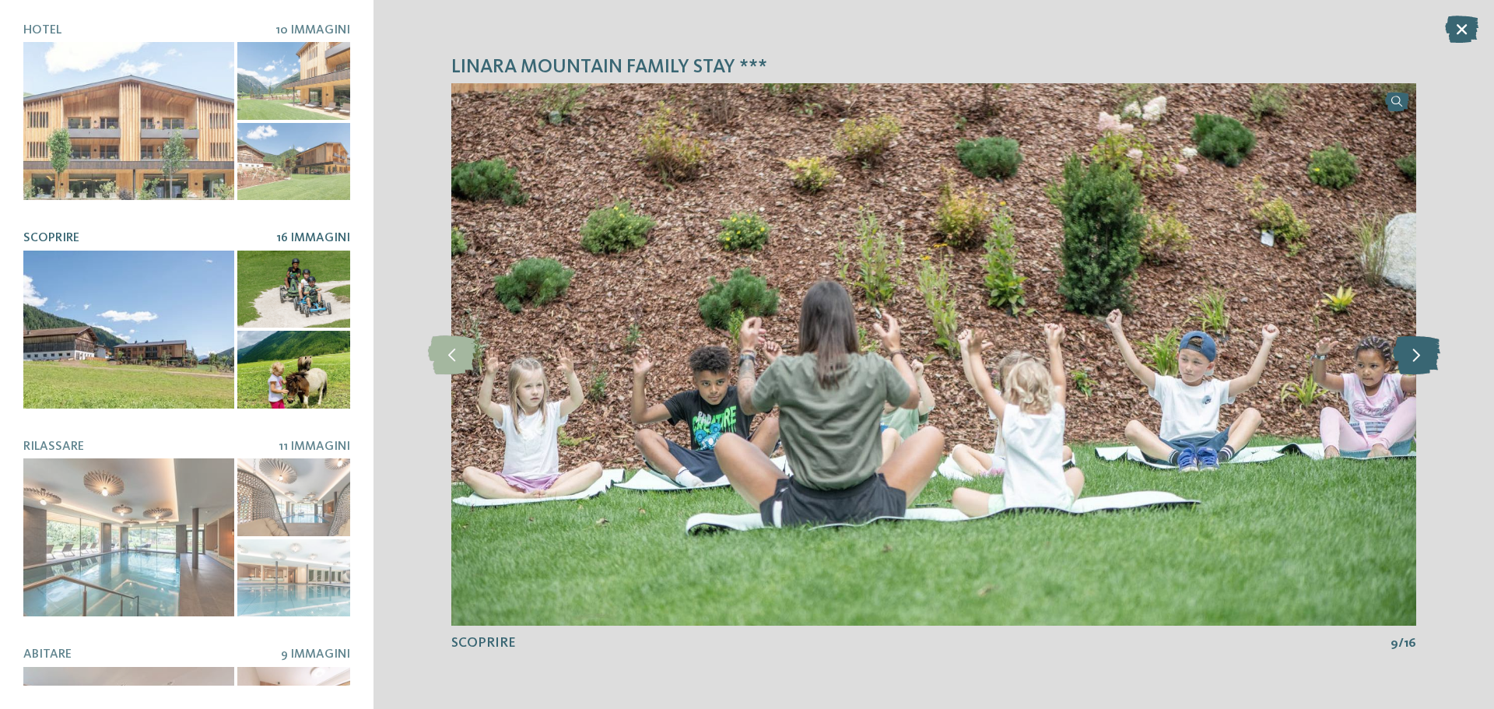
click at [1412, 354] on icon at bounding box center [1415, 354] width 47 height 39
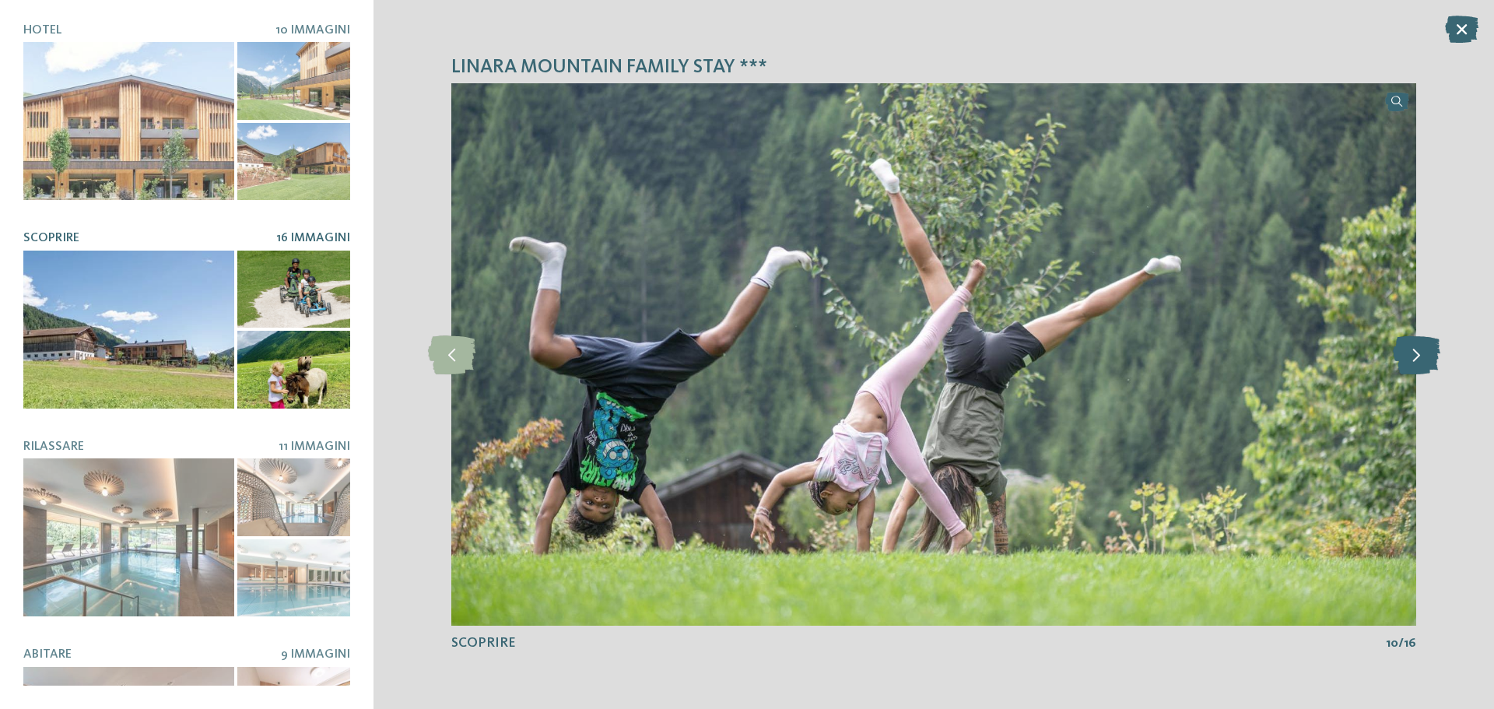
click at [1412, 354] on icon at bounding box center [1415, 354] width 47 height 39
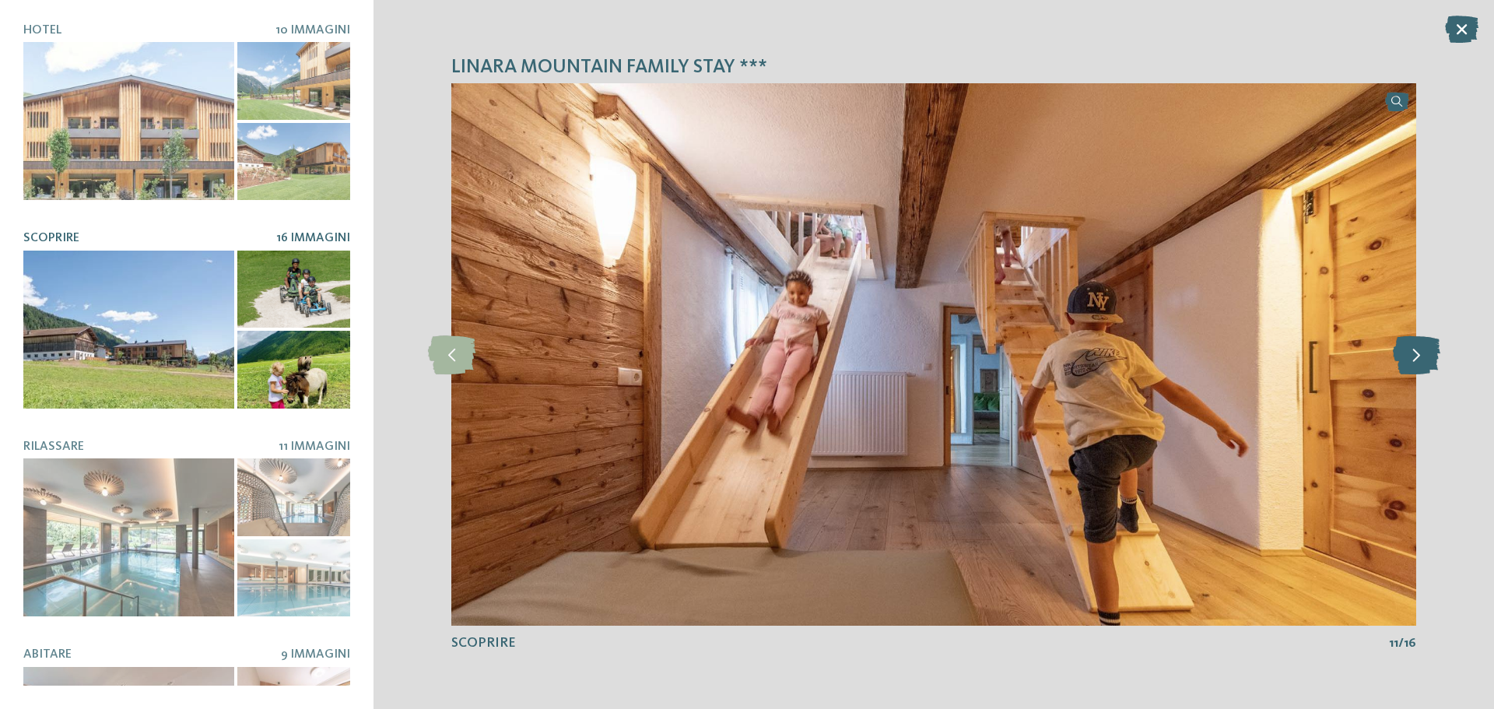
click at [1412, 354] on icon at bounding box center [1415, 354] width 47 height 39
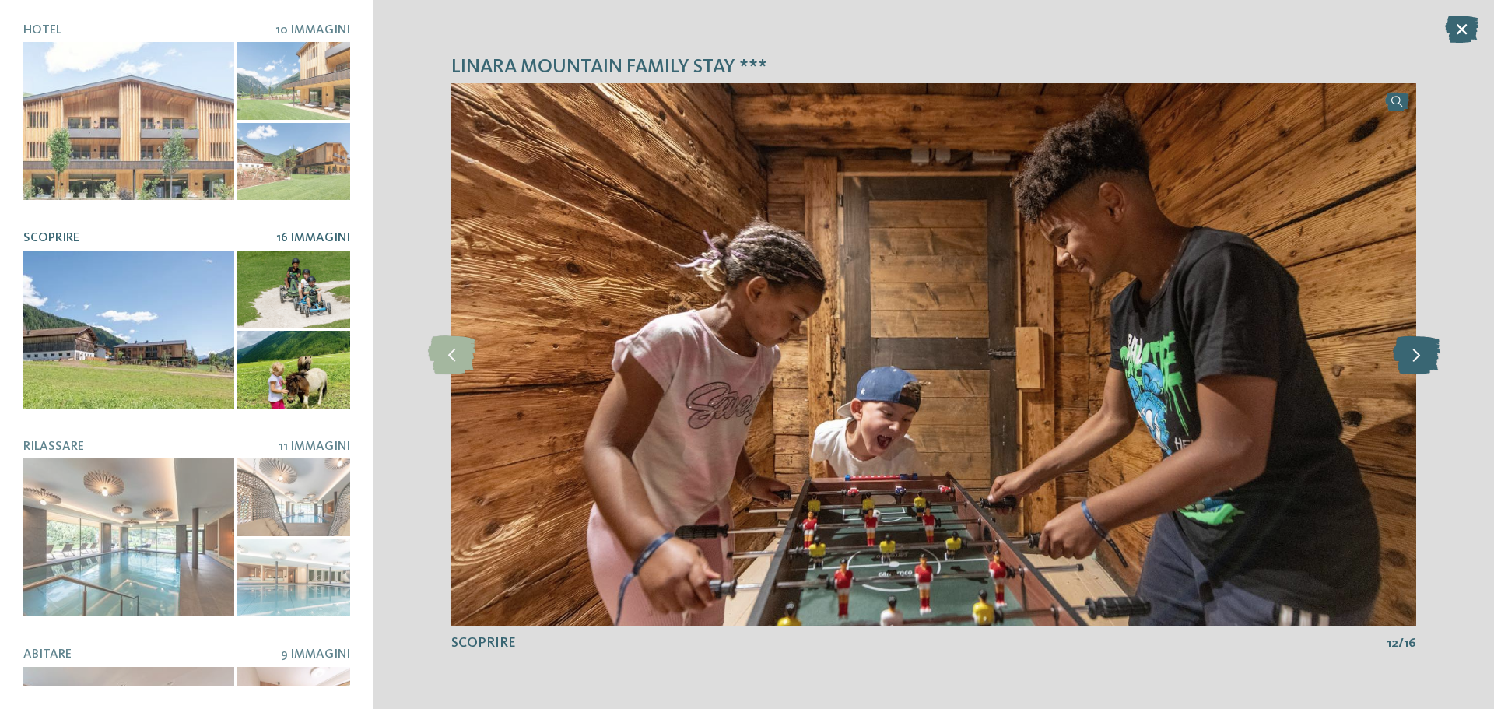
click at [1412, 354] on icon at bounding box center [1415, 354] width 47 height 39
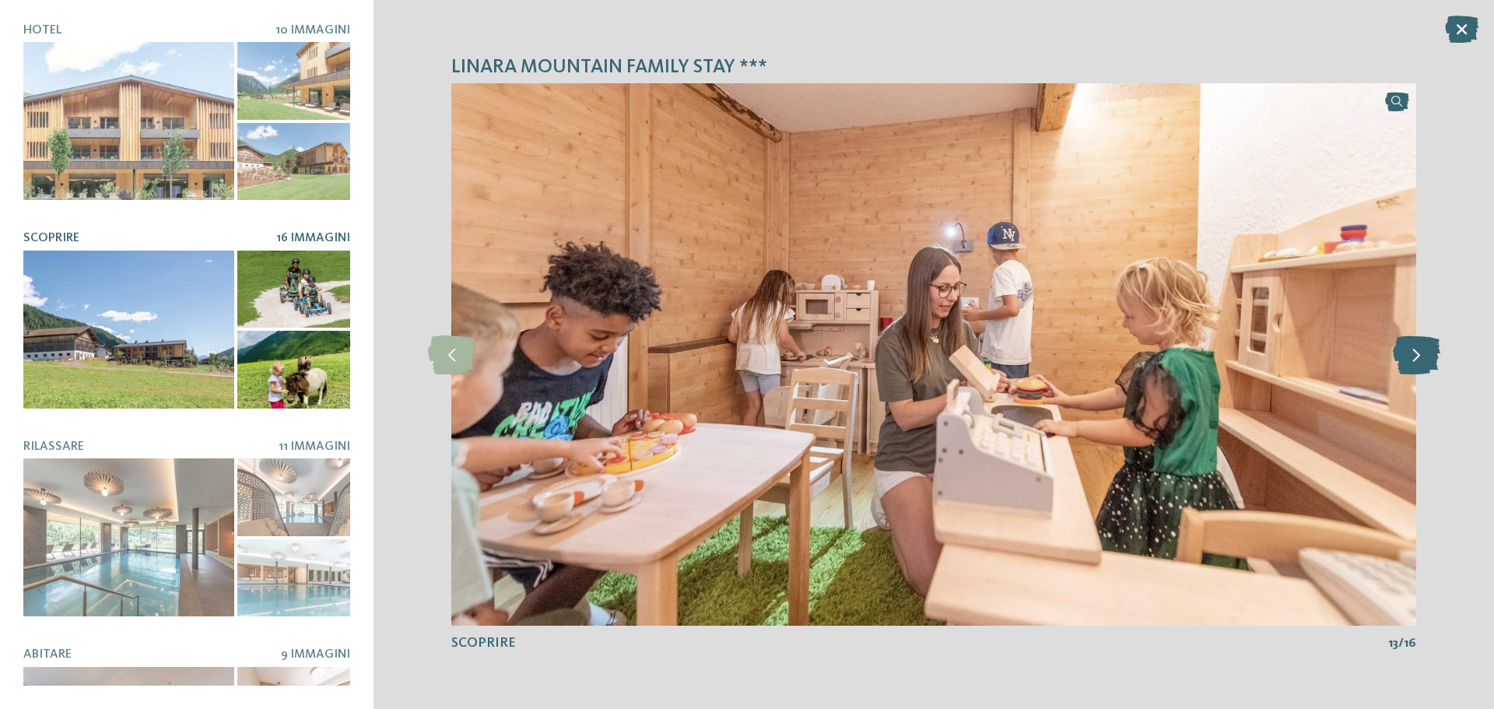
click at [1412, 354] on icon at bounding box center [1415, 354] width 47 height 39
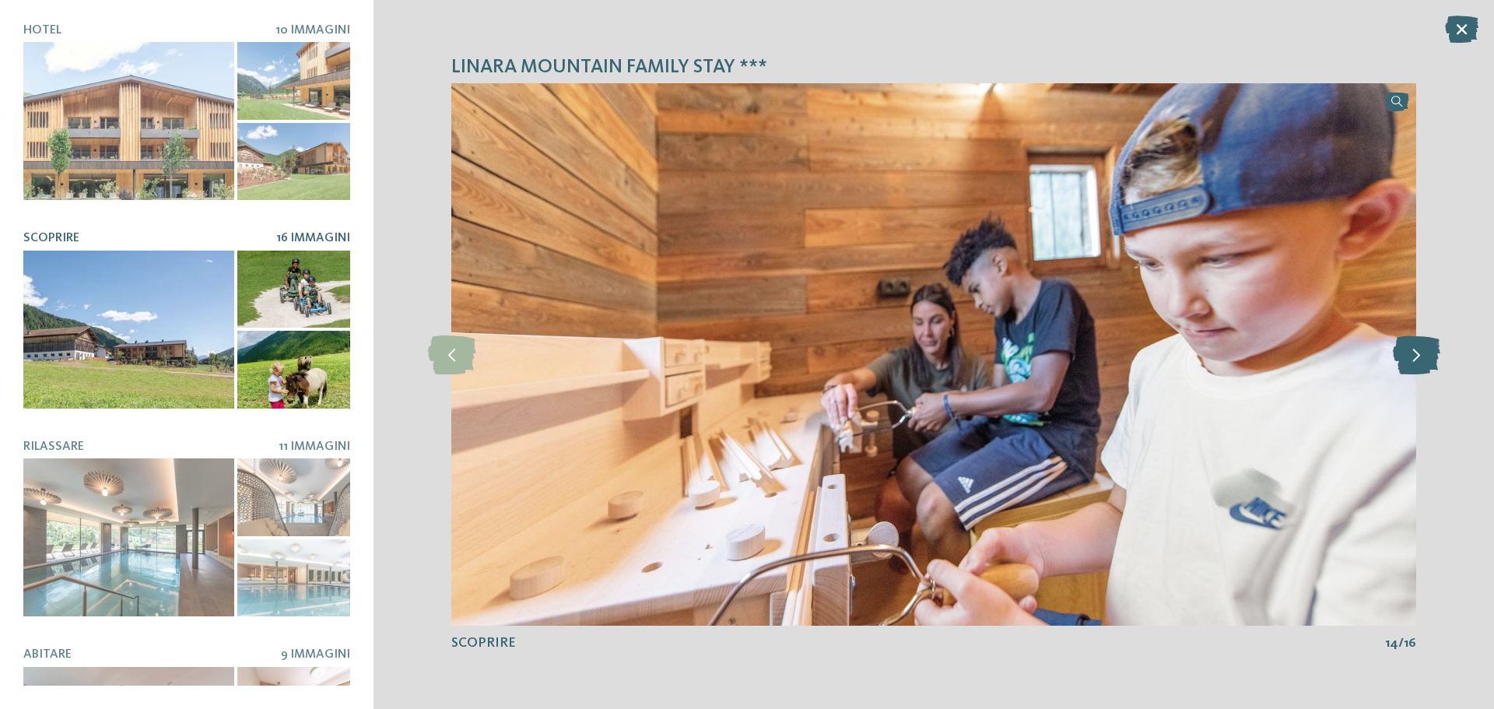
click at [1412, 354] on icon at bounding box center [1415, 354] width 47 height 39
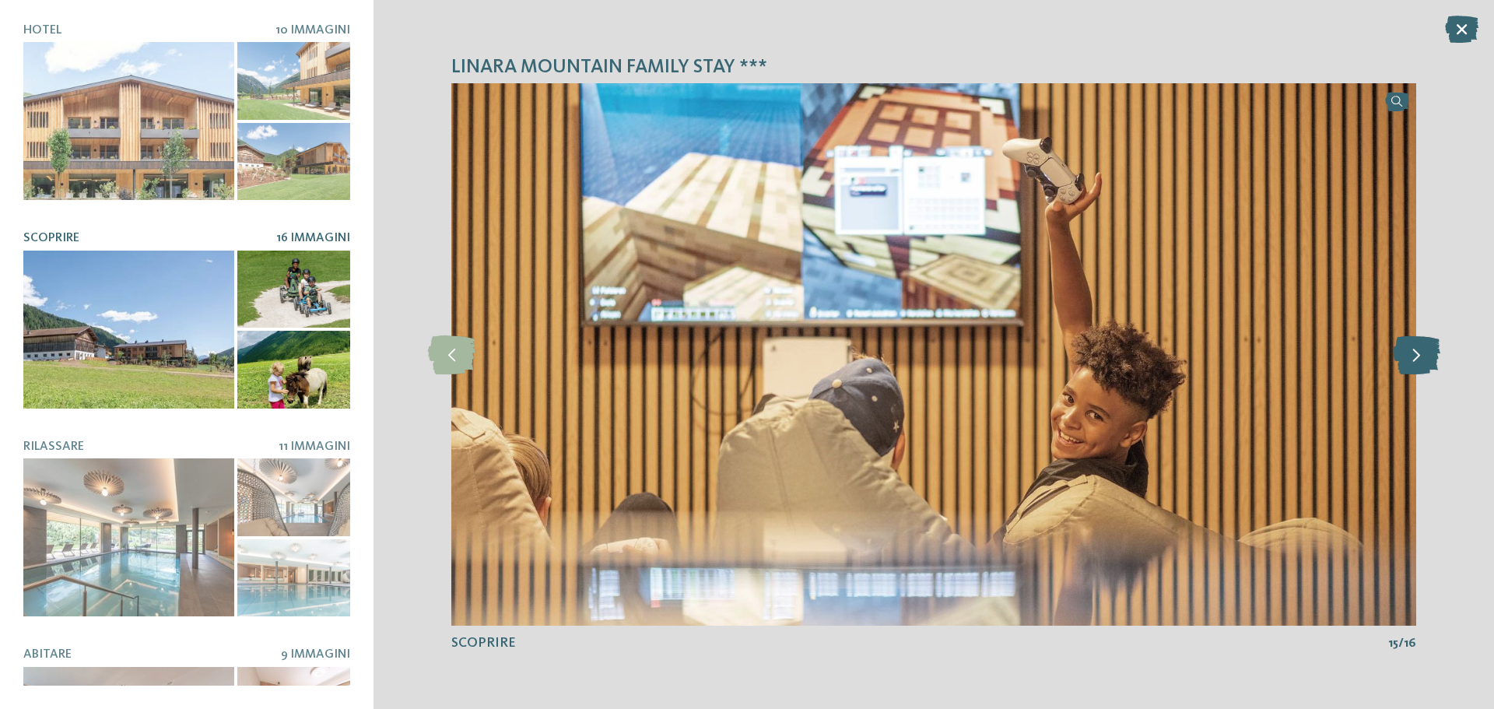
click at [1412, 354] on icon at bounding box center [1415, 354] width 47 height 39
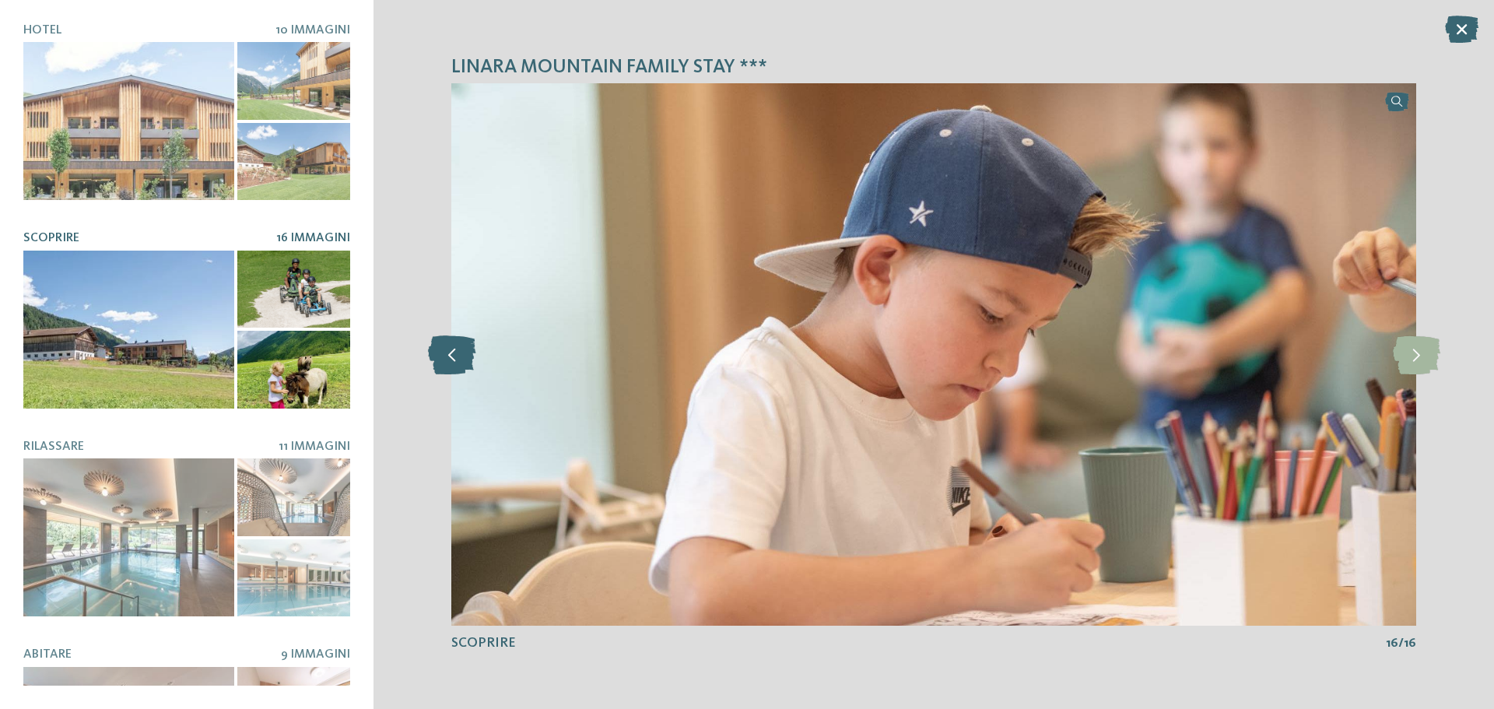
click at [446, 359] on icon at bounding box center [451, 354] width 47 height 39
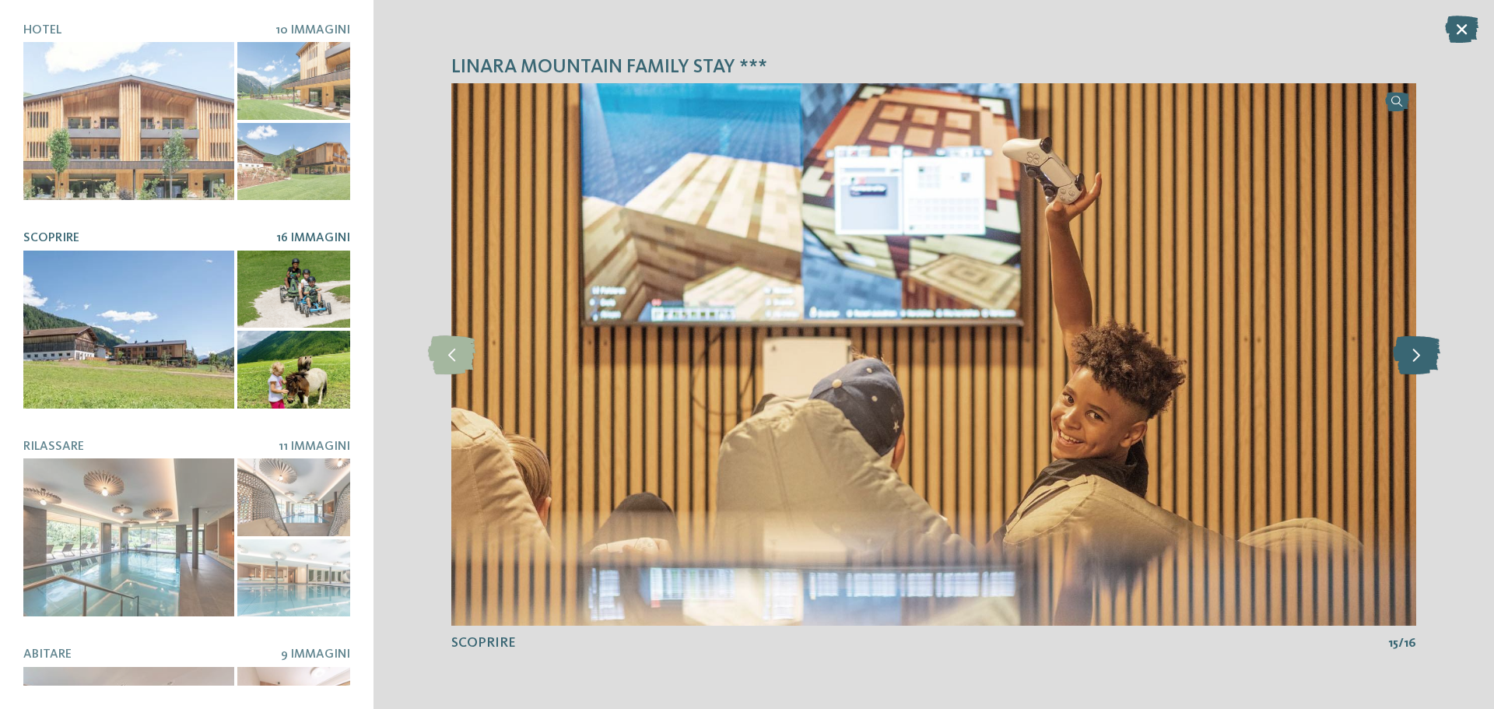
click at [1404, 352] on icon at bounding box center [1415, 354] width 47 height 39
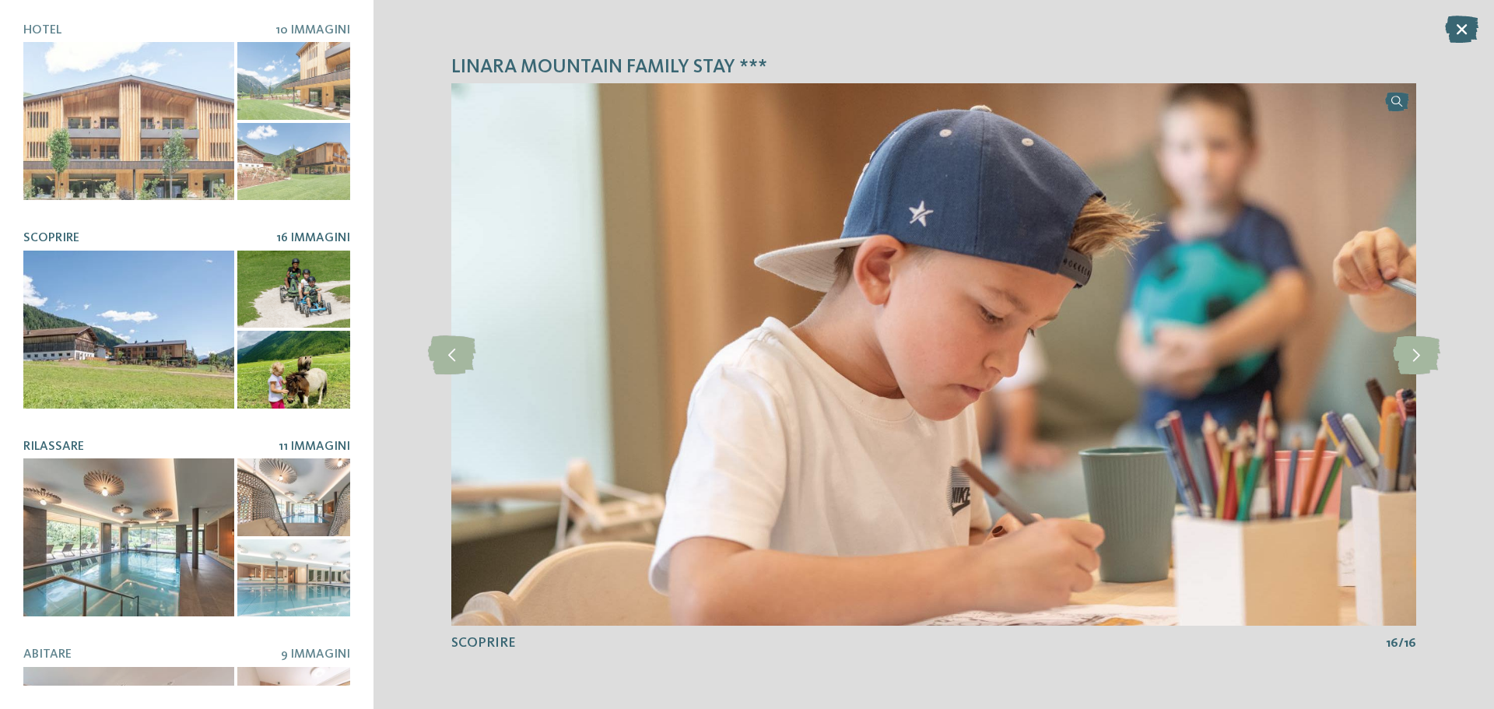
click at [111, 534] on div at bounding box center [128, 537] width 211 height 158
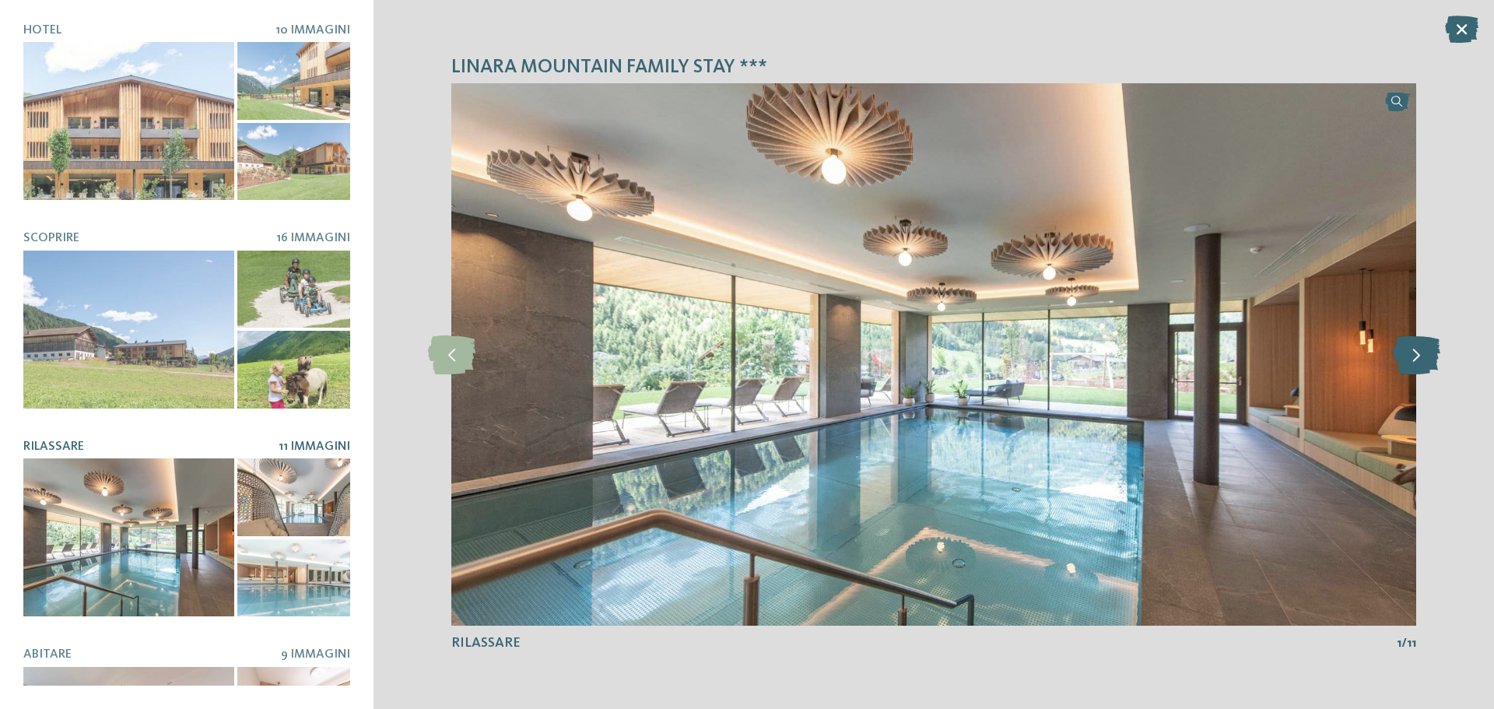
click at [1411, 363] on icon at bounding box center [1415, 354] width 47 height 39
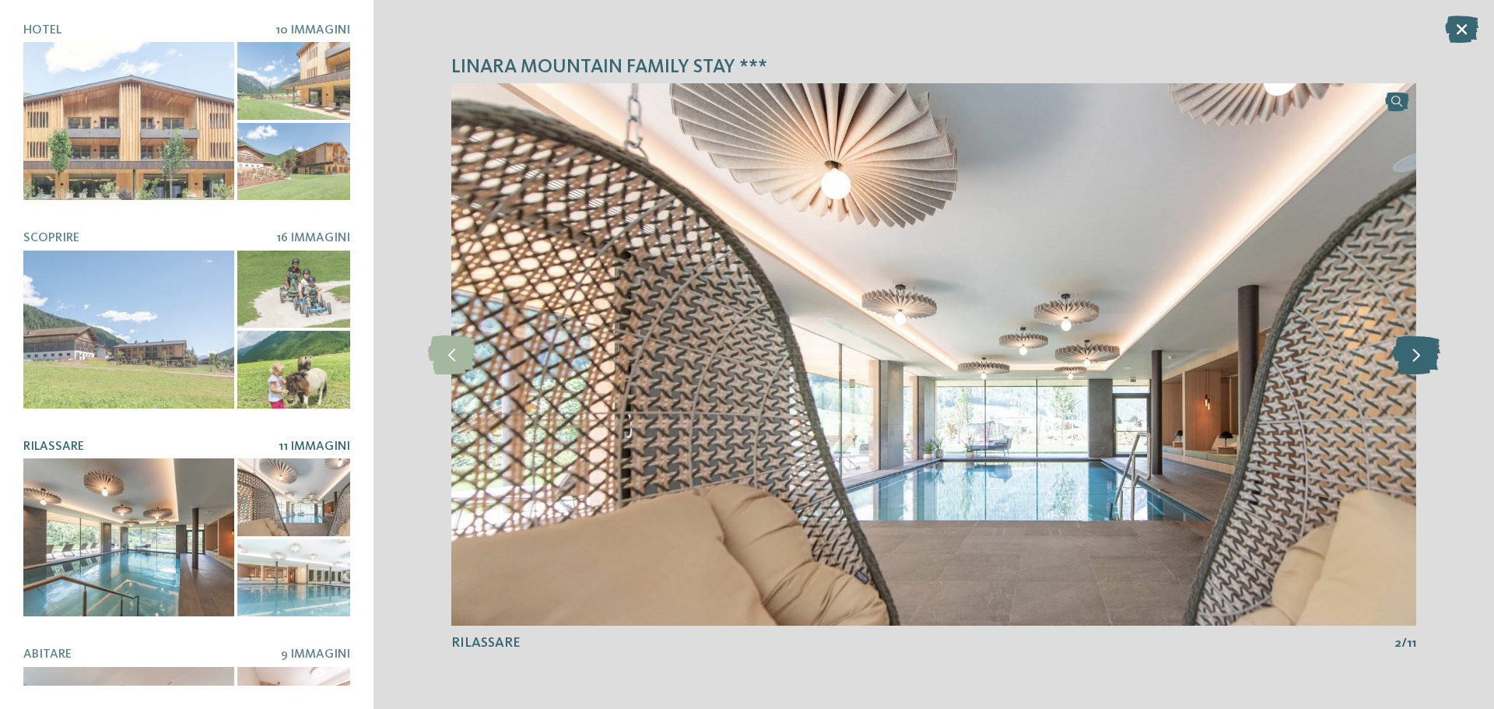
click at [1411, 363] on icon at bounding box center [1415, 354] width 47 height 39
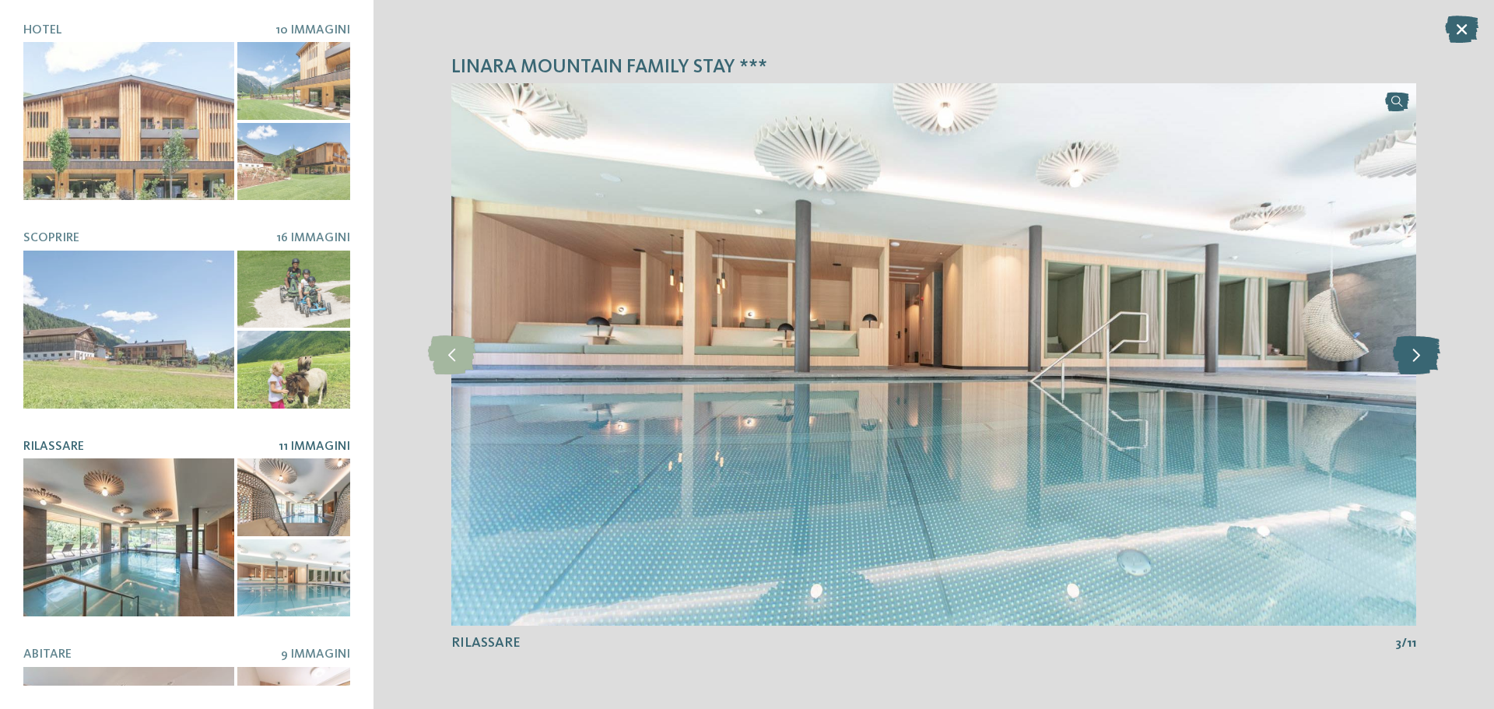
click at [1411, 363] on icon at bounding box center [1415, 354] width 47 height 39
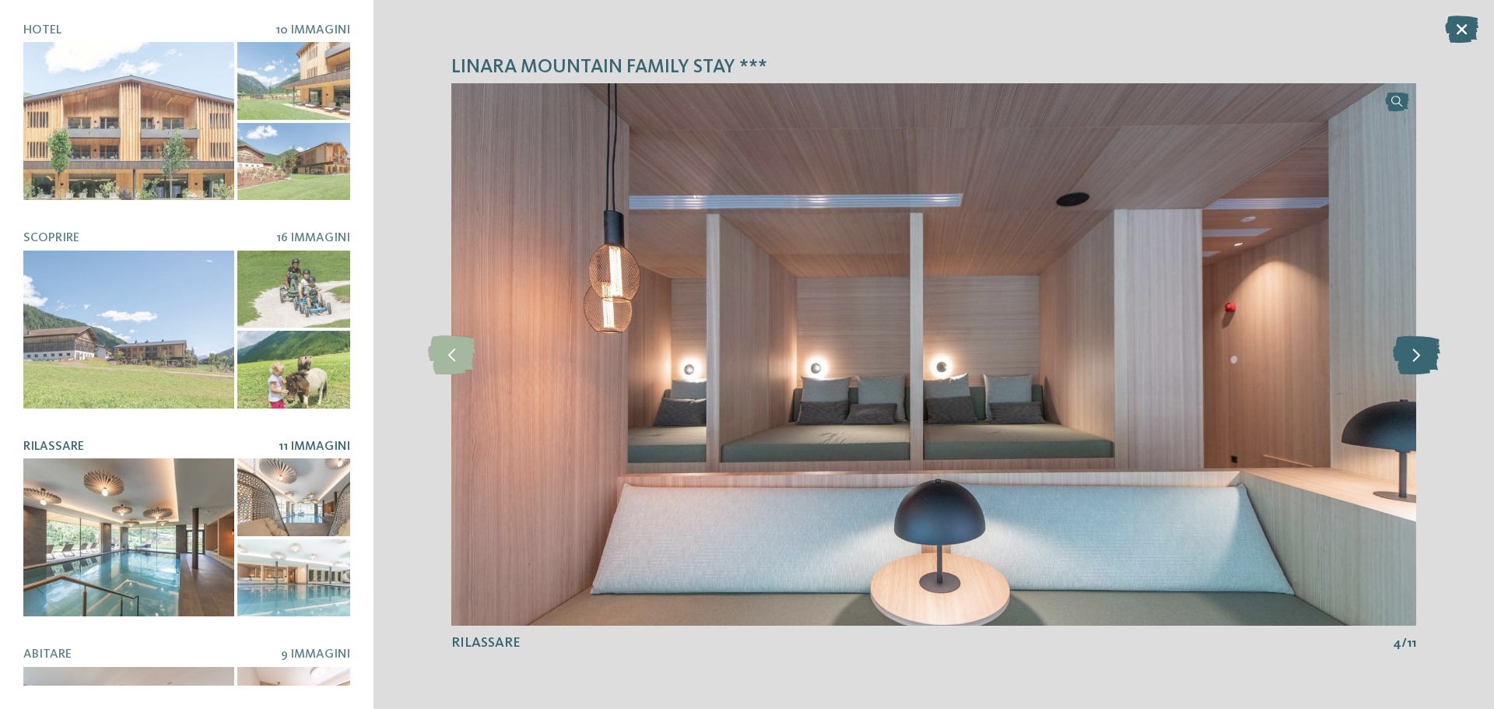
click at [1411, 363] on icon at bounding box center [1415, 354] width 47 height 39
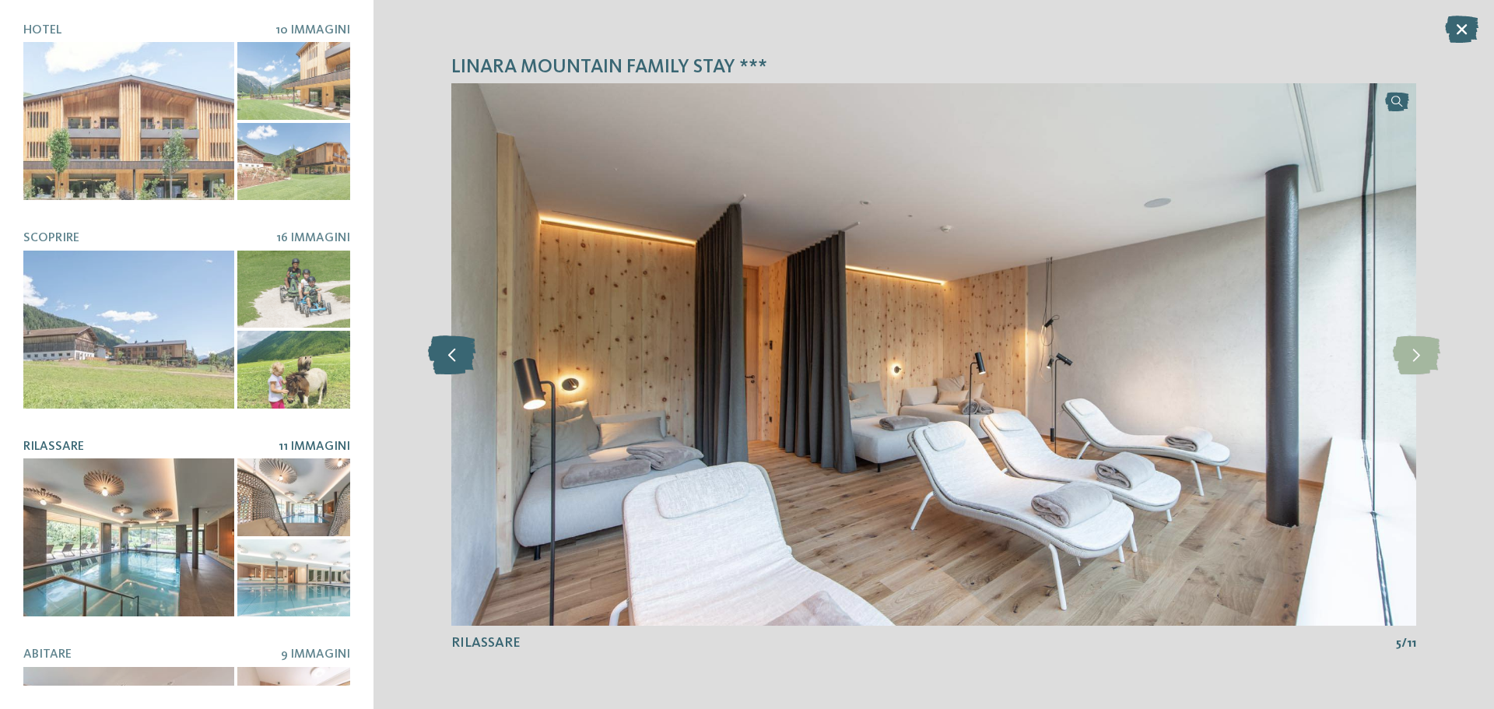
click at [440, 360] on icon at bounding box center [451, 354] width 47 height 39
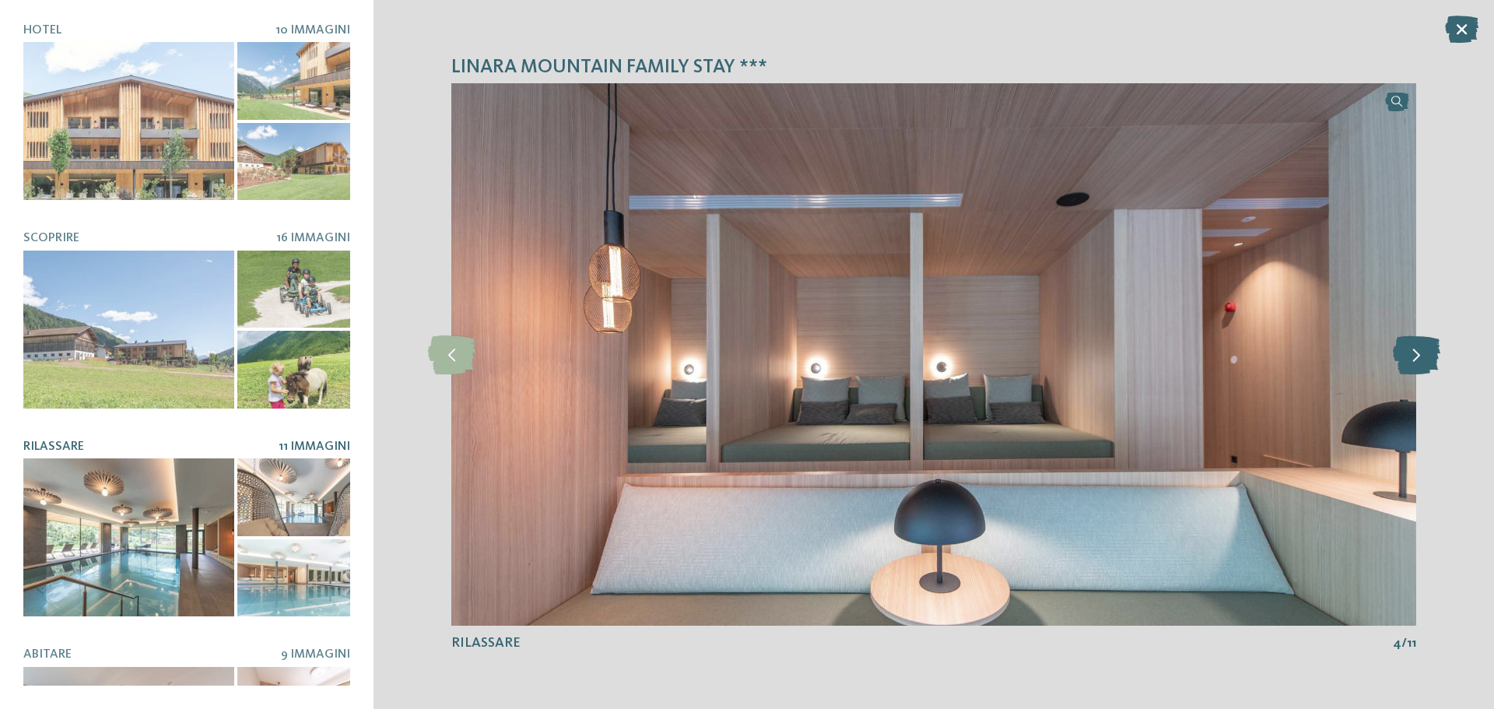
click at [1408, 357] on icon at bounding box center [1415, 354] width 47 height 39
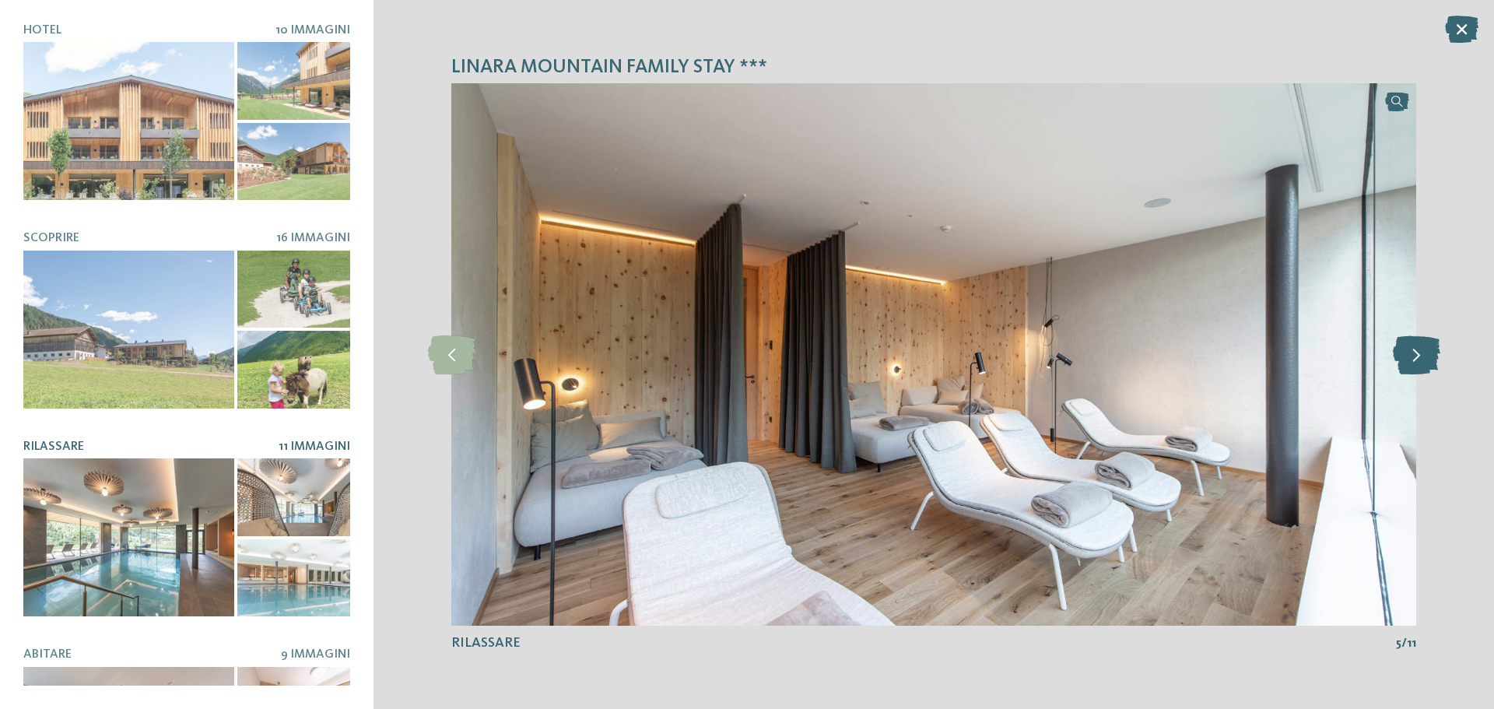
click at [1408, 357] on icon at bounding box center [1415, 354] width 47 height 39
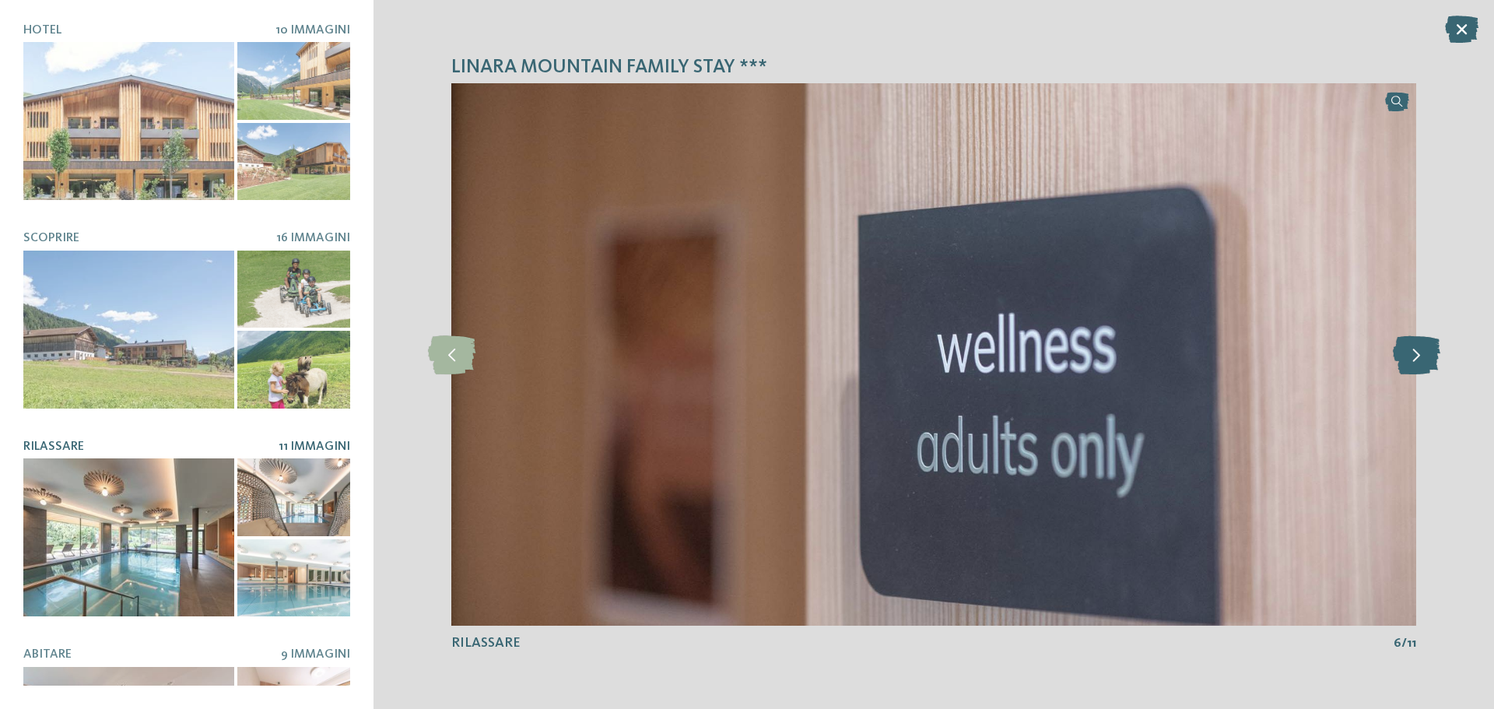
click at [1408, 357] on icon at bounding box center [1415, 354] width 47 height 39
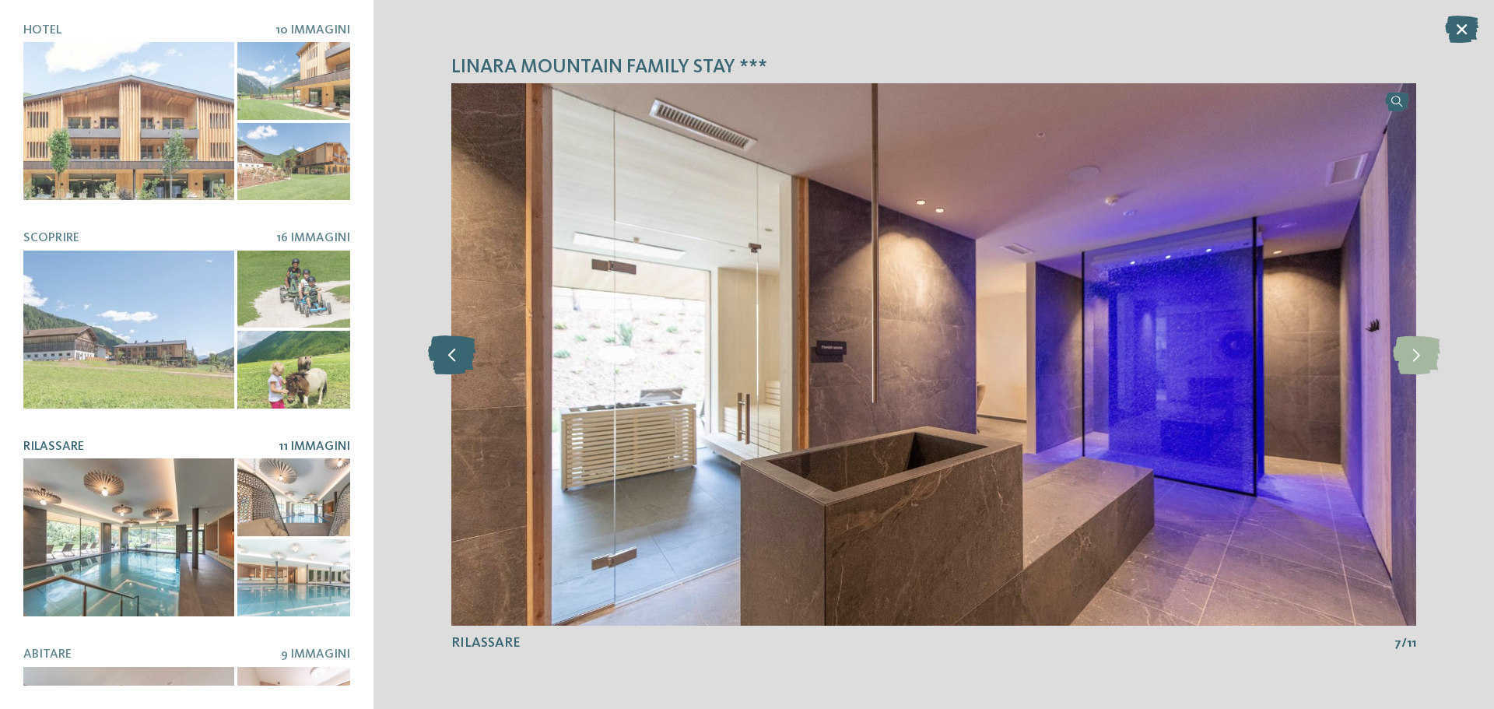
click at [462, 357] on icon at bounding box center [451, 354] width 47 height 39
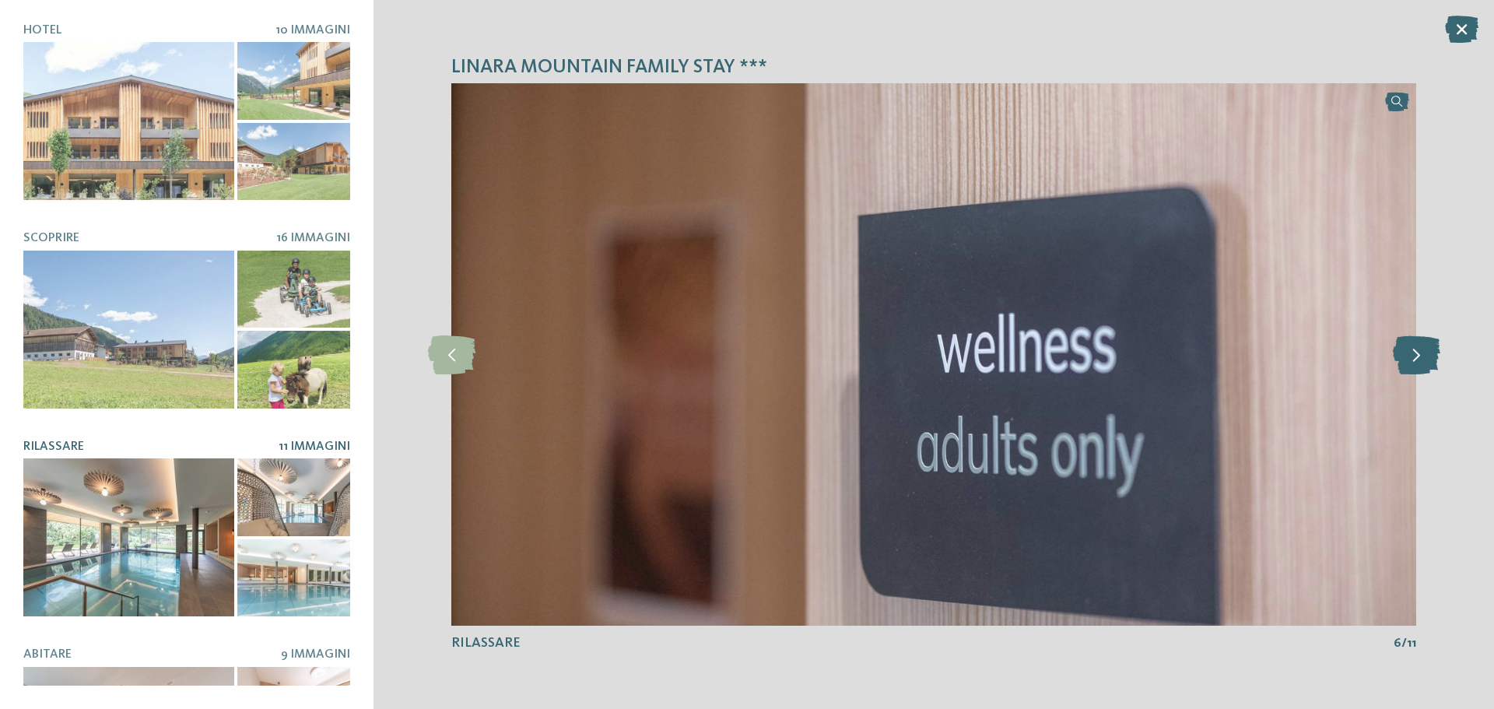
click at [1413, 359] on icon at bounding box center [1415, 354] width 47 height 39
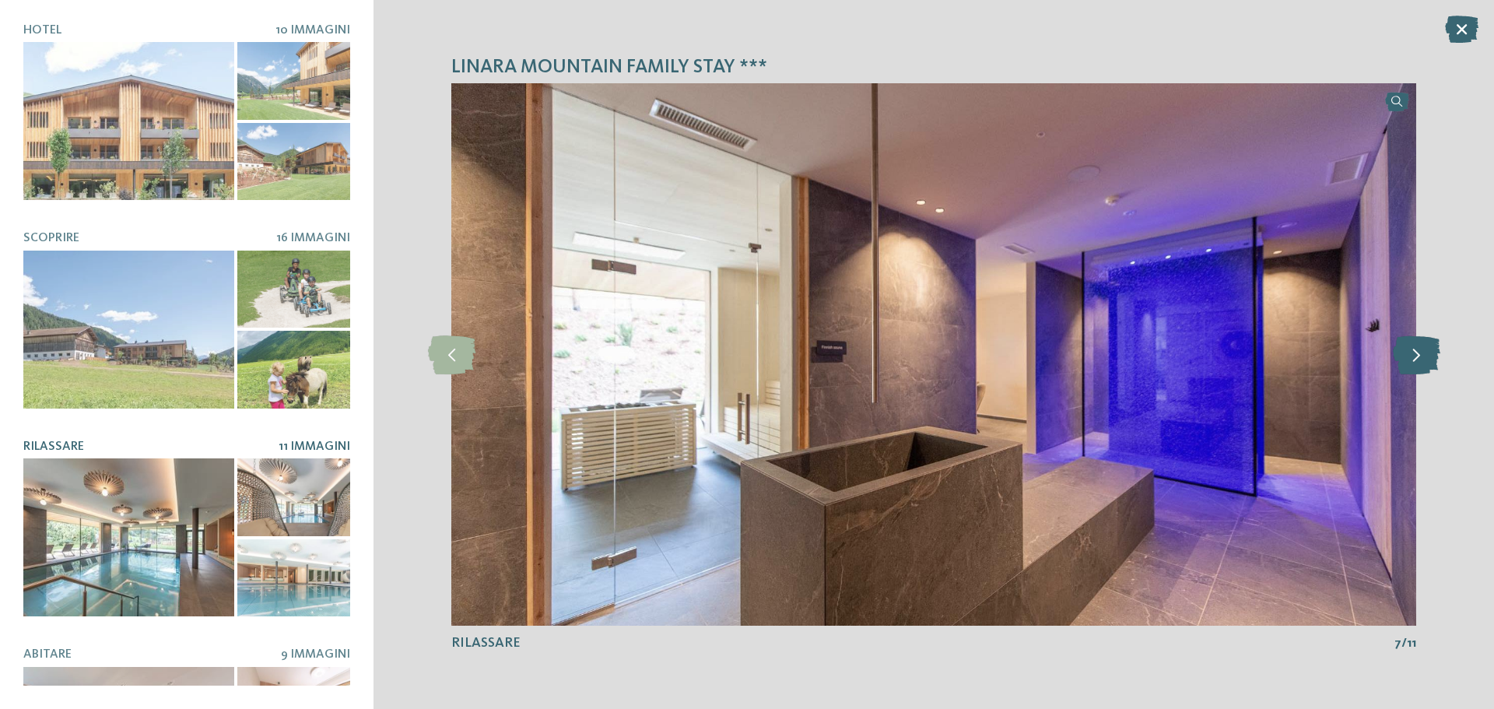
click at [1413, 359] on icon at bounding box center [1415, 354] width 47 height 39
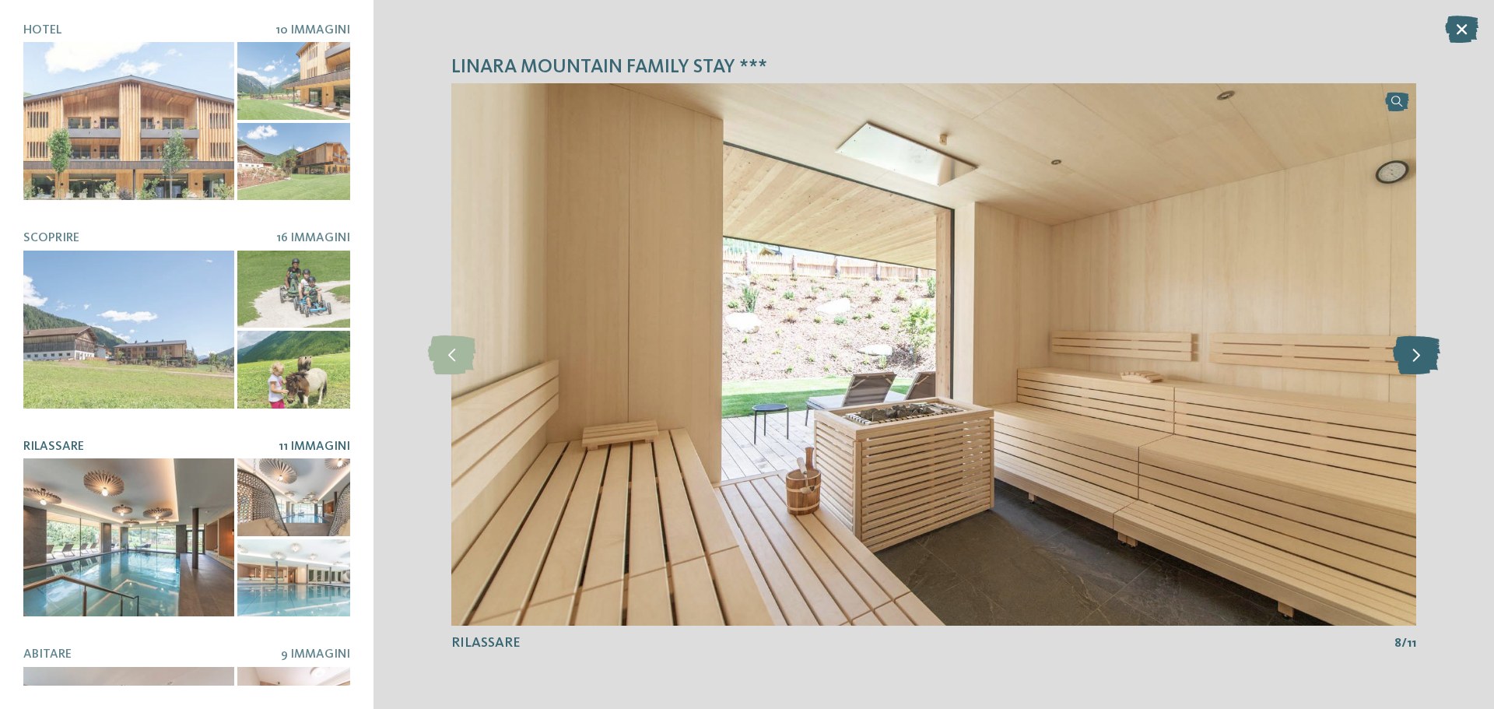
click at [1413, 359] on icon at bounding box center [1415, 354] width 47 height 39
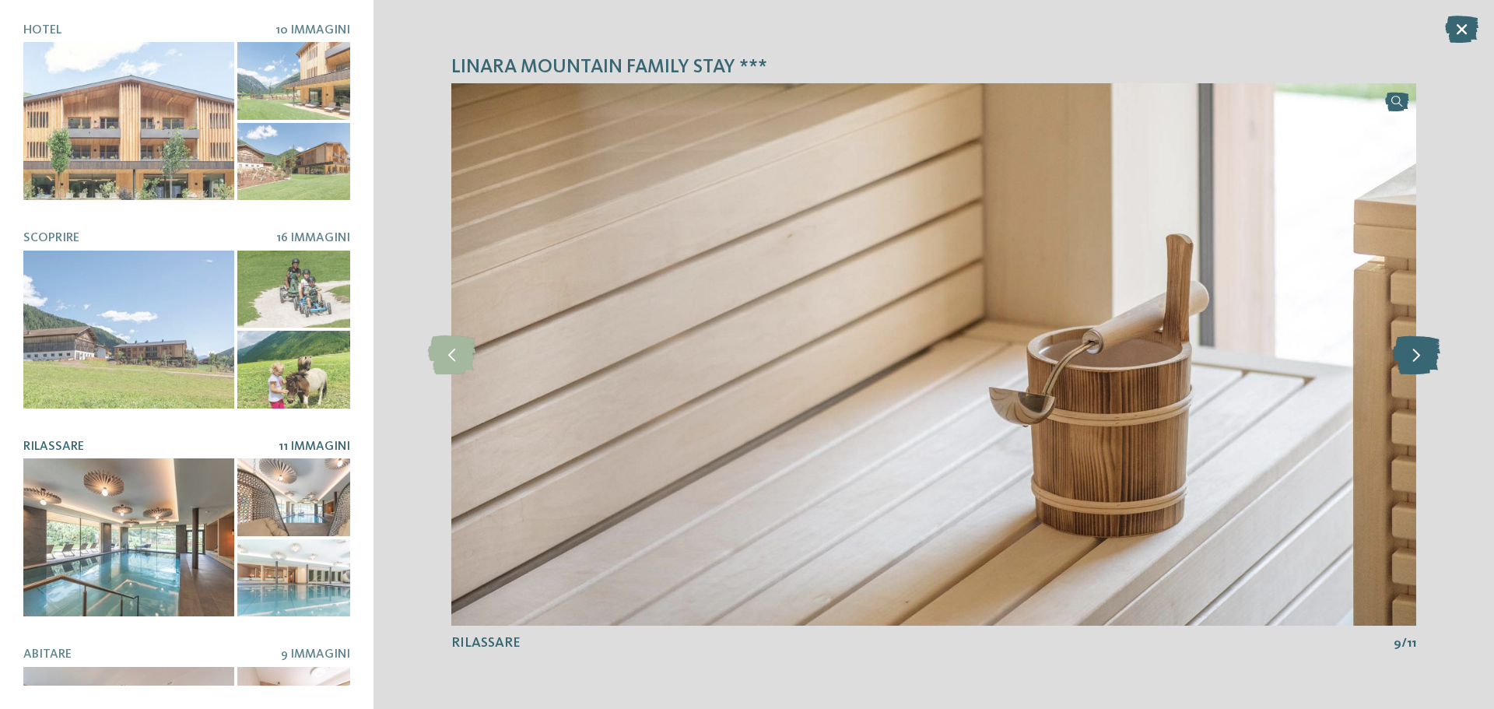
click at [1413, 359] on icon at bounding box center [1415, 354] width 47 height 39
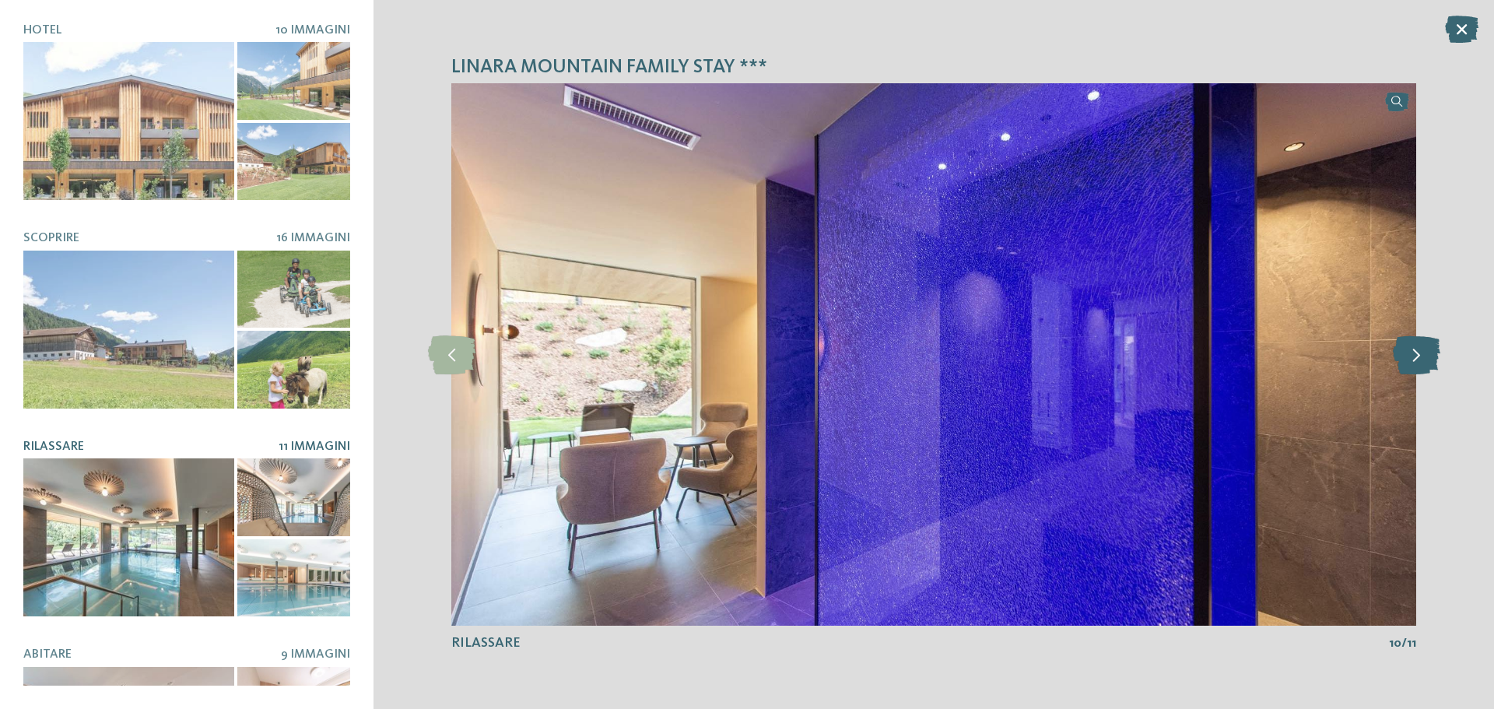
click at [1413, 359] on icon at bounding box center [1415, 354] width 47 height 39
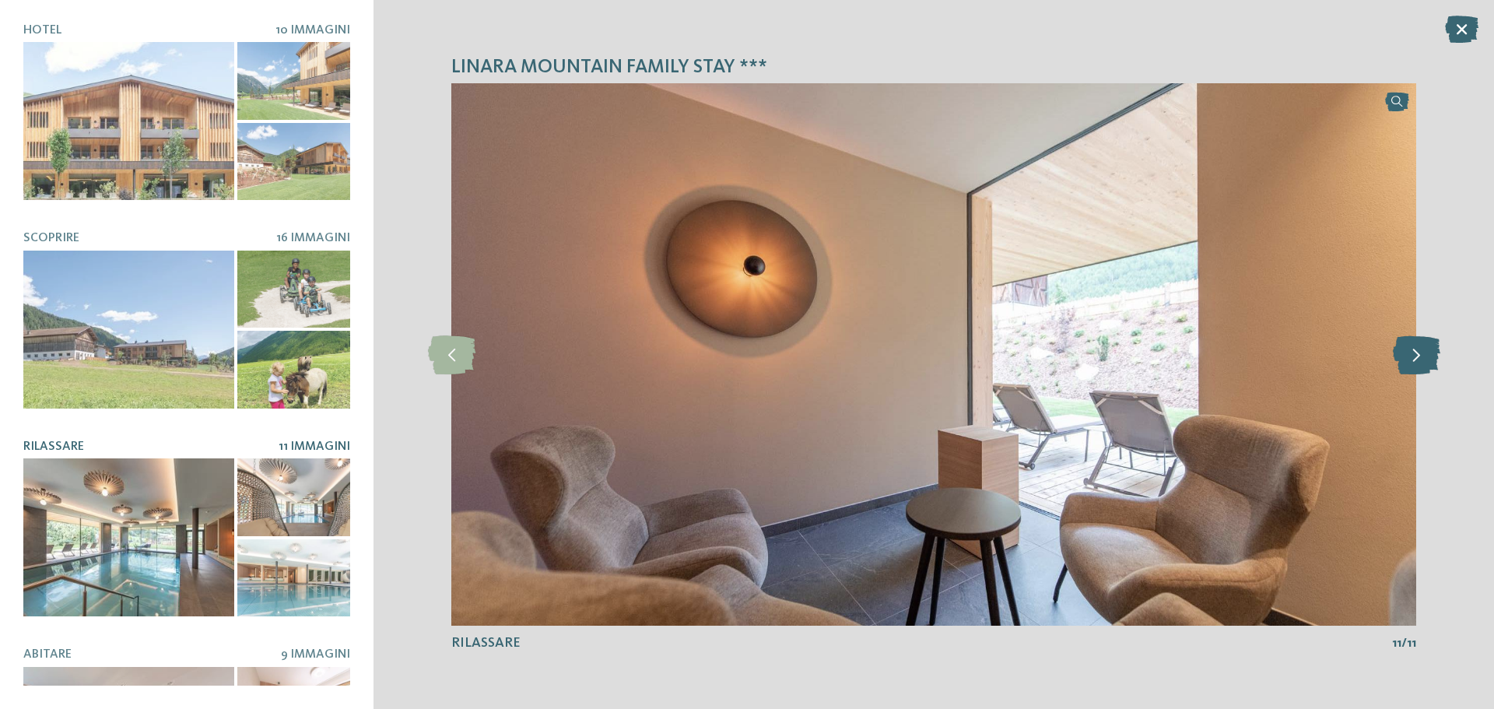
click at [1413, 359] on icon at bounding box center [1415, 354] width 47 height 39
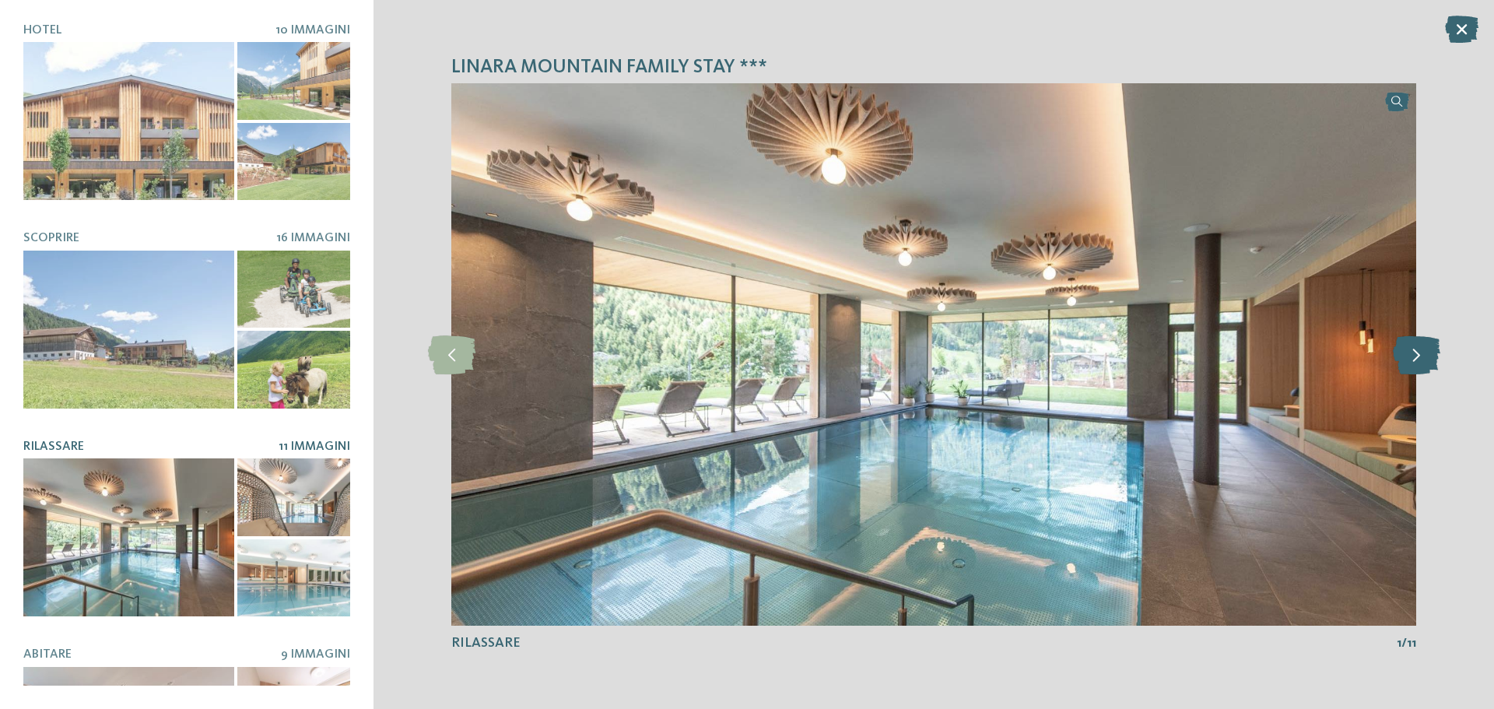
click at [1413, 359] on icon at bounding box center [1415, 354] width 47 height 39
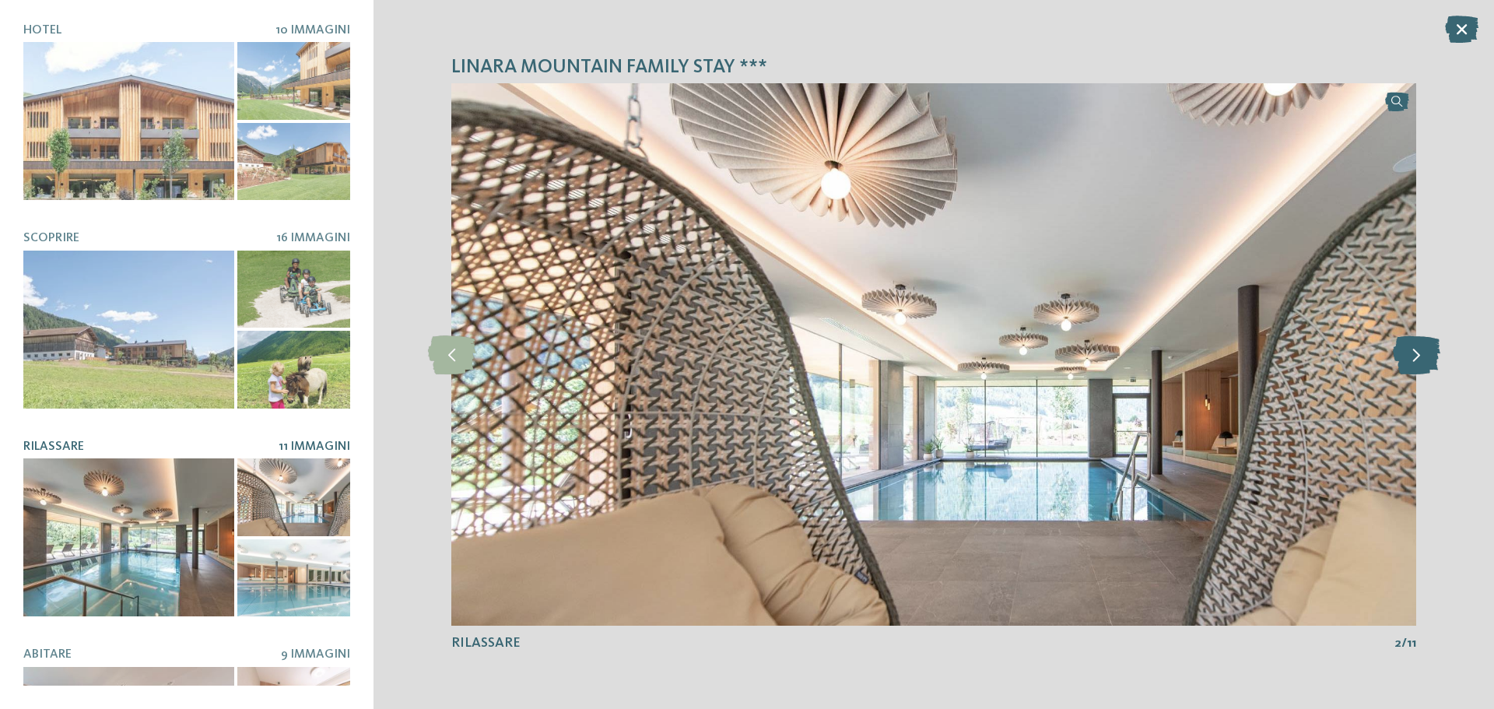
click at [1413, 359] on icon at bounding box center [1415, 354] width 47 height 39
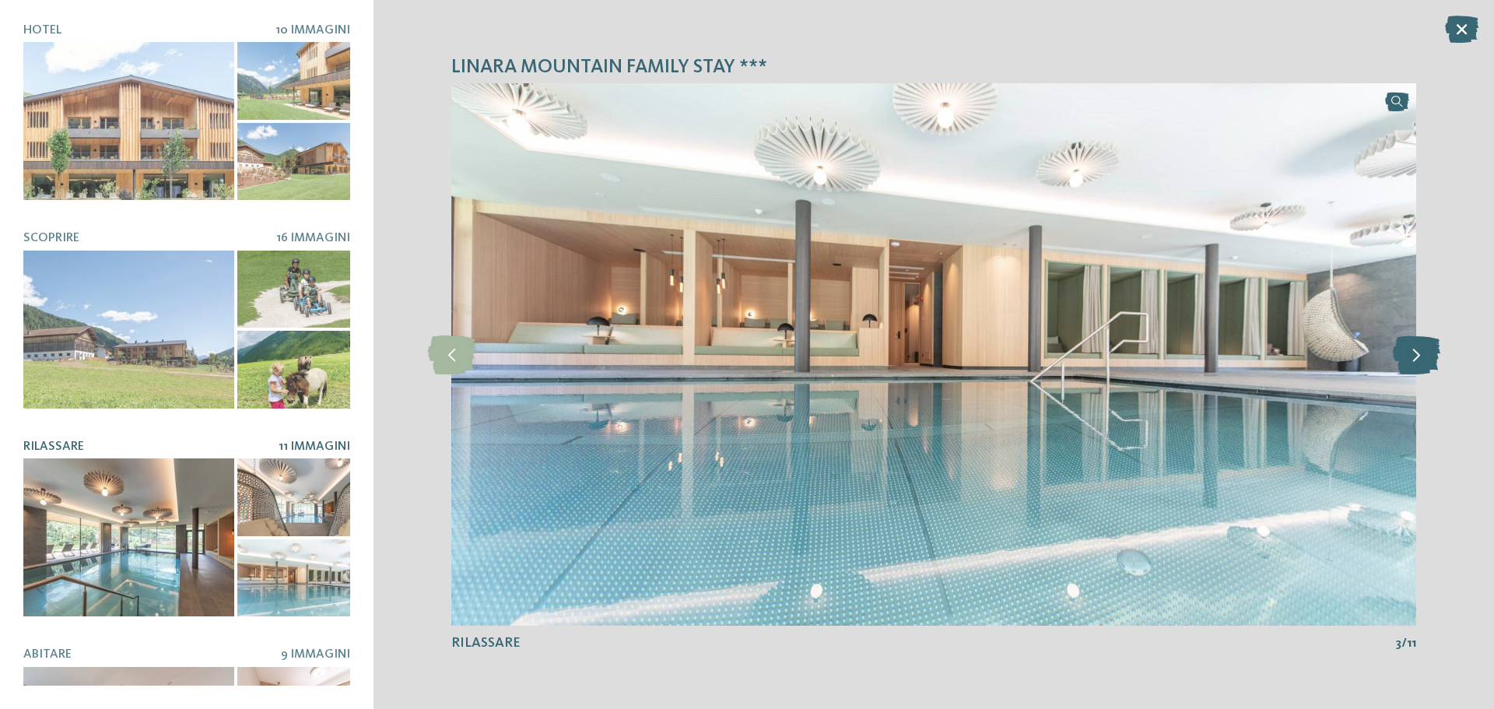
click at [1413, 359] on icon at bounding box center [1415, 354] width 47 height 39
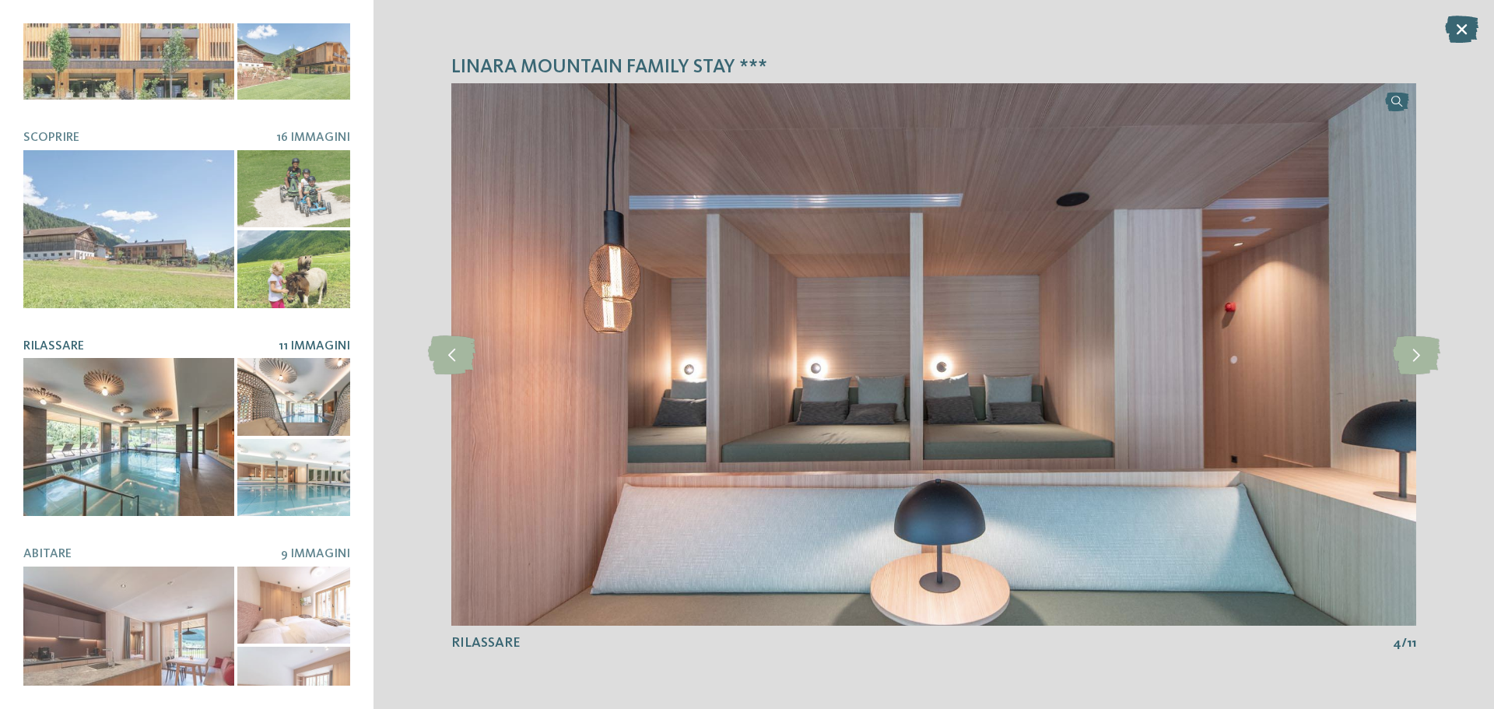
scroll to position [328, 0]
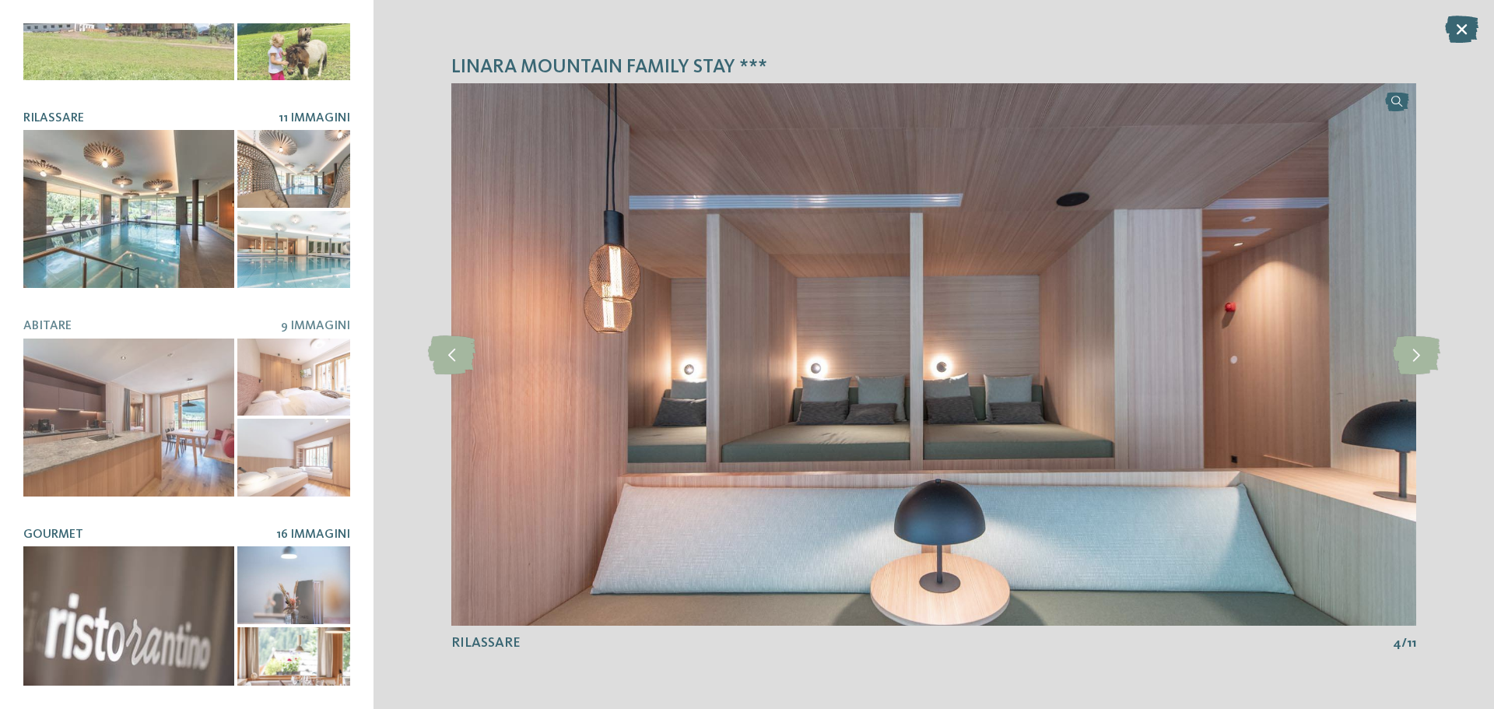
click at [104, 597] on div at bounding box center [128, 625] width 211 height 158
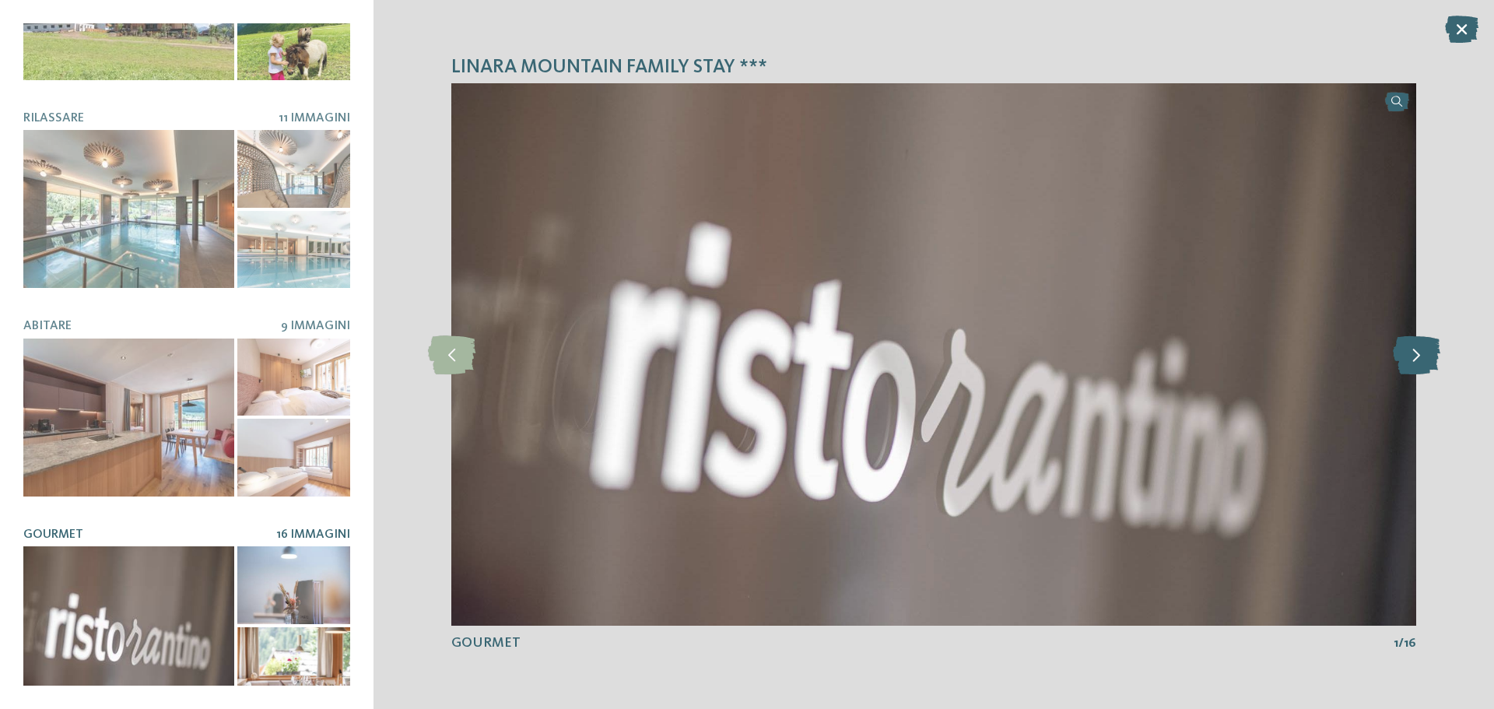
click at [1424, 369] on icon at bounding box center [1415, 354] width 47 height 39
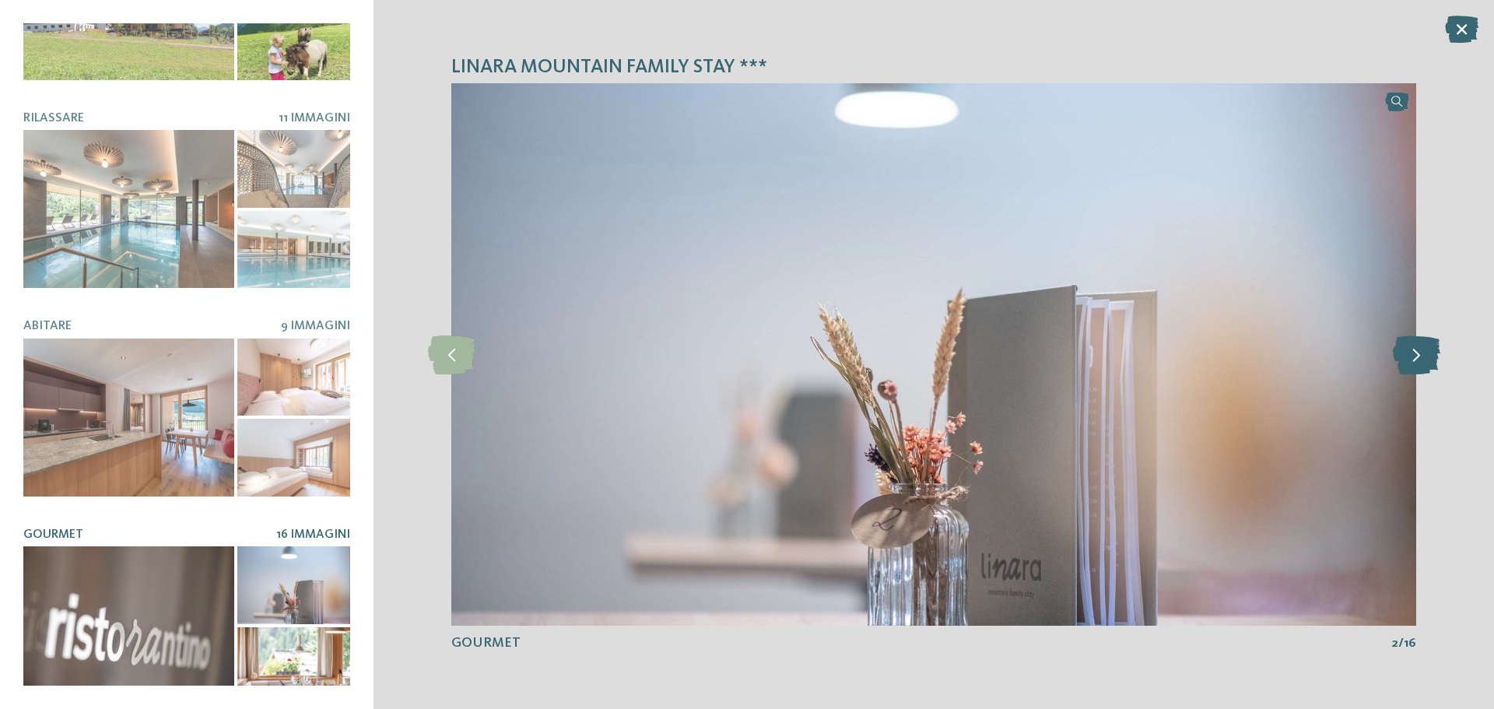
click at [1424, 369] on icon at bounding box center [1415, 354] width 47 height 39
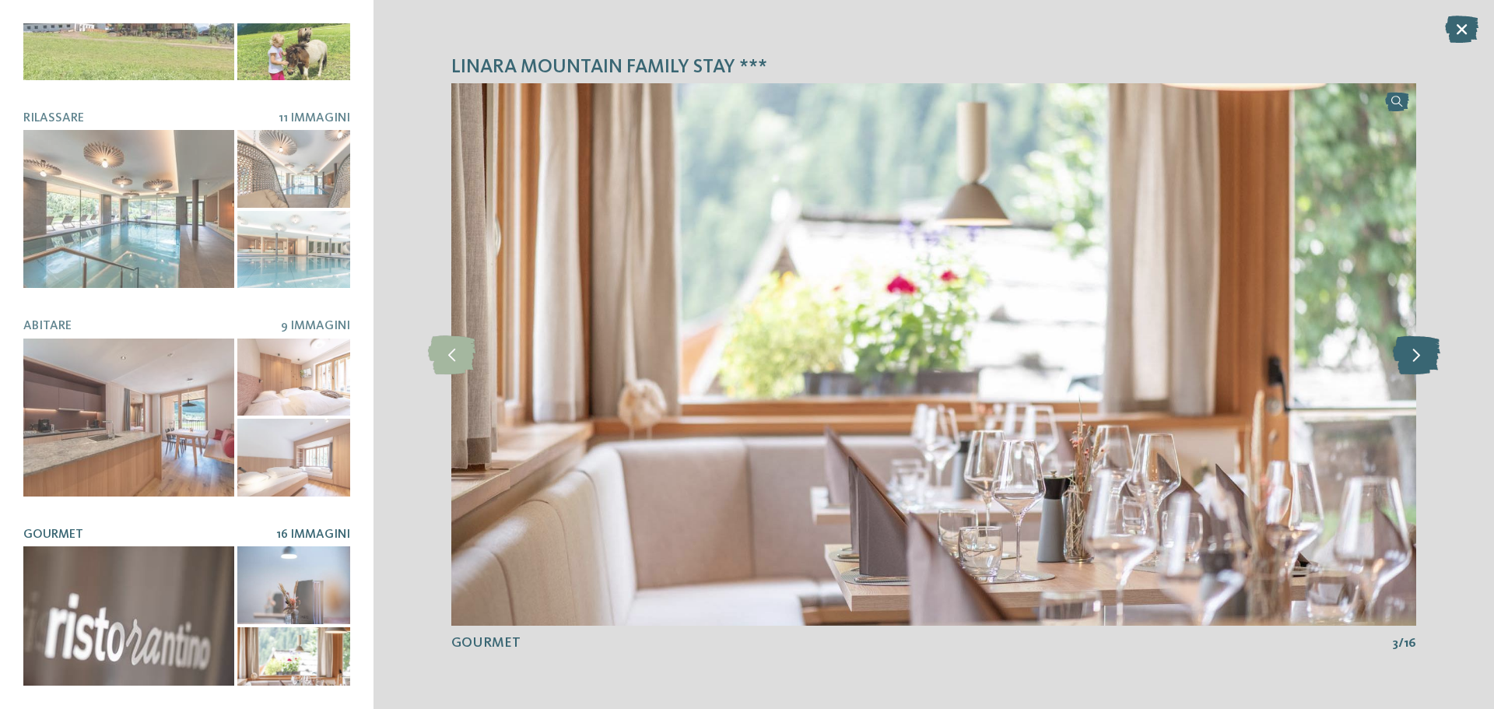
click at [1424, 369] on icon at bounding box center [1415, 354] width 47 height 39
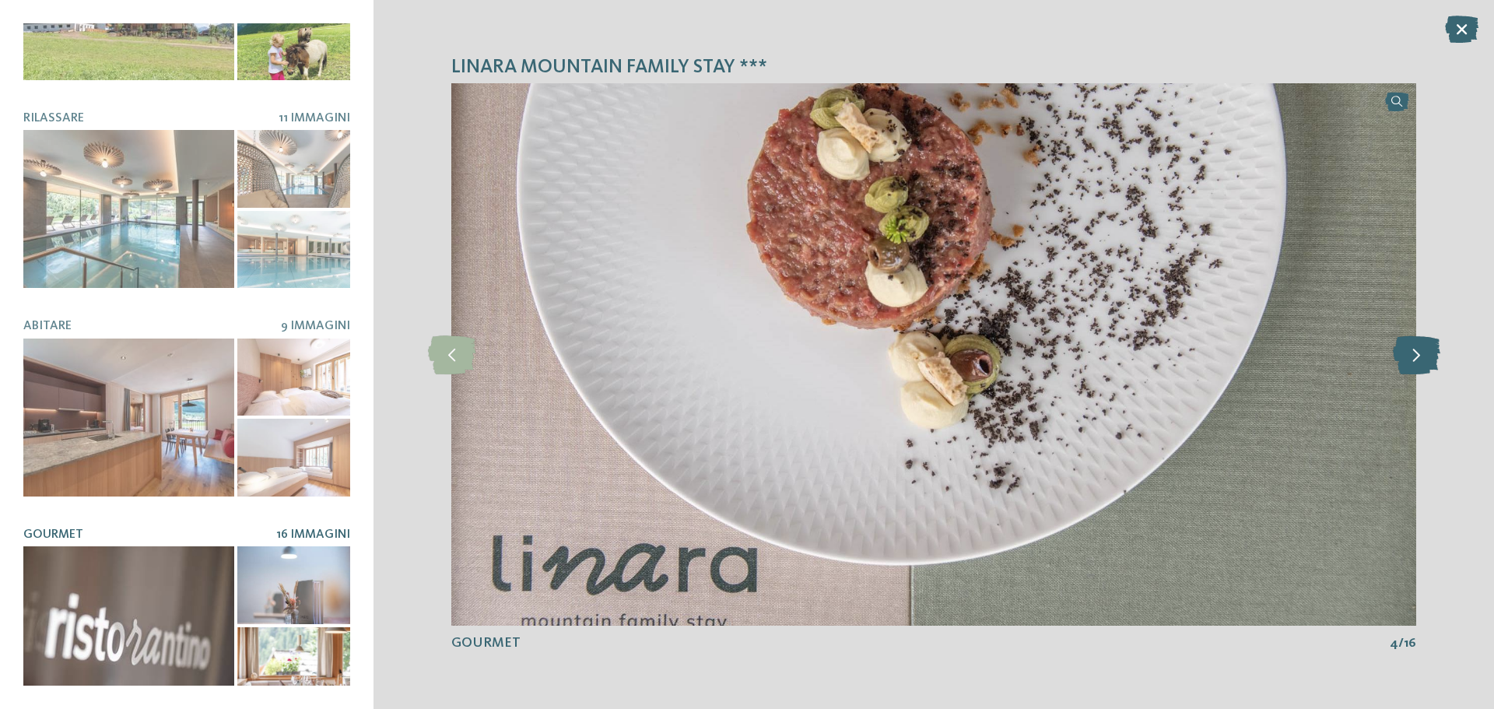
click at [1423, 369] on icon at bounding box center [1415, 354] width 47 height 39
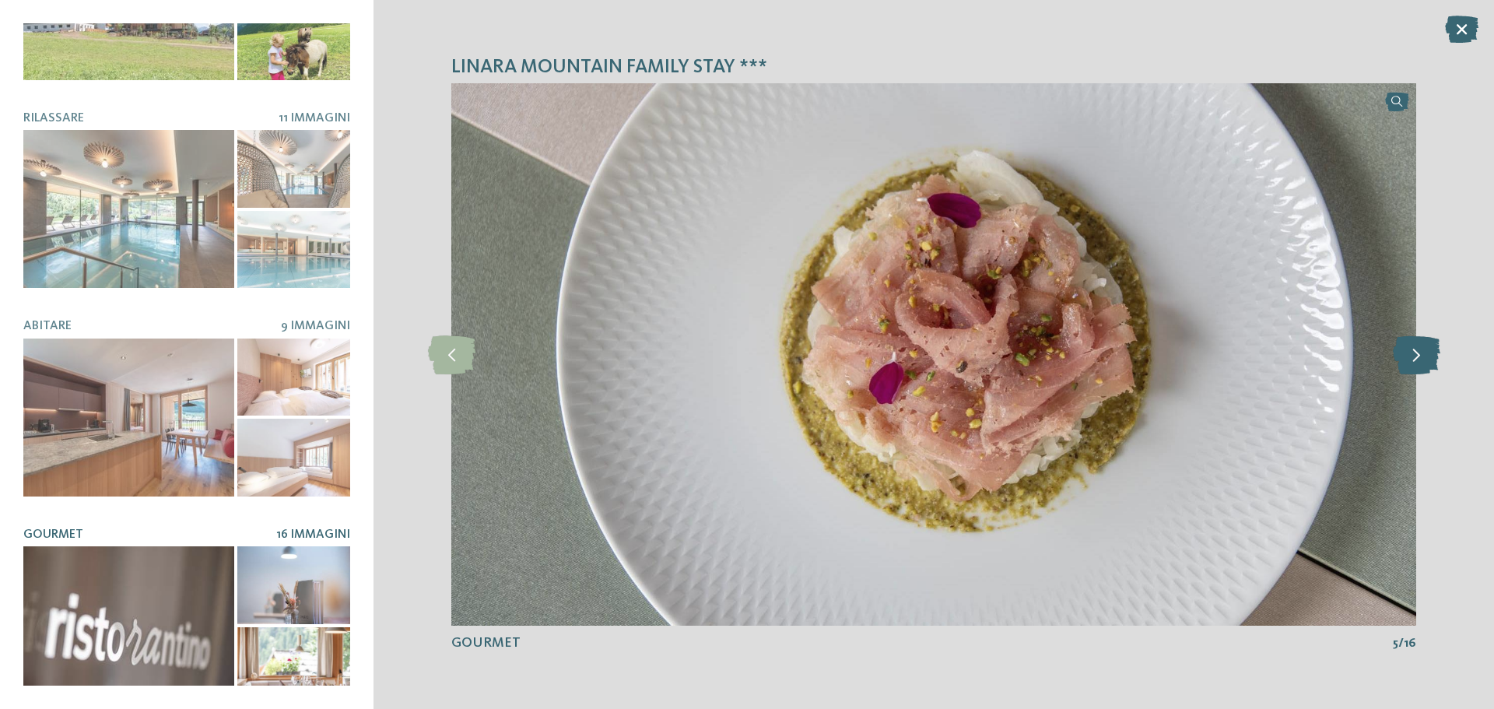
click at [1423, 369] on icon at bounding box center [1415, 354] width 47 height 39
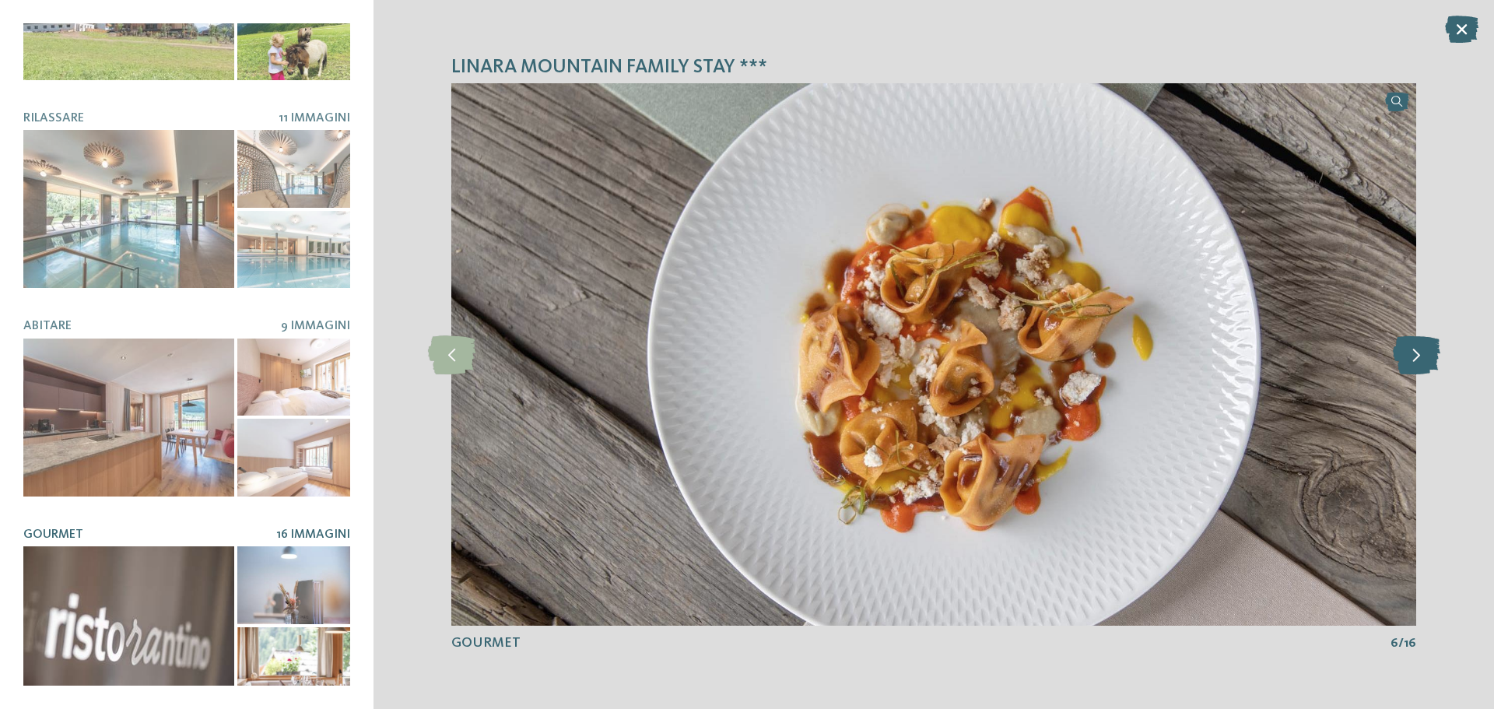
click at [1423, 369] on icon at bounding box center [1415, 354] width 47 height 39
